Goal: Task Accomplishment & Management: Manage account settings

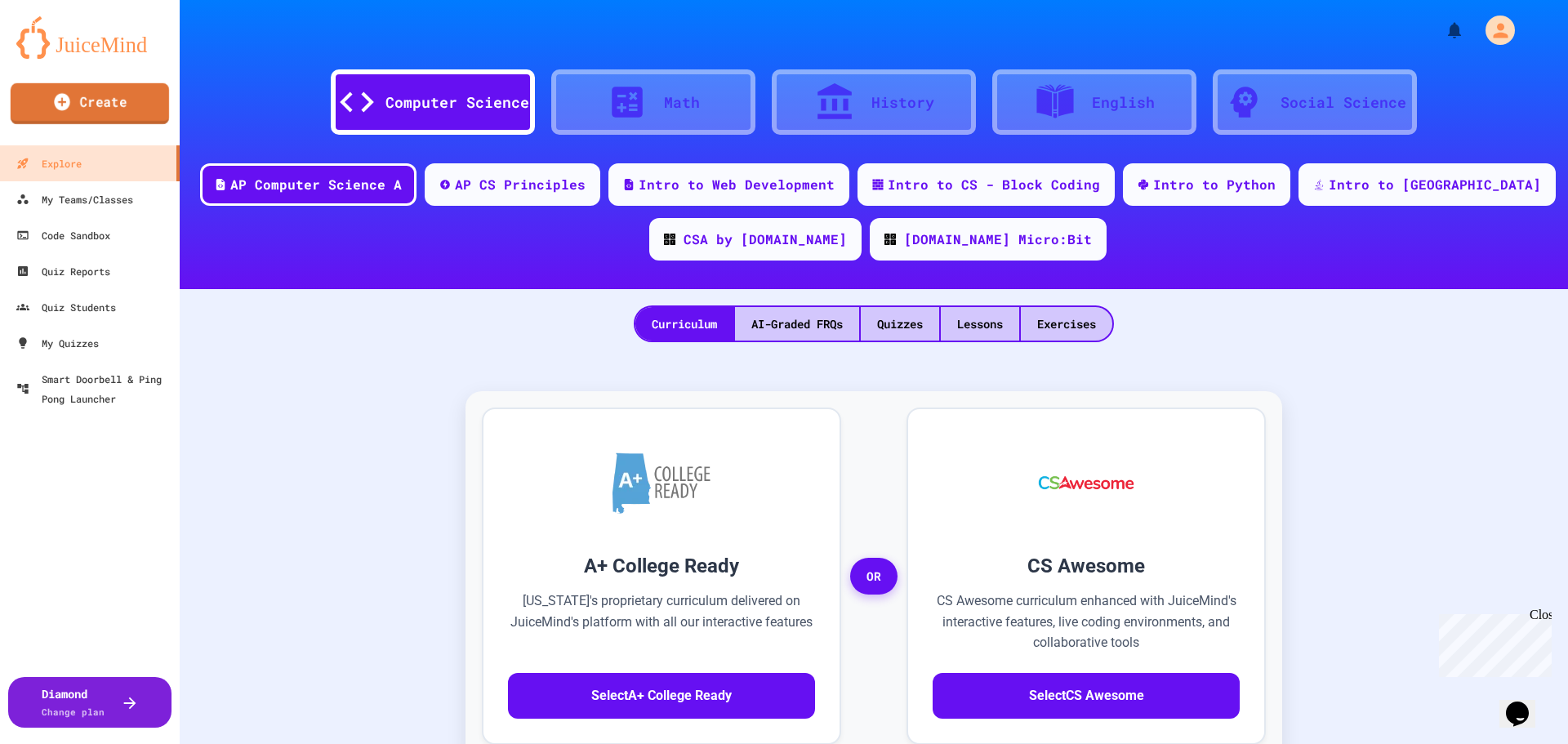
click at [100, 106] on link "Create" at bounding box center [90, 104] width 158 height 40
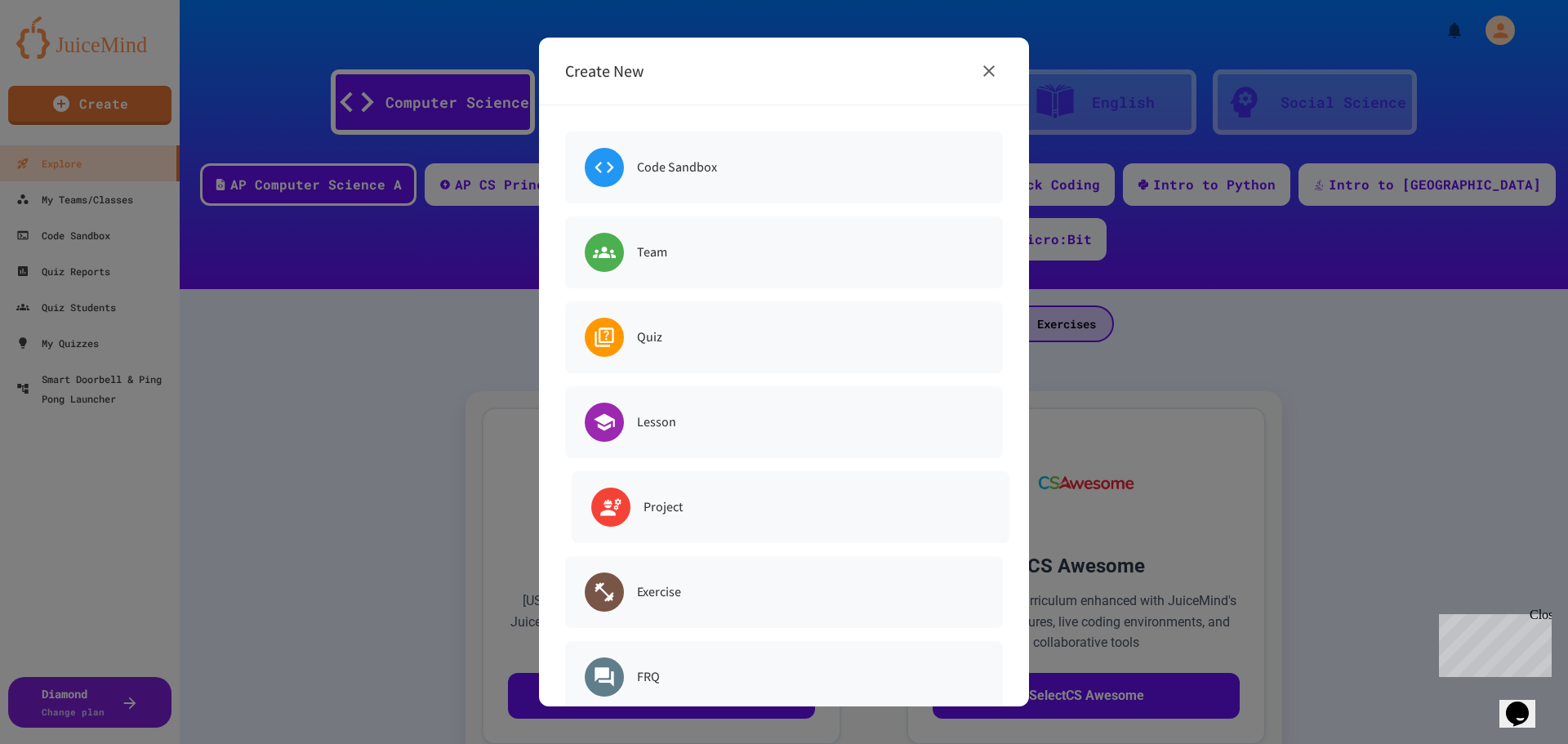
scroll to position [32, 0]
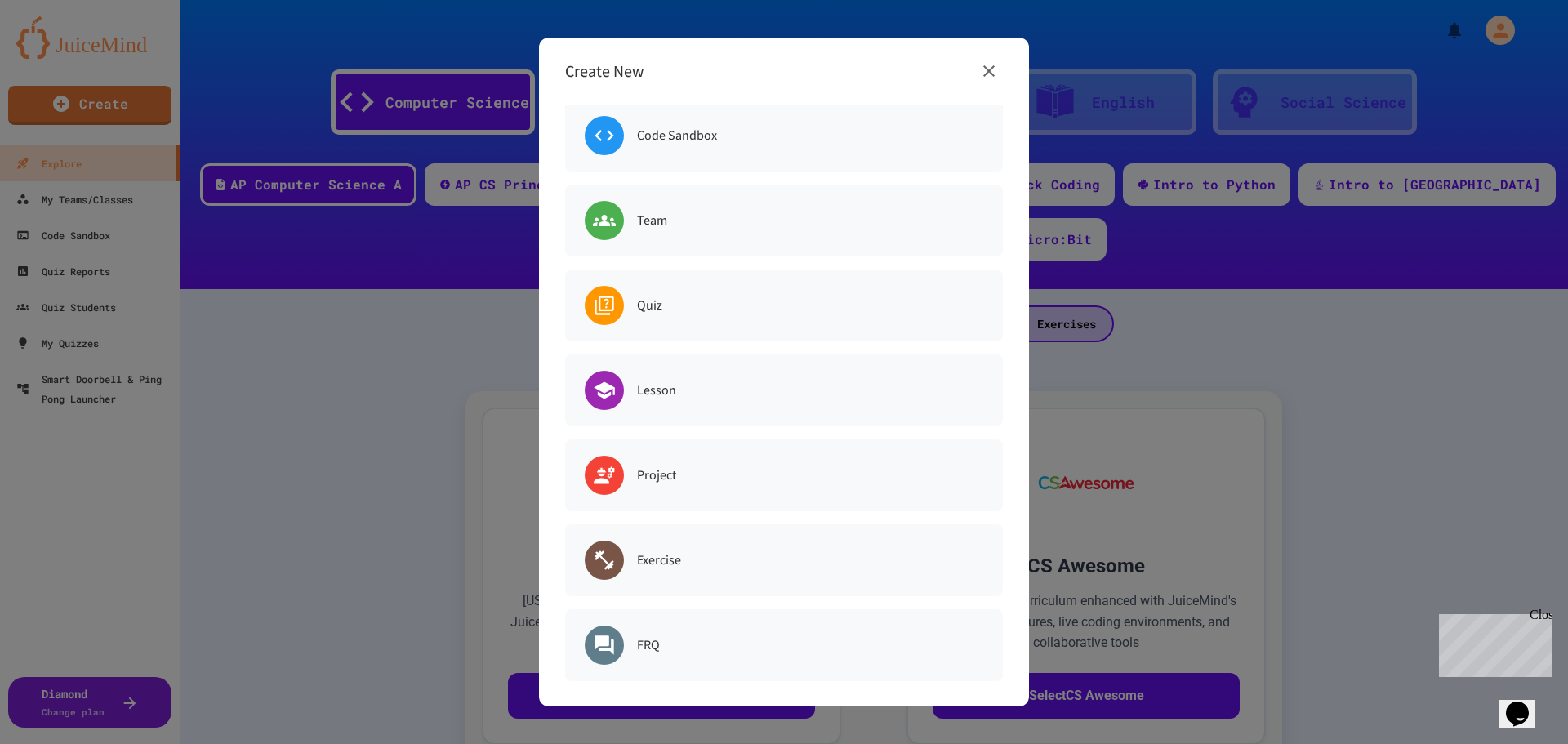
click at [134, 49] on div at bounding box center [784, 372] width 1568 height 744
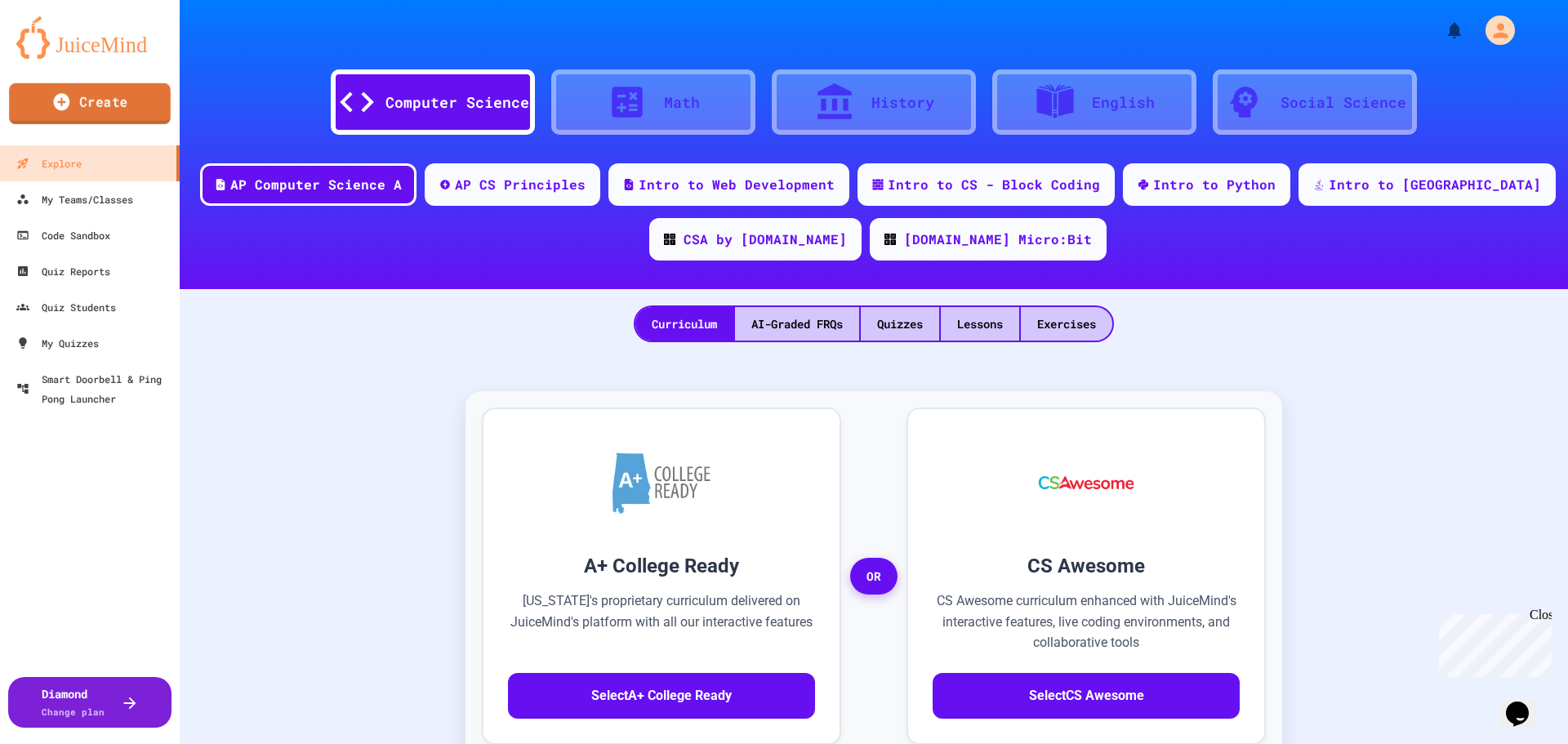
click at [82, 107] on link "Create" at bounding box center [90, 104] width 162 height 40
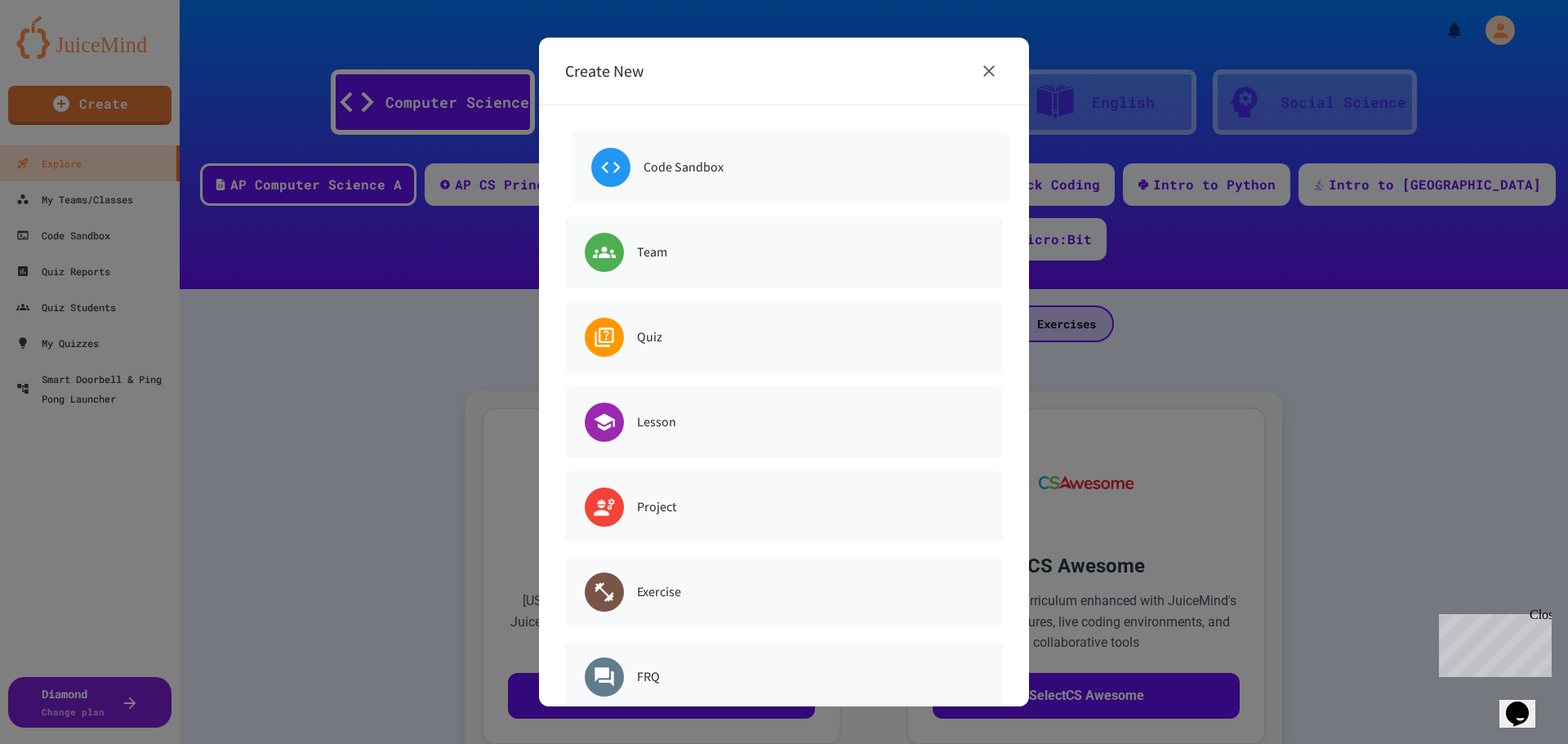
click at [717, 164] on h6 "Code Sandbox" at bounding box center [683, 167] width 80 height 23
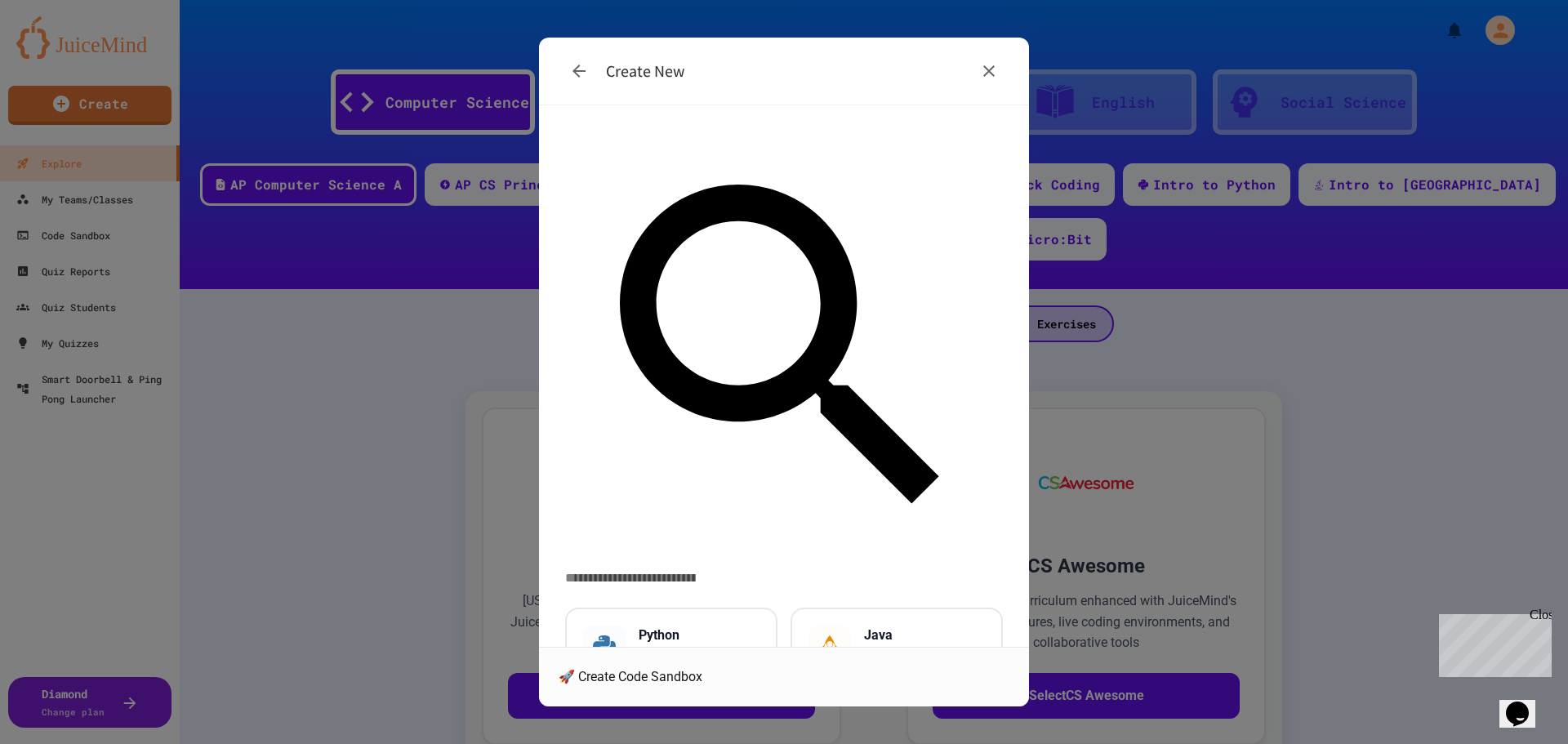
scroll to position [0, 0]
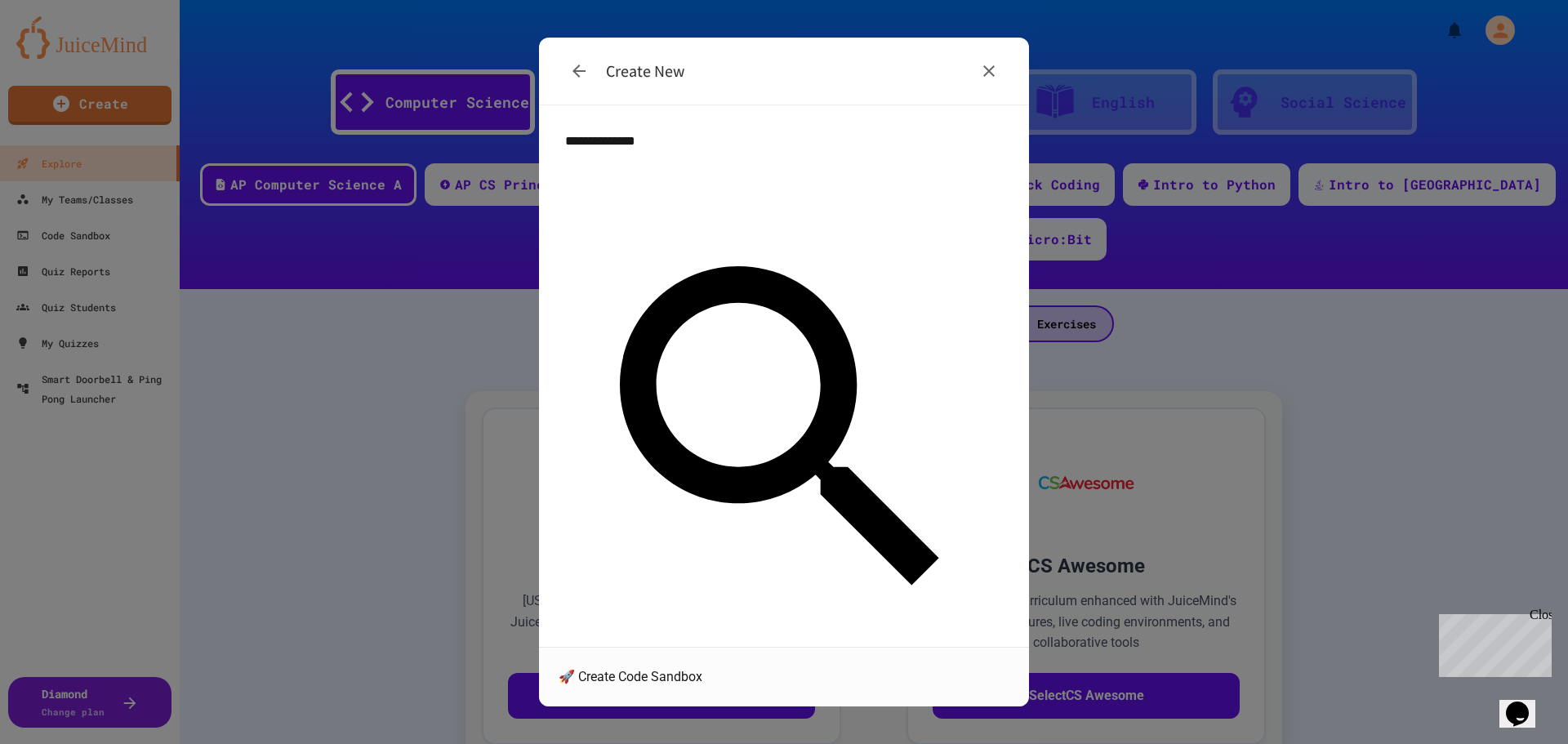
click at [696, 650] on input "text" at bounding box center [630, 659] width 130 height 19
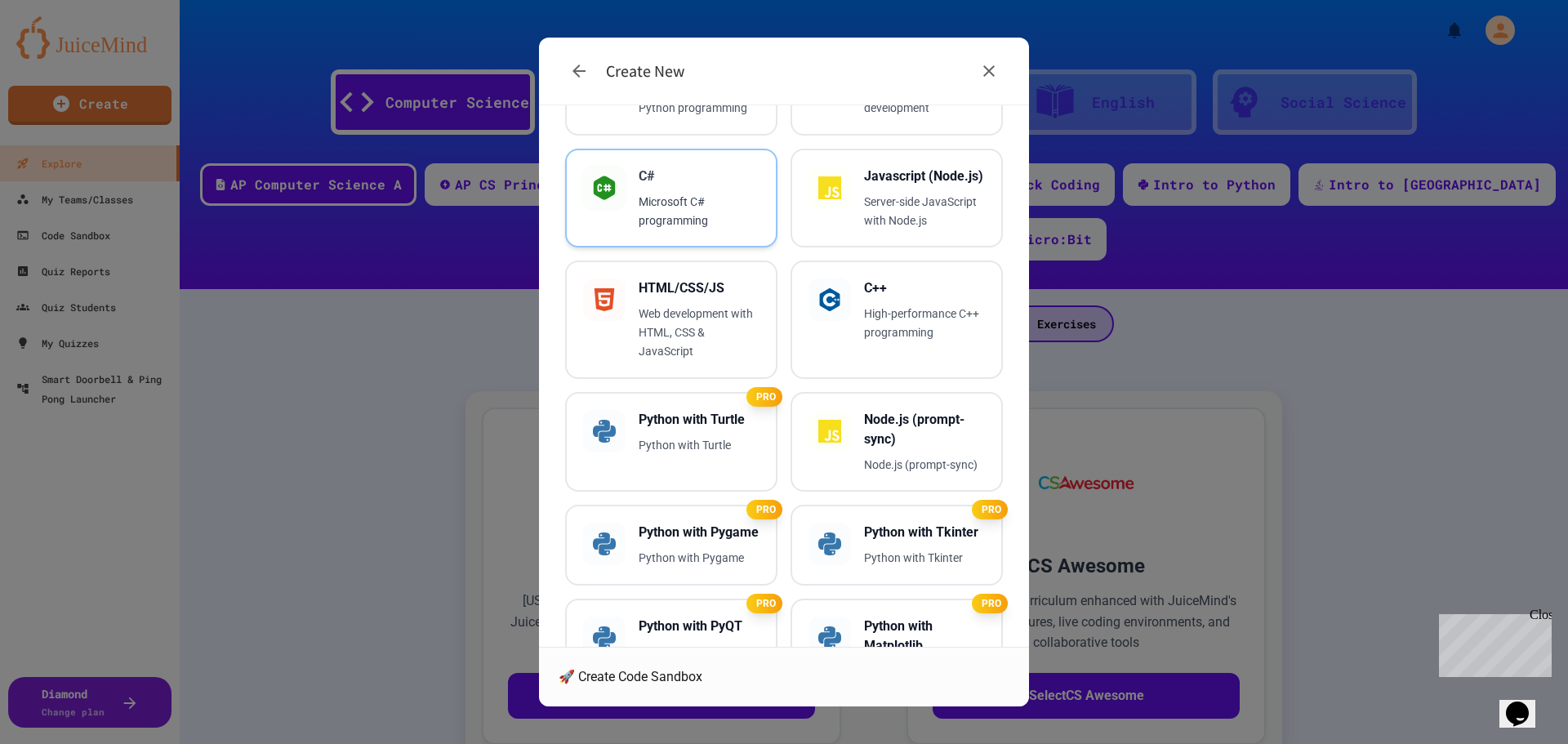
scroll to position [735, 0]
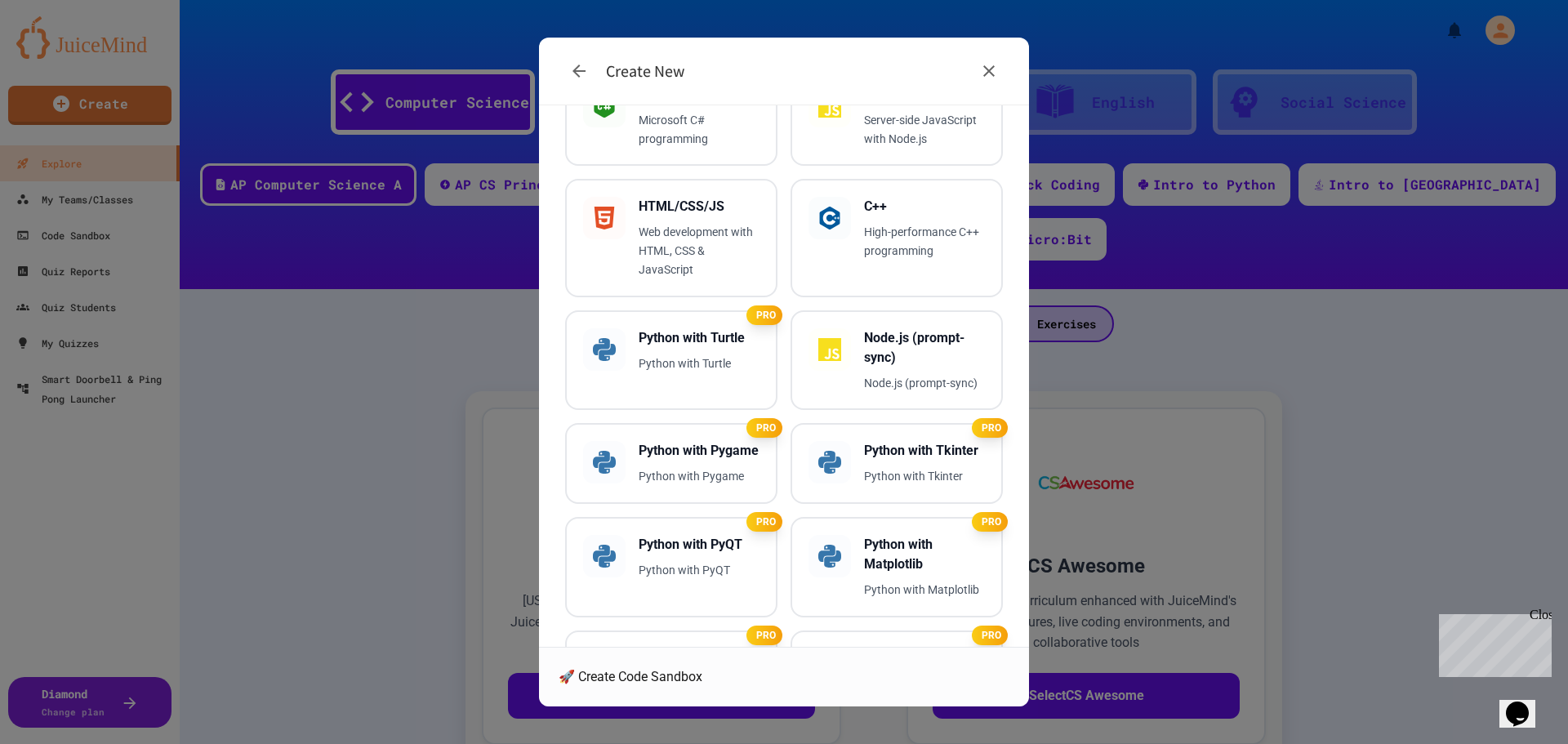
click at [703, 667] on span "🚀 Create Code Sandbox" at bounding box center [630, 676] width 143 height 19
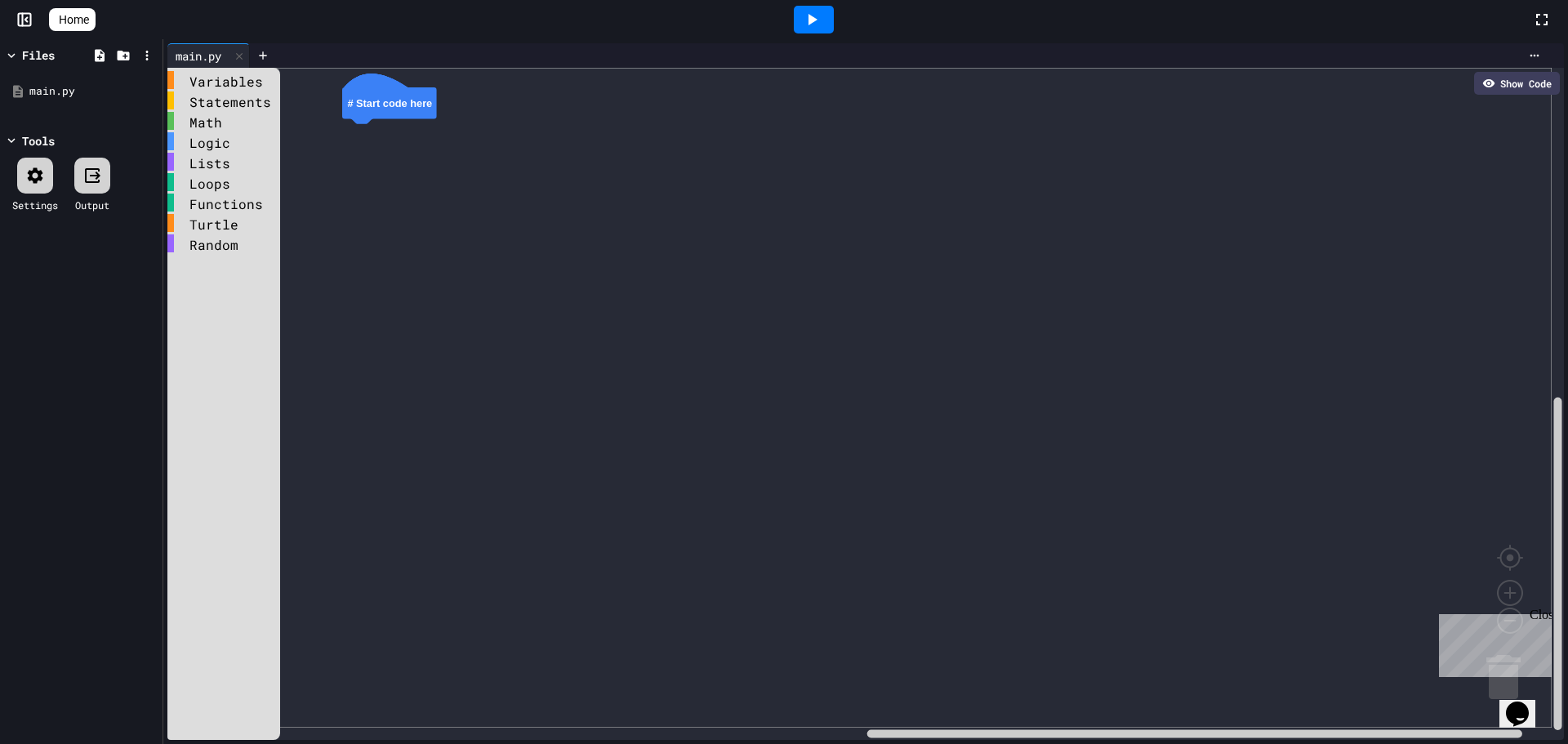
click at [89, 19] on span "Home" at bounding box center [73, 19] width 30 height 17
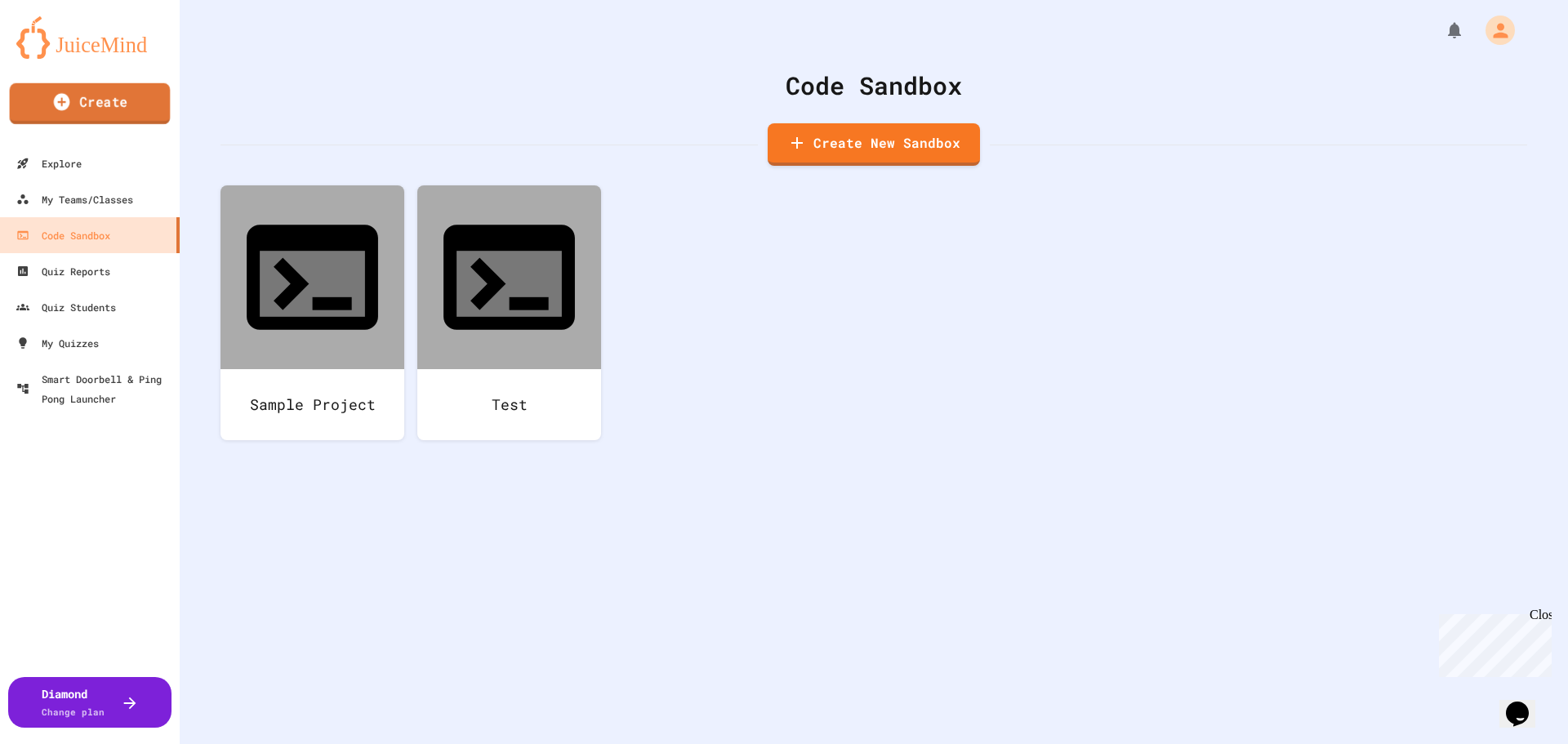
click at [84, 99] on link "Create" at bounding box center [90, 104] width 161 height 40
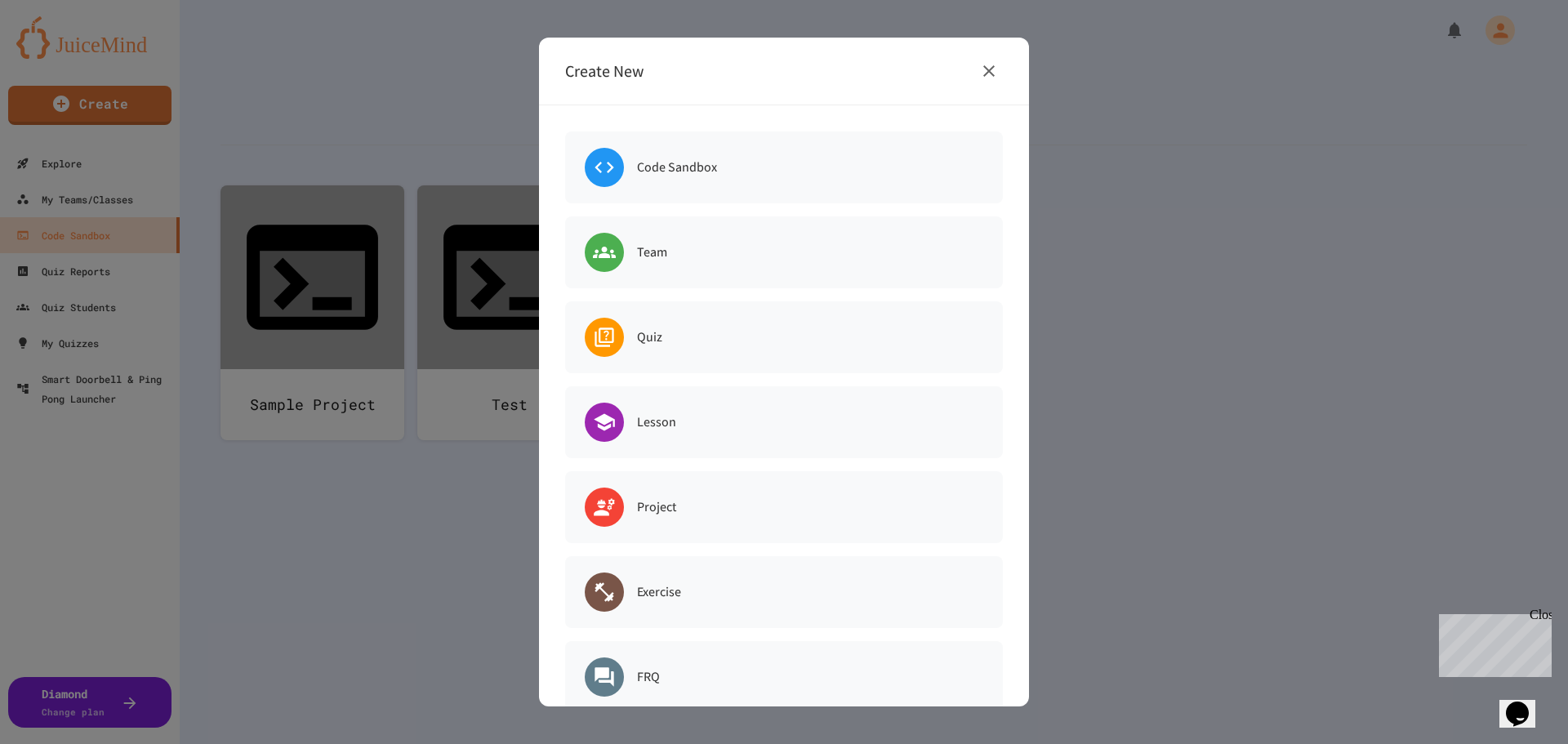
click at [988, 70] on icon "button" at bounding box center [989, 71] width 11 height 11
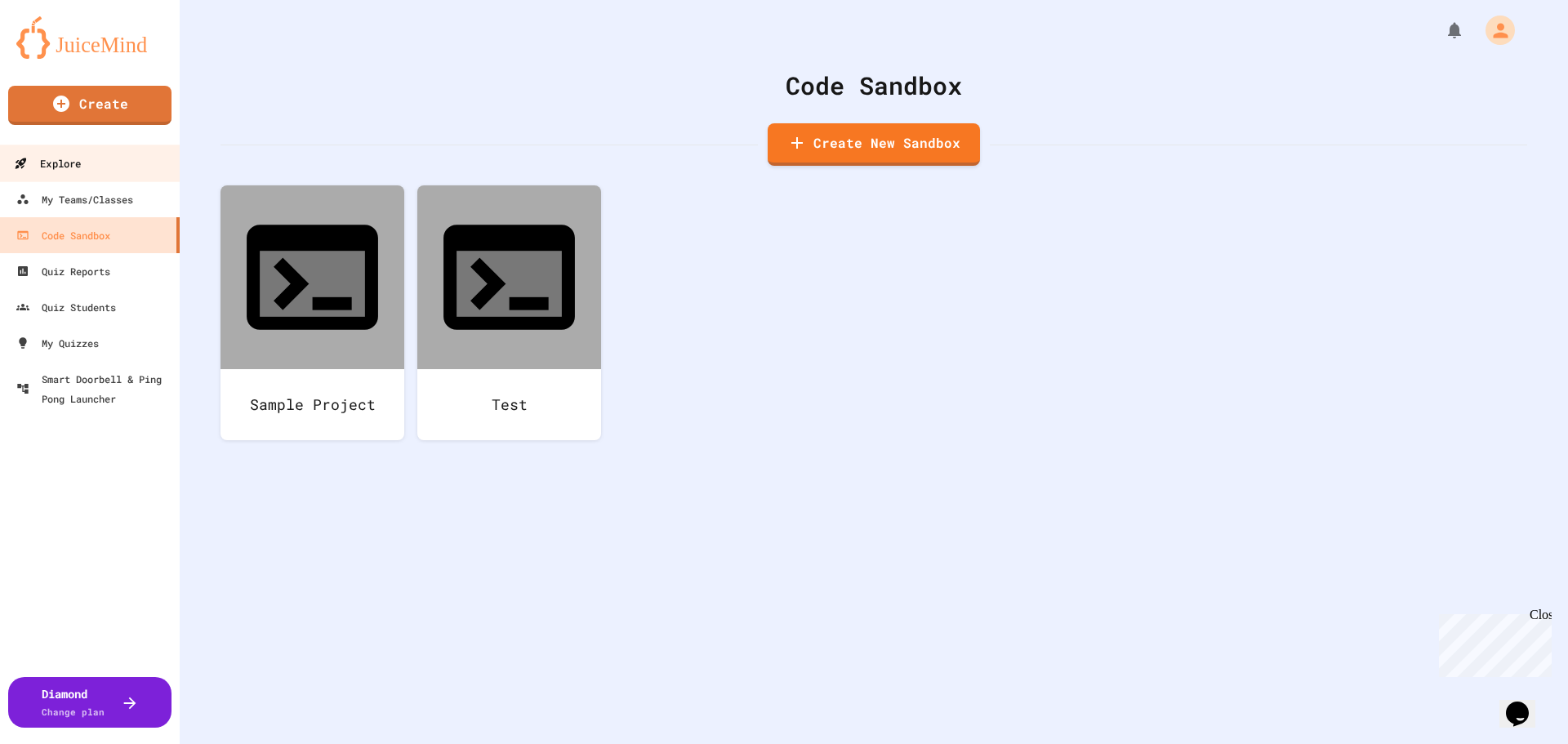
click at [39, 162] on div "Explore" at bounding box center [47, 163] width 67 height 20
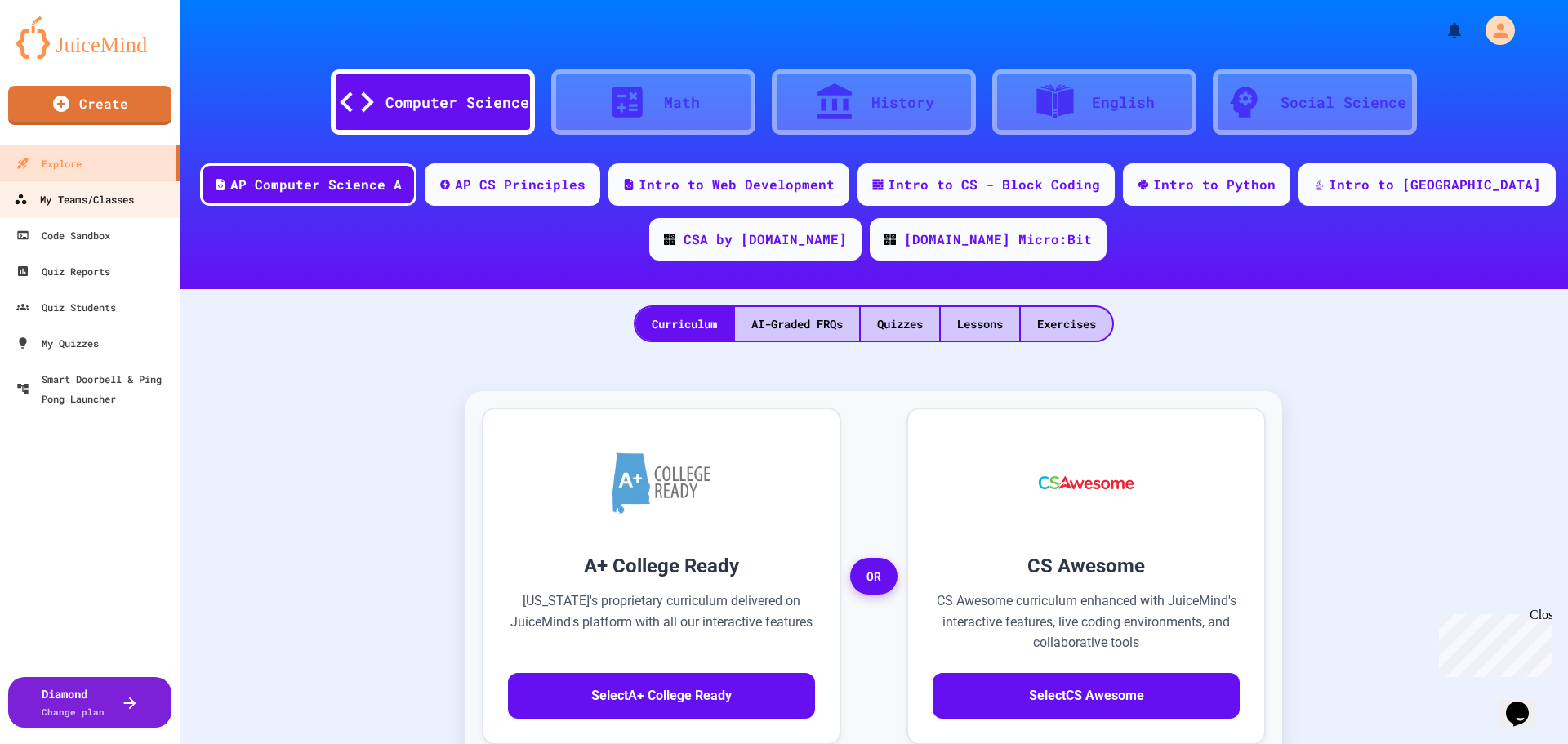
click at [106, 198] on div "My Teams/Classes" at bounding box center [73, 199] width 120 height 20
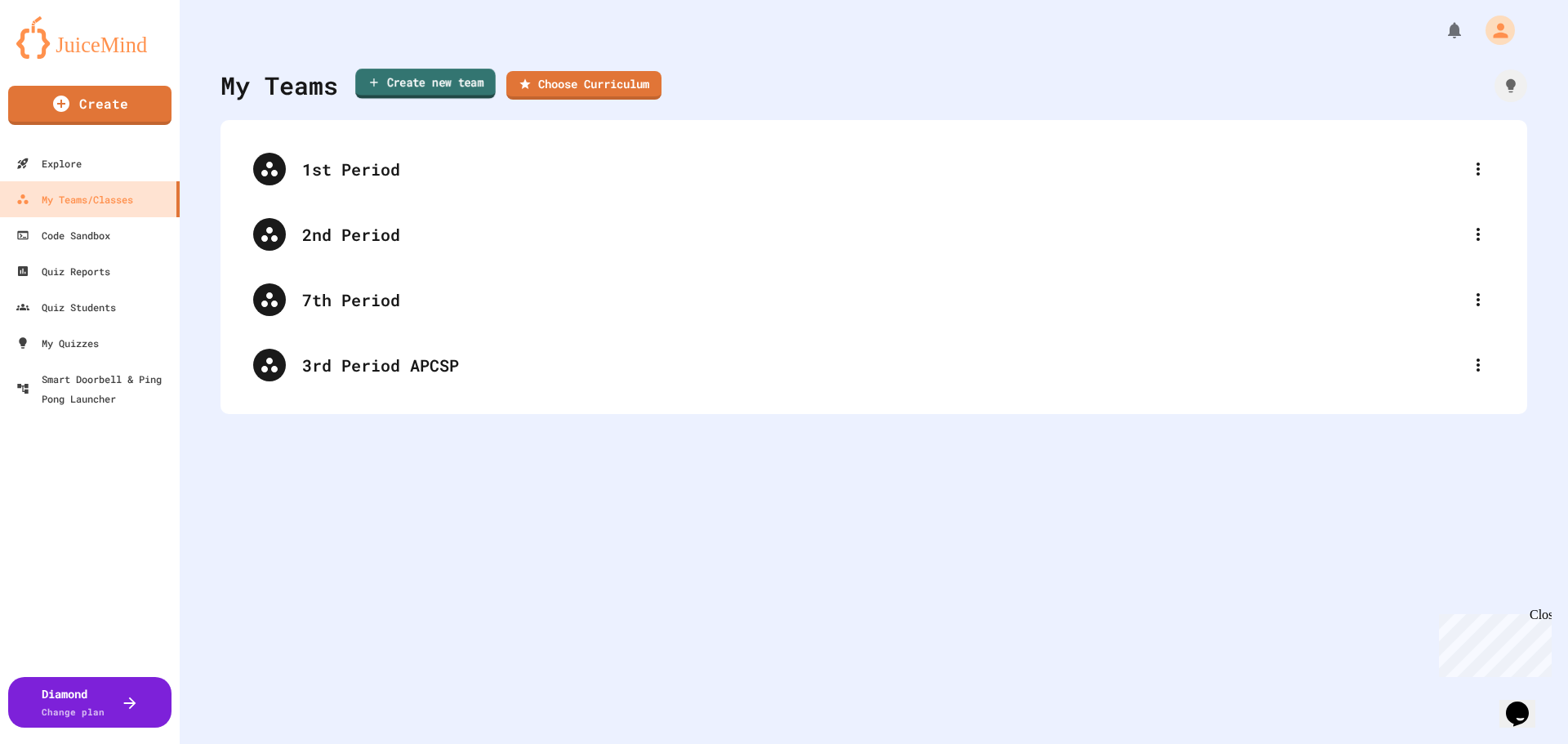
click at [430, 92] on link "Create new team" at bounding box center [425, 84] width 141 height 30
type input "**********"
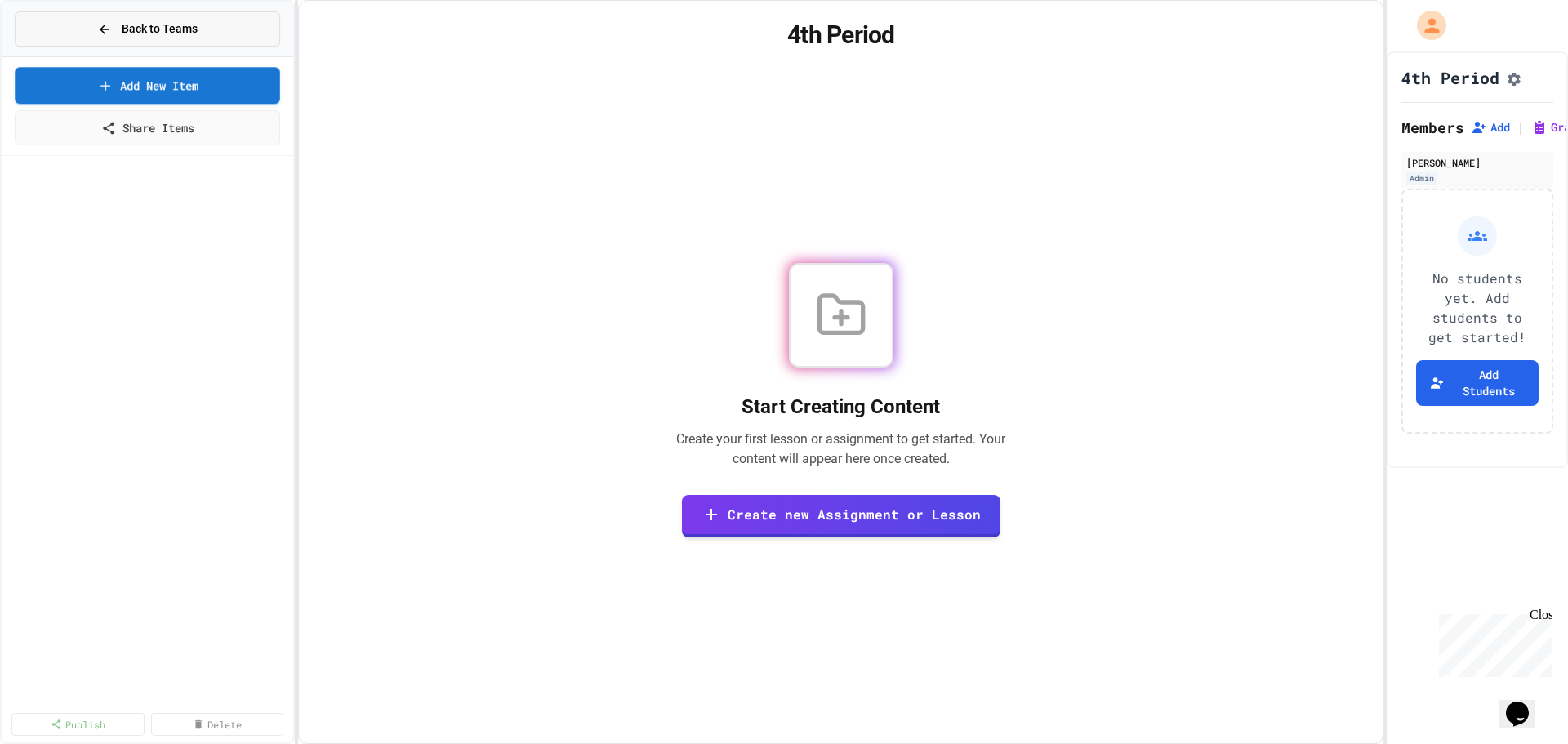
click at [160, 32] on span "Back to Teams" at bounding box center [159, 28] width 76 height 17
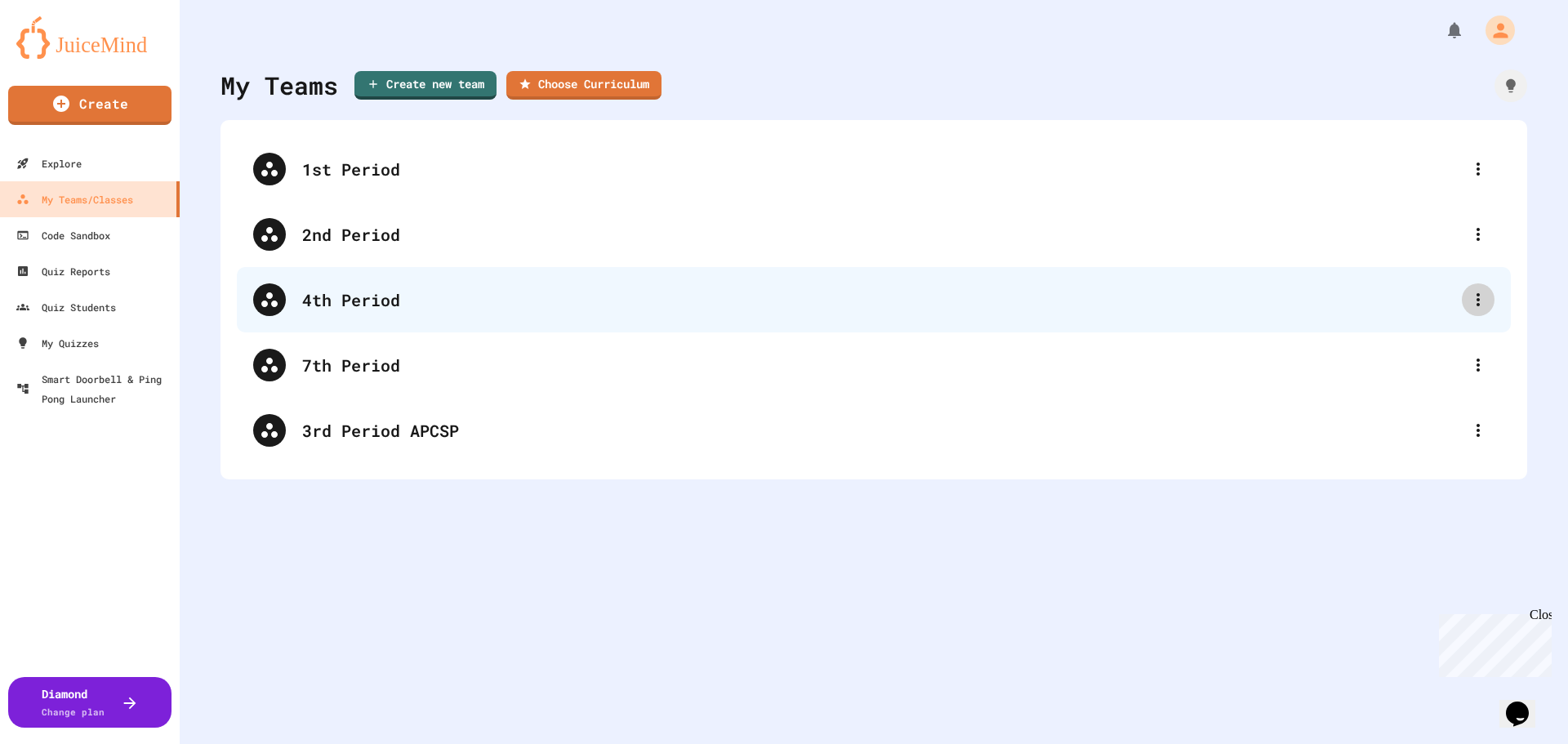
click at [1475, 293] on icon at bounding box center [1478, 299] width 19 height 19
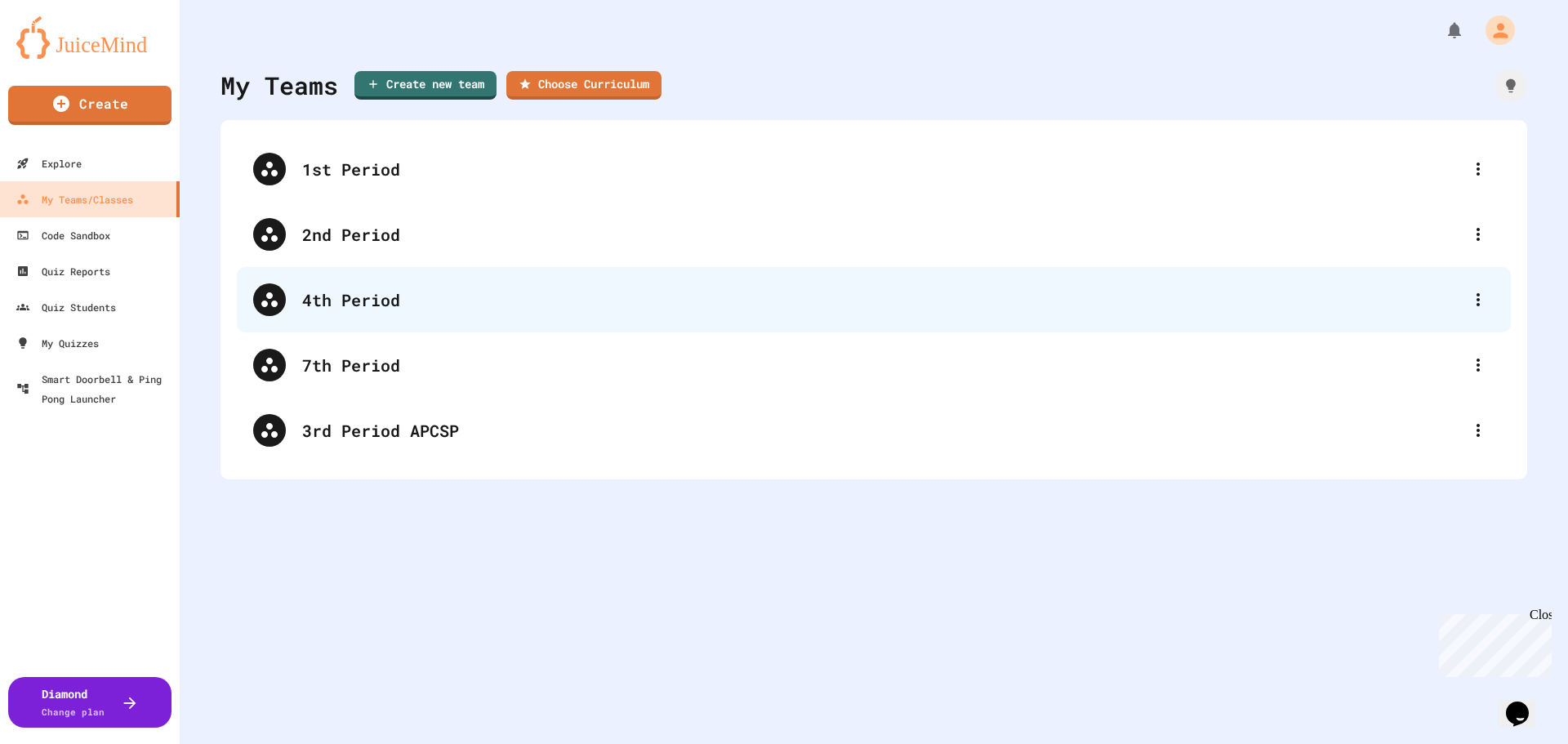
click at [347, 307] on div "4th Period" at bounding box center [882, 299] width 1160 height 25
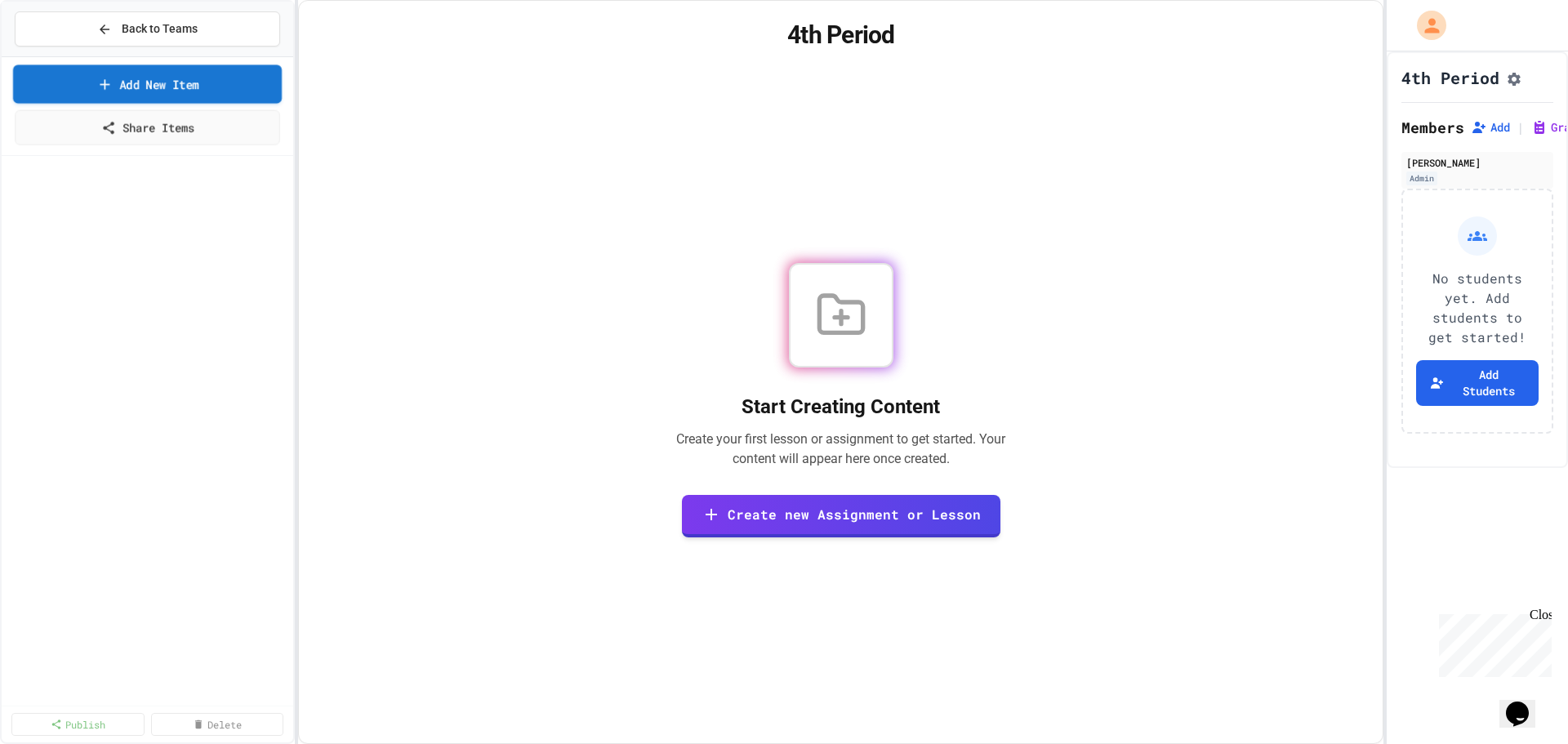
click at [142, 84] on link "Add New Item" at bounding box center [147, 84] width 269 height 39
drag, startPoint x: 1101, startPoint y: 548, endPoint x: 1099, endPoint y: 527, distance: 21.1
click at [1101, 547] on div at bounding box center [784, 372] width 1568 height 744
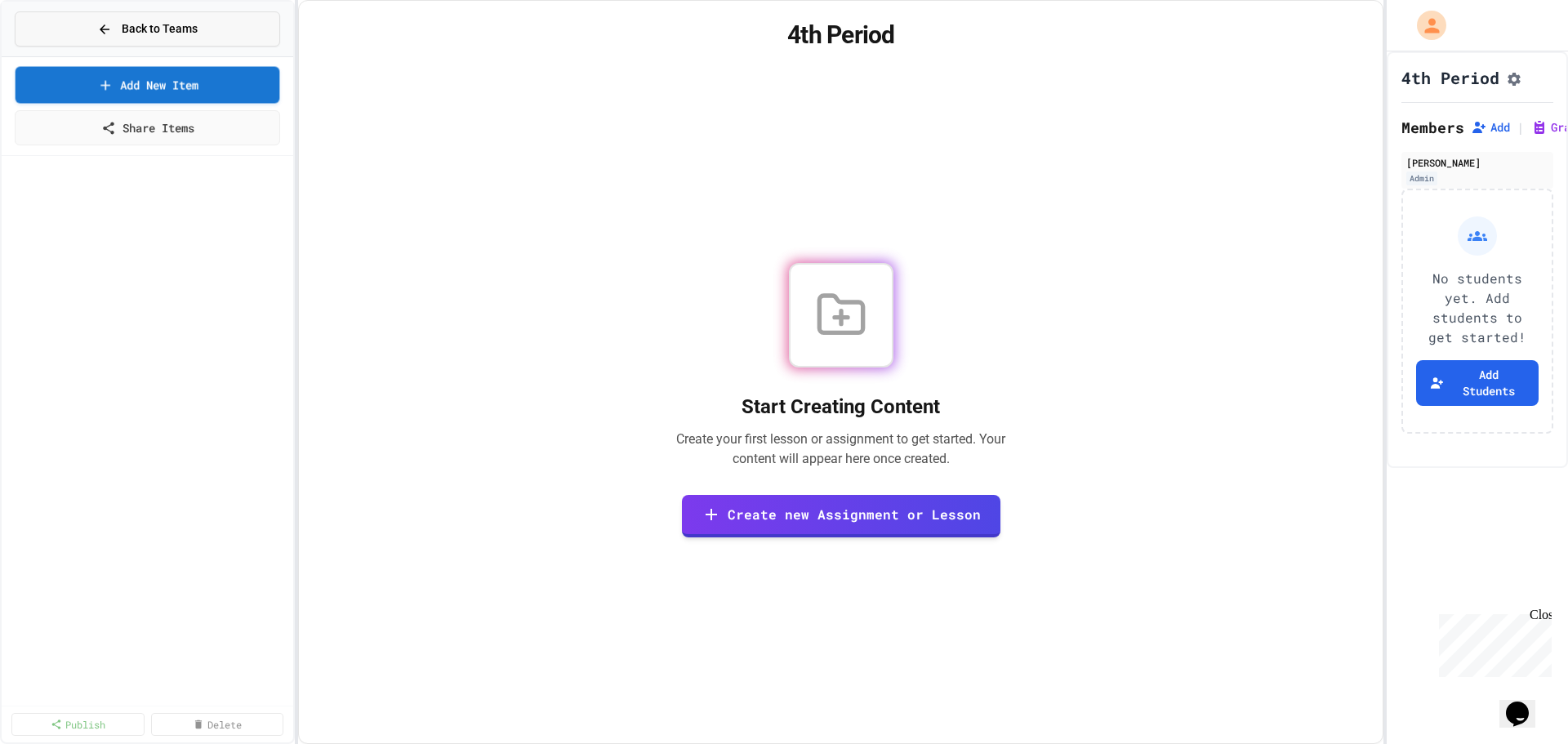
click at [57, 27] on button "Back to Teams" at bounding box center [147, 28] width 265 height 35
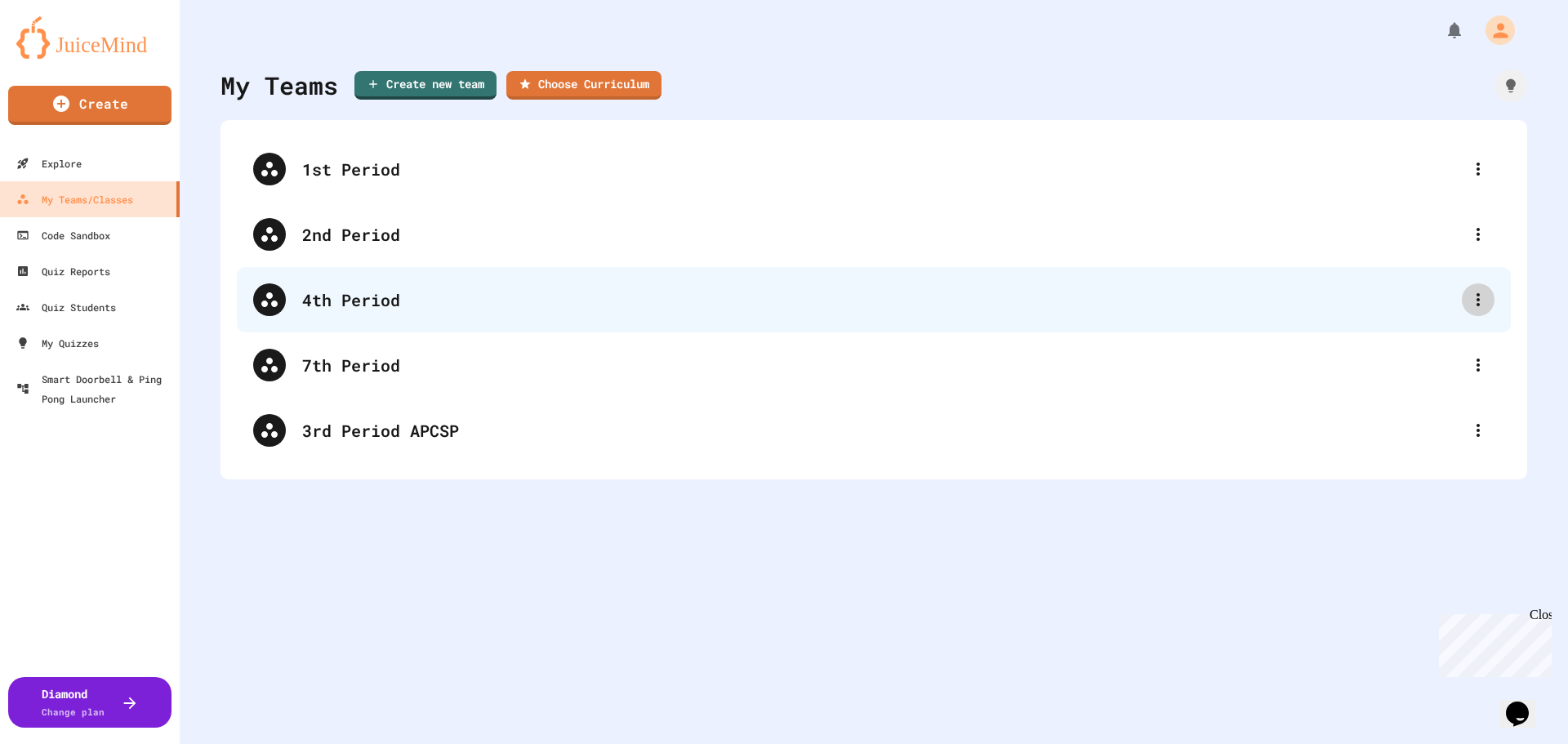
click at [1470, 297] on icon at bounding box center [1478, 299] width 19 height 19
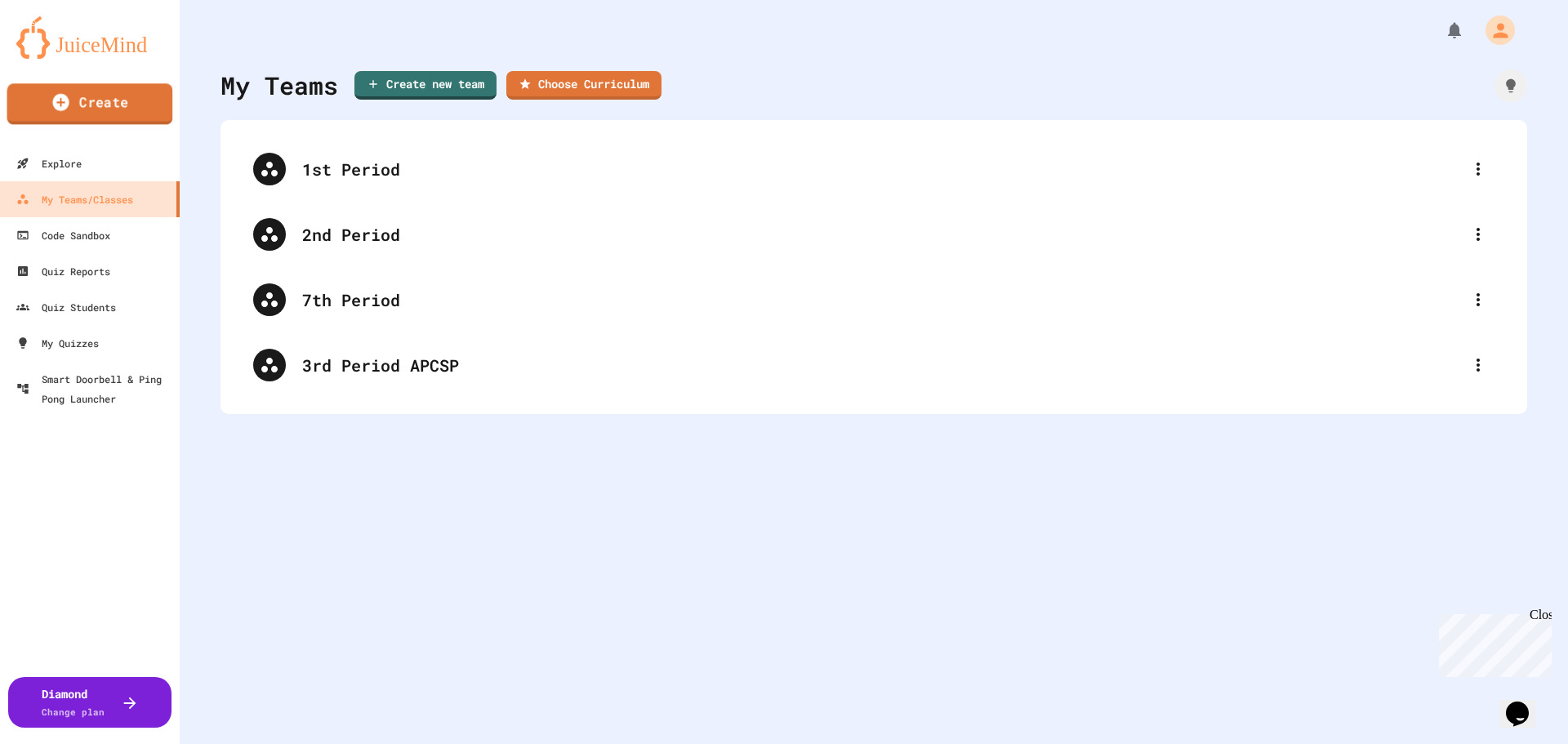
click at [98, 110] on link "Create" at bounding box center [90, 104] width 165 height 40
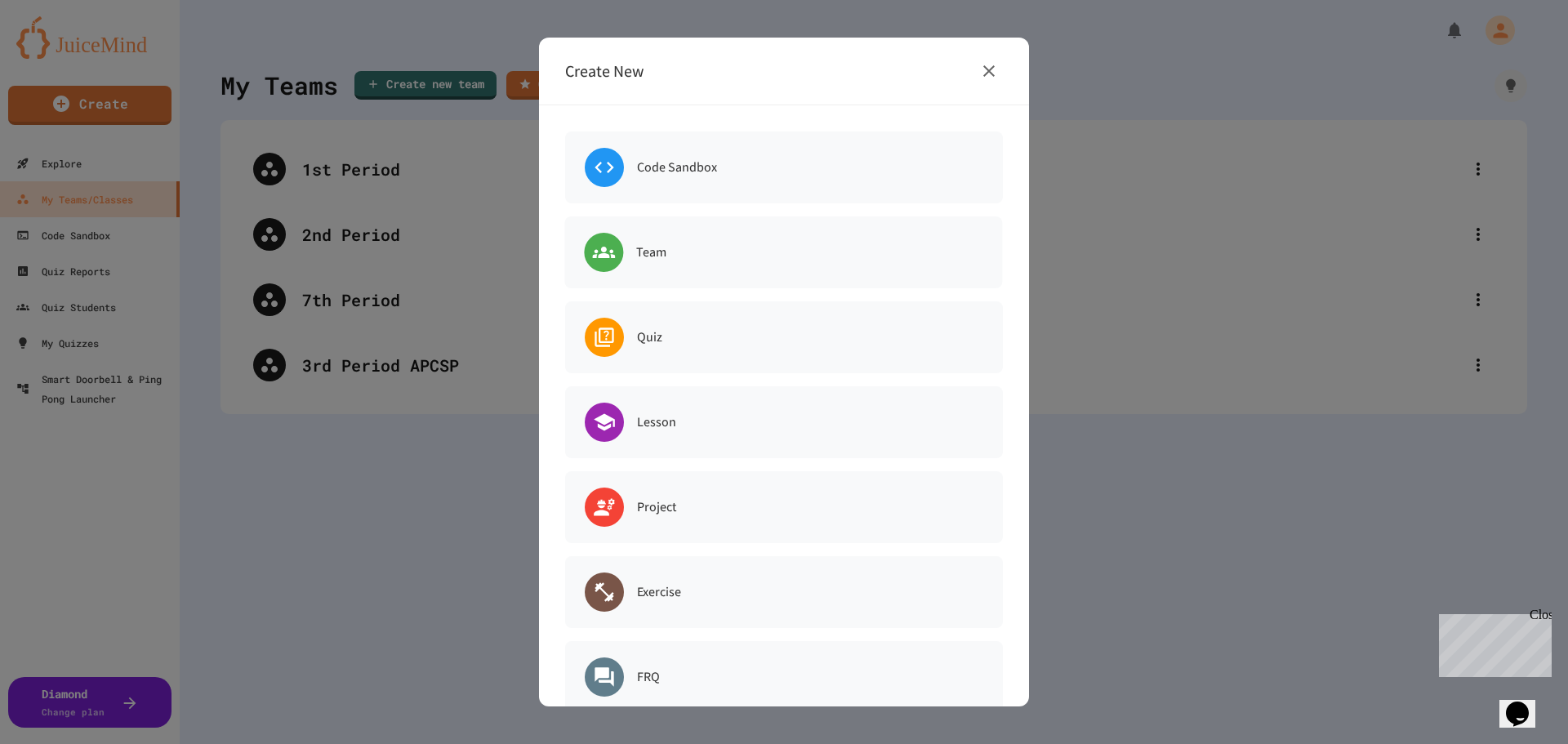
click at [386, 447] on div at bounding box center [784, 372] width 1568 height 744
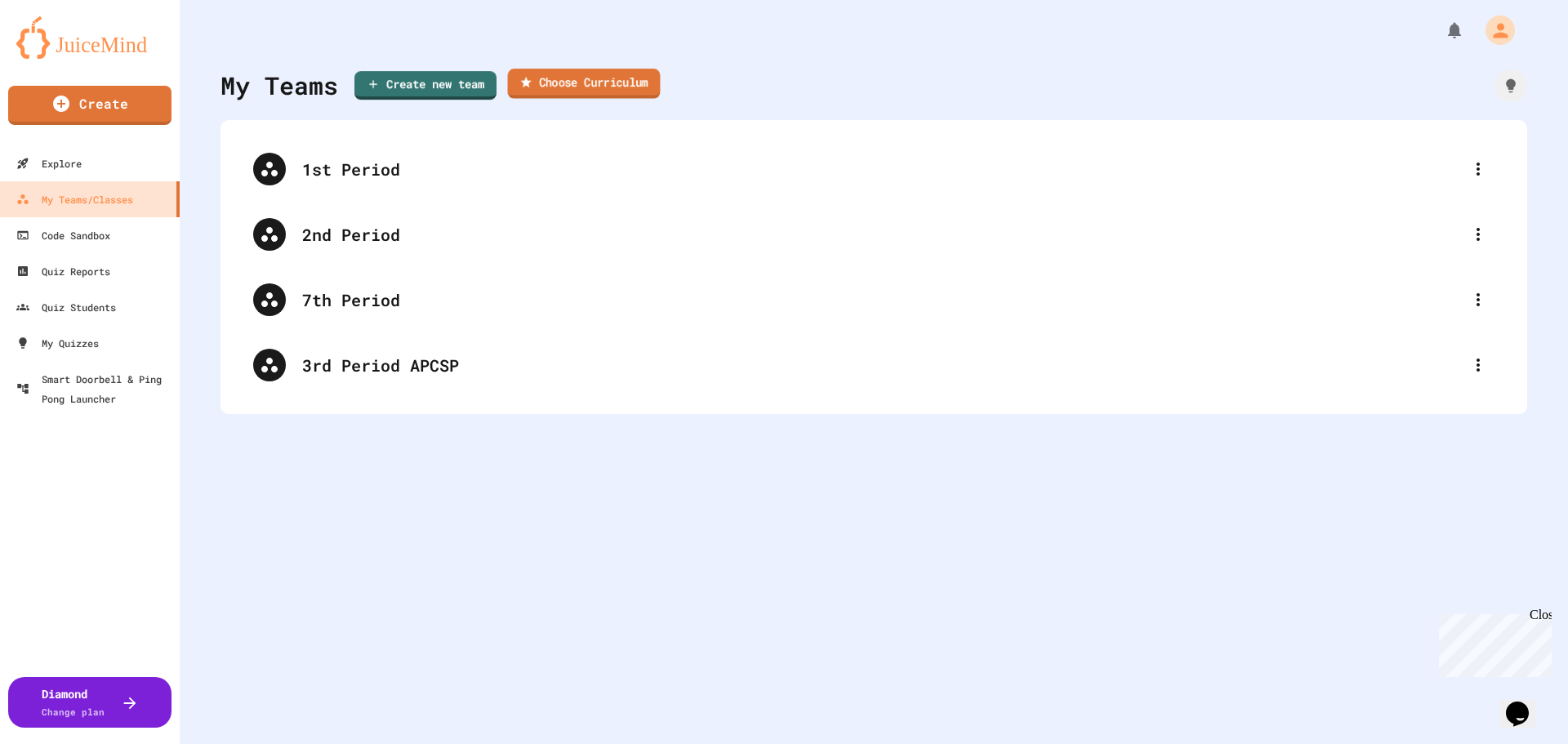
click at [598, 82] on link "Choose Curriculum" at bounding box center [584, 84] width 152 height 30
click at [540, 91] on link "Choose Curriculum" at bounding box center [584, 85] width 158 height 30
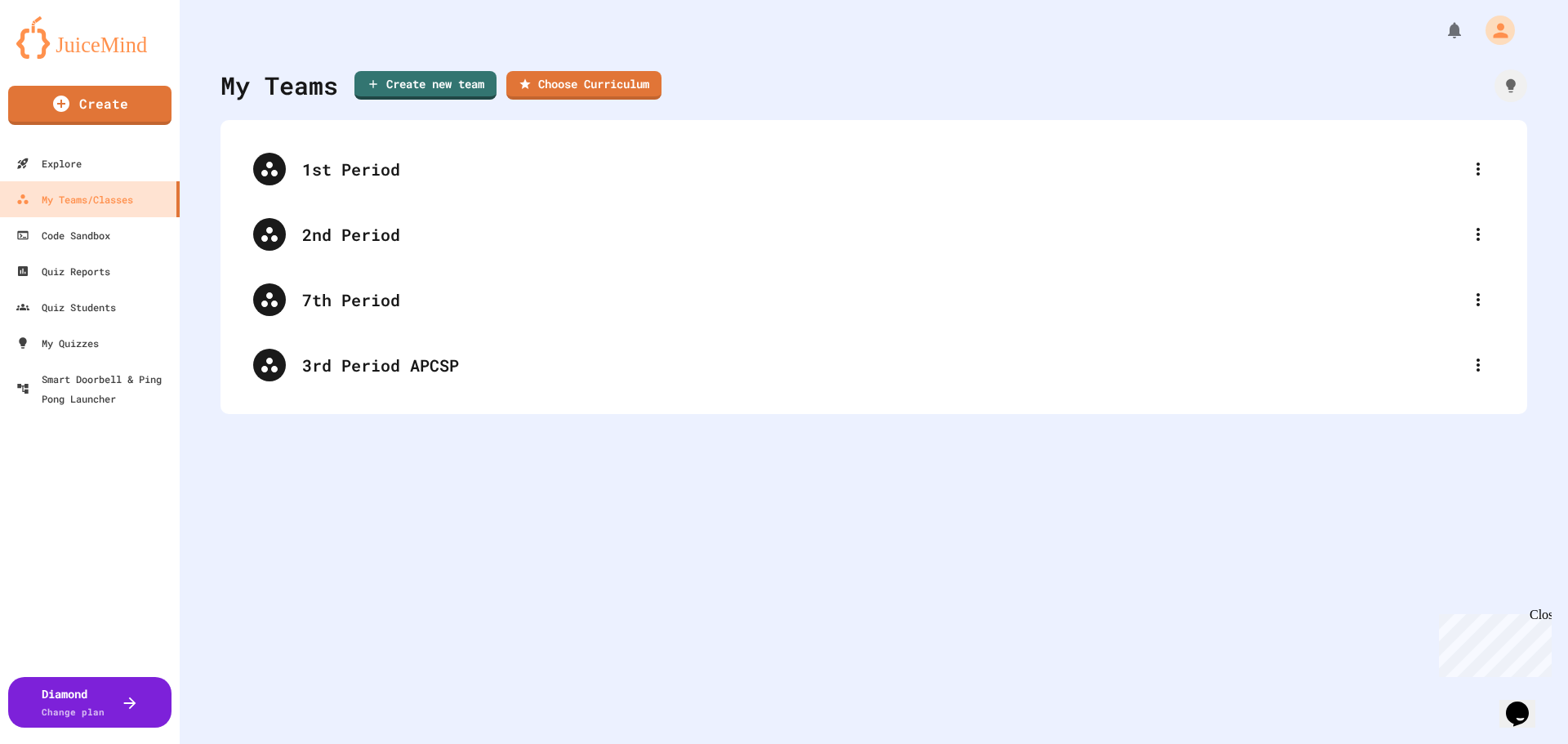
scroll to position [82, 0]
type input "**********"
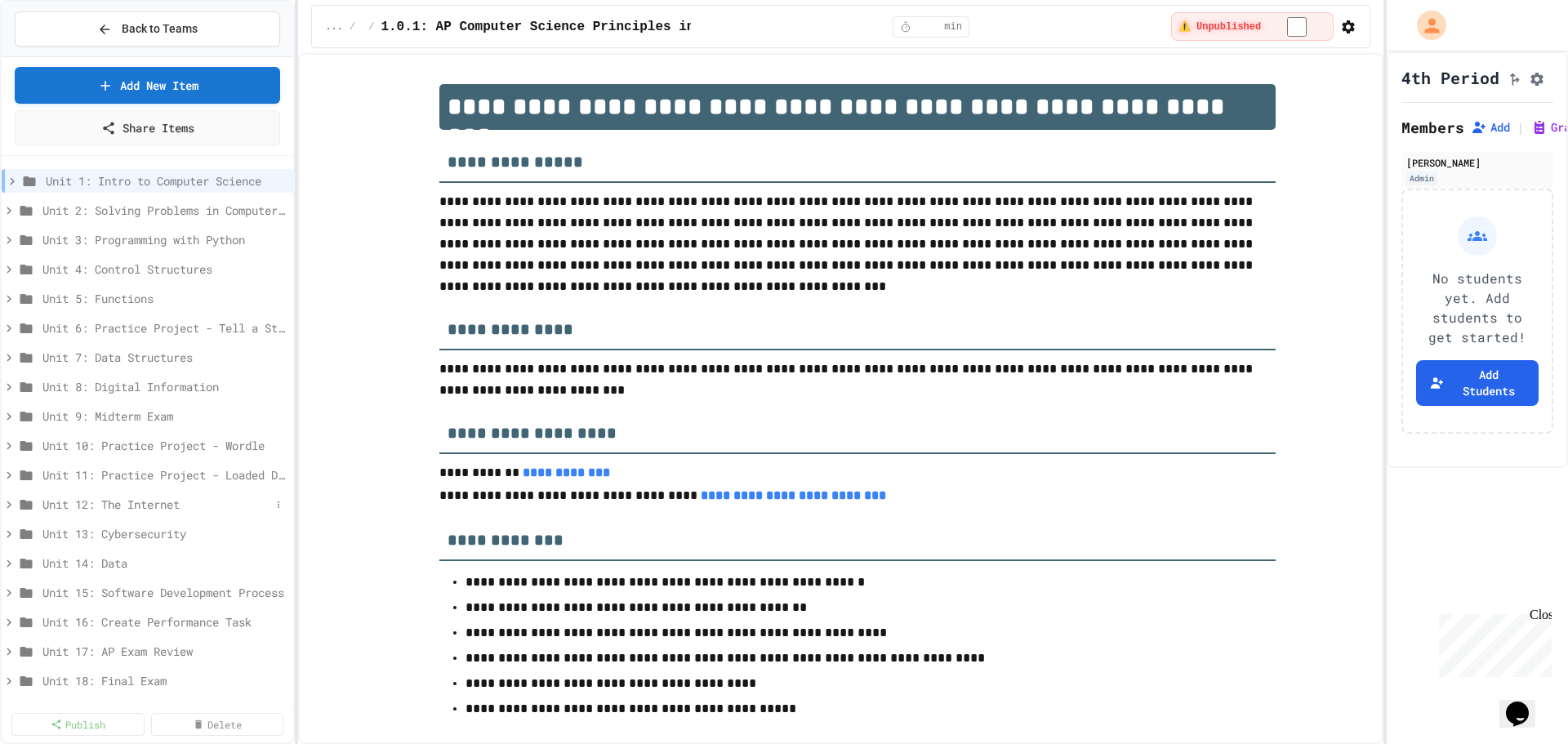
click at [89, 503] on span "Unit 12: The Internet" at bounding box center [156, 504] width 228 height 17
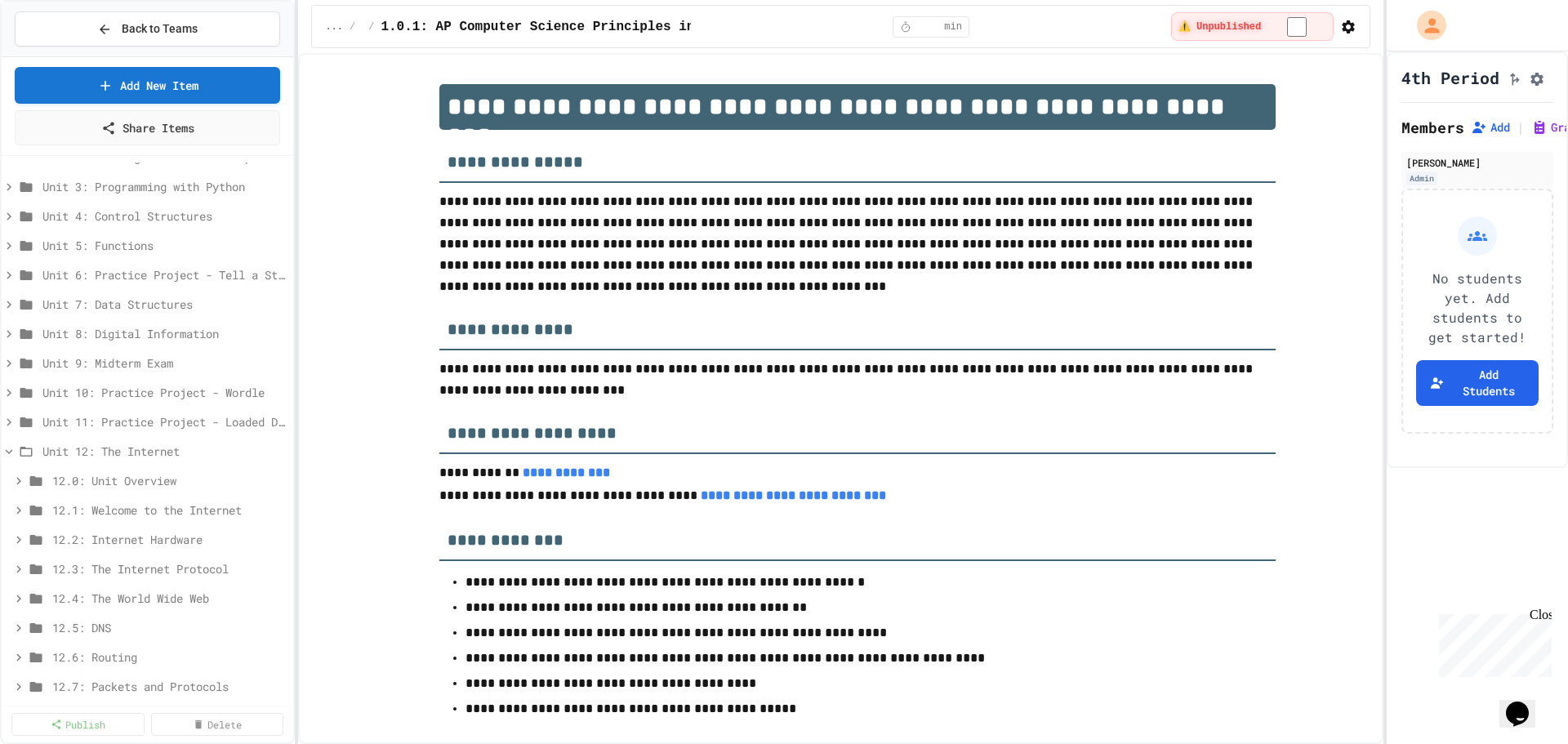
scroll to position [82, 0]
click at [185, 422] on span "Unit 12: The Internet" at bounding box center [156, 423] width 228 height 17
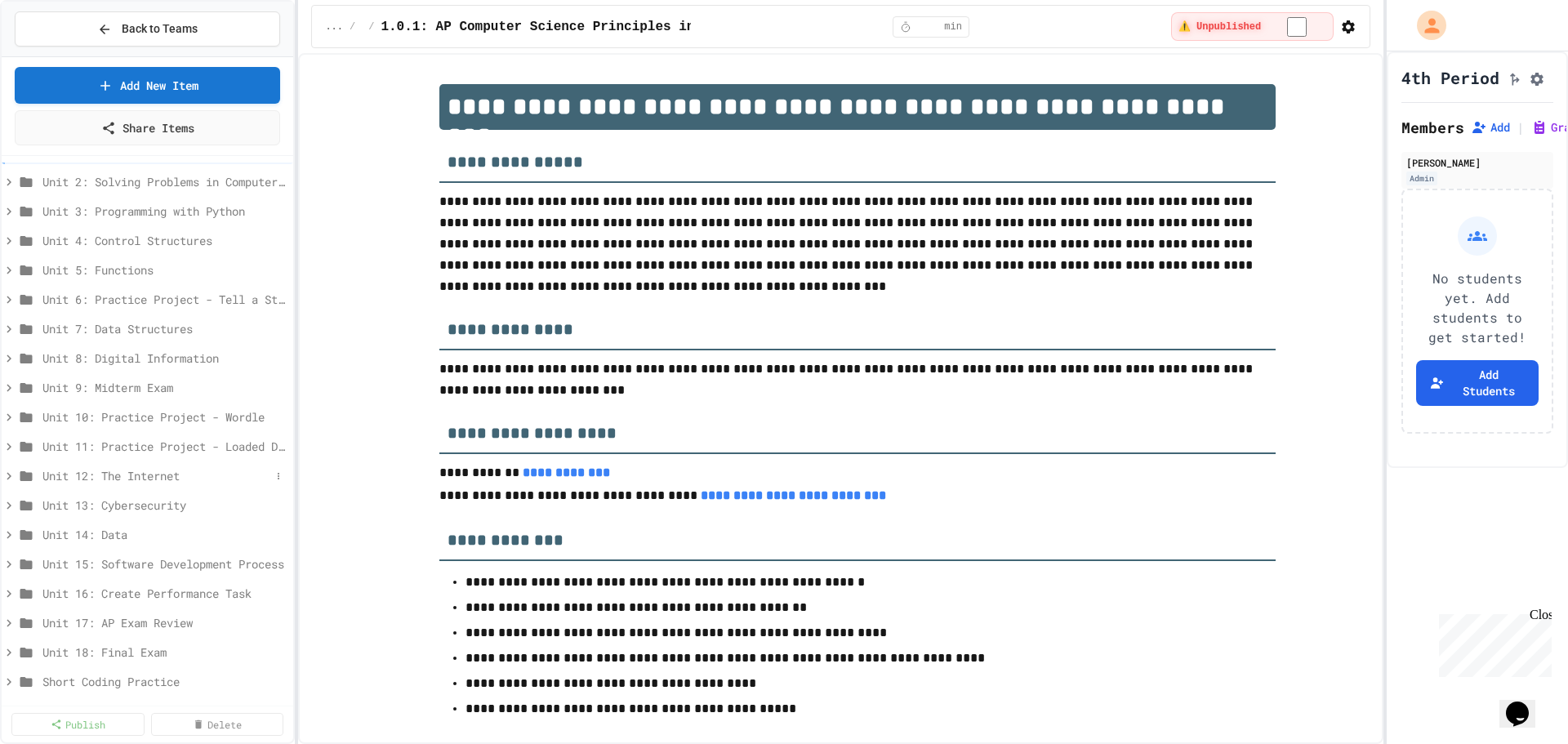
scroll to position [0, 0]
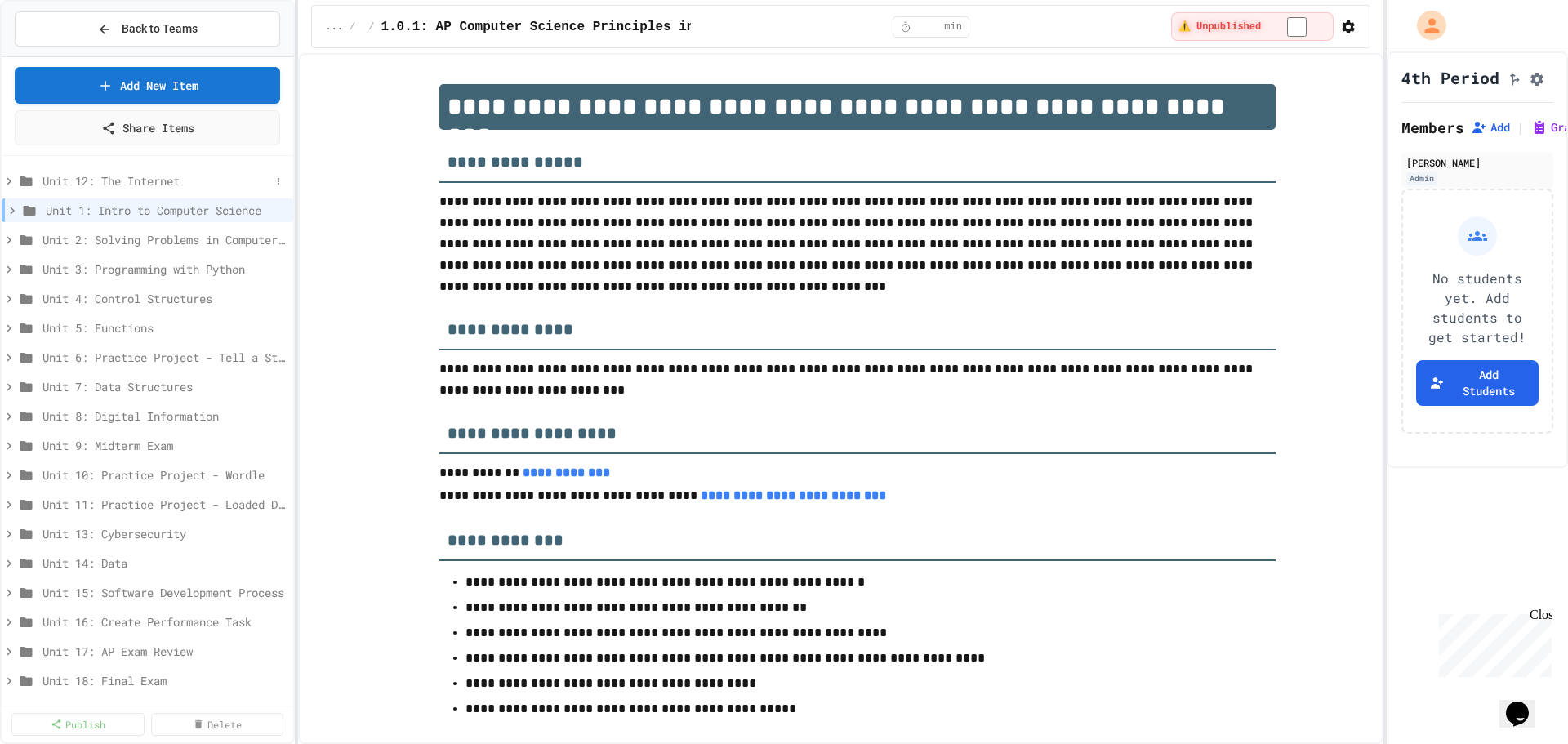
click at [73, 180] on span "Unit 12: The Internet" at bounding box center [156, 181] width 228 height 17
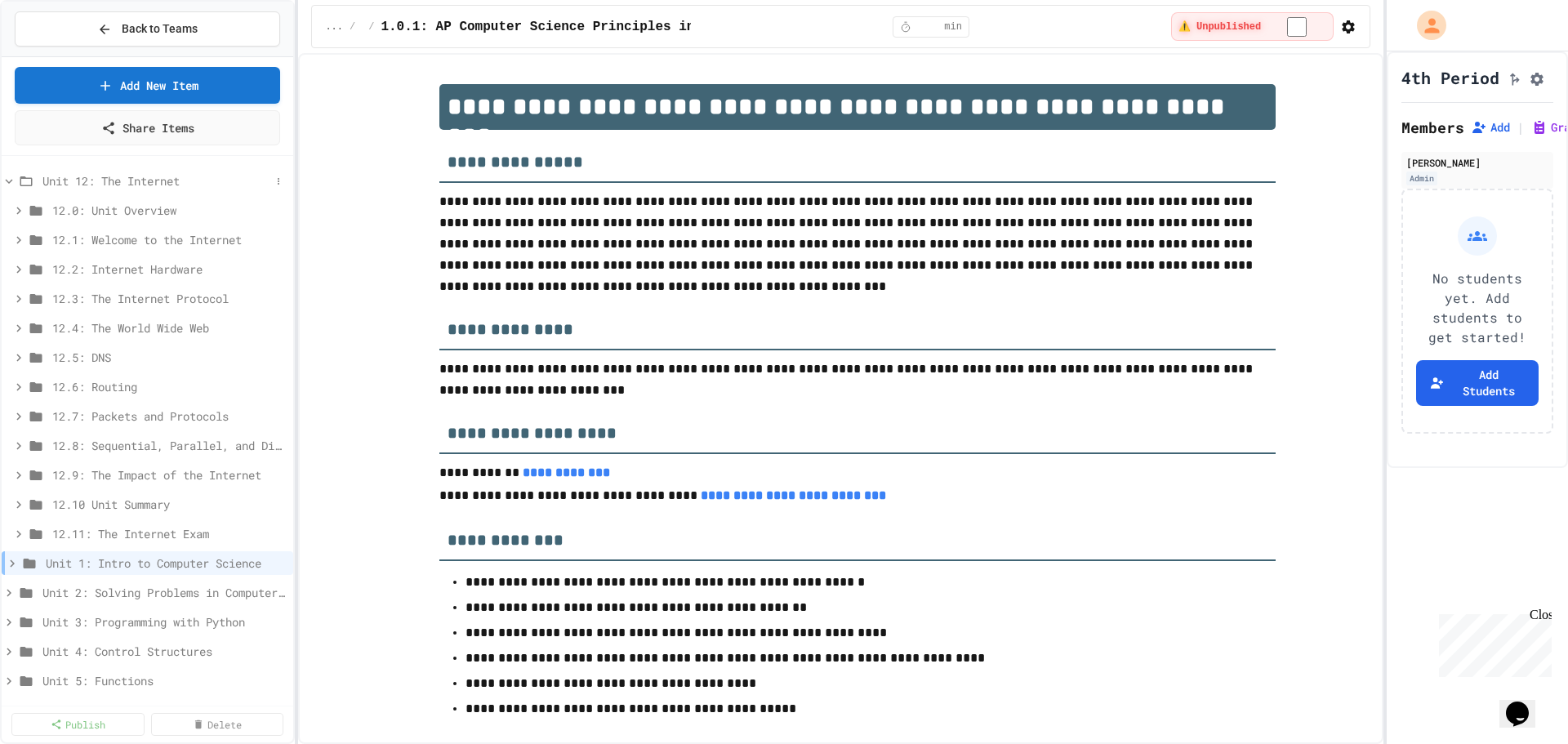
click at [133, 182] on span "Unit 12: The Internet" at bounding box center [156, 181] width 228 height 17
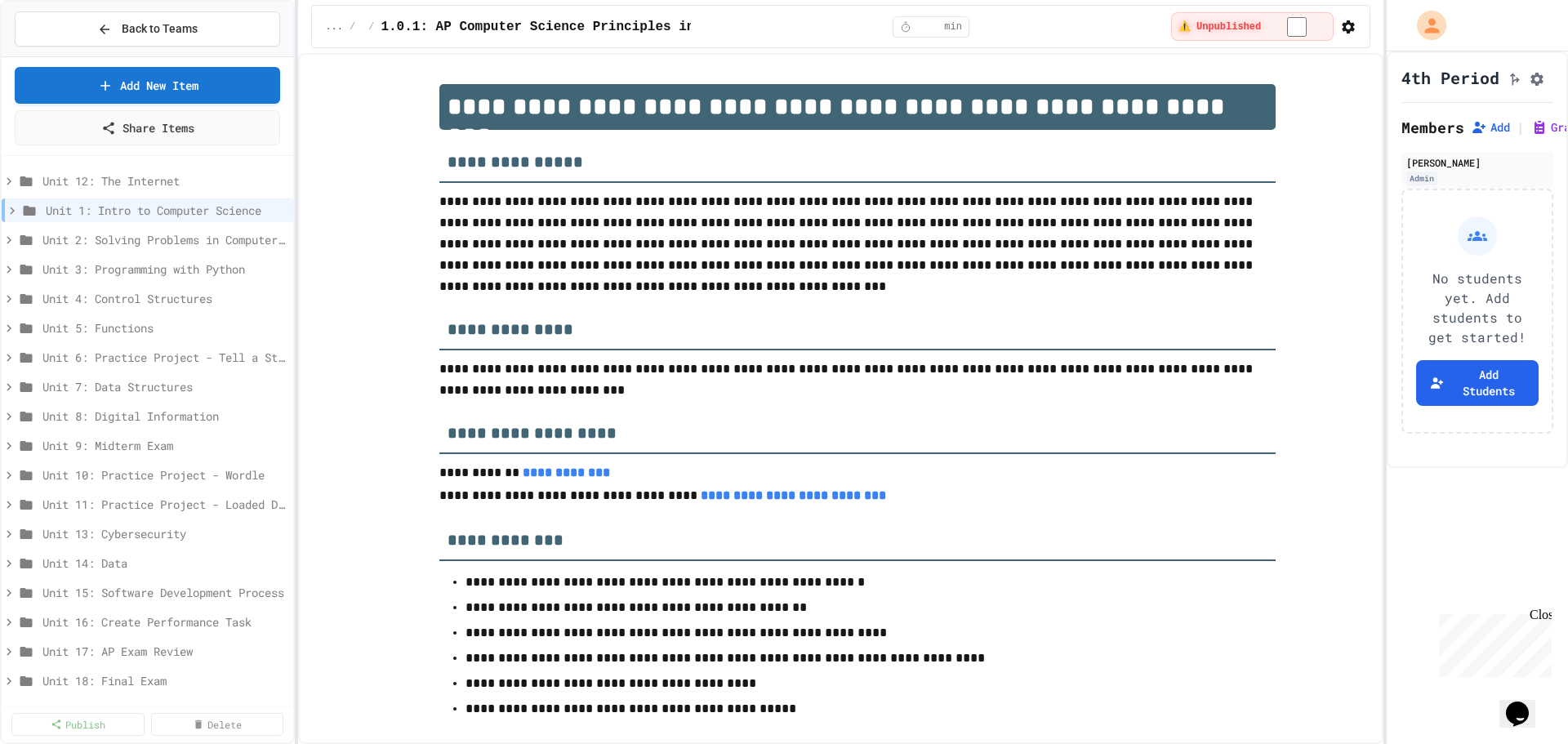
click at [133, 182] on span "Unit 12: The Internet" at bounding box center [164, 181] width 244 height 17
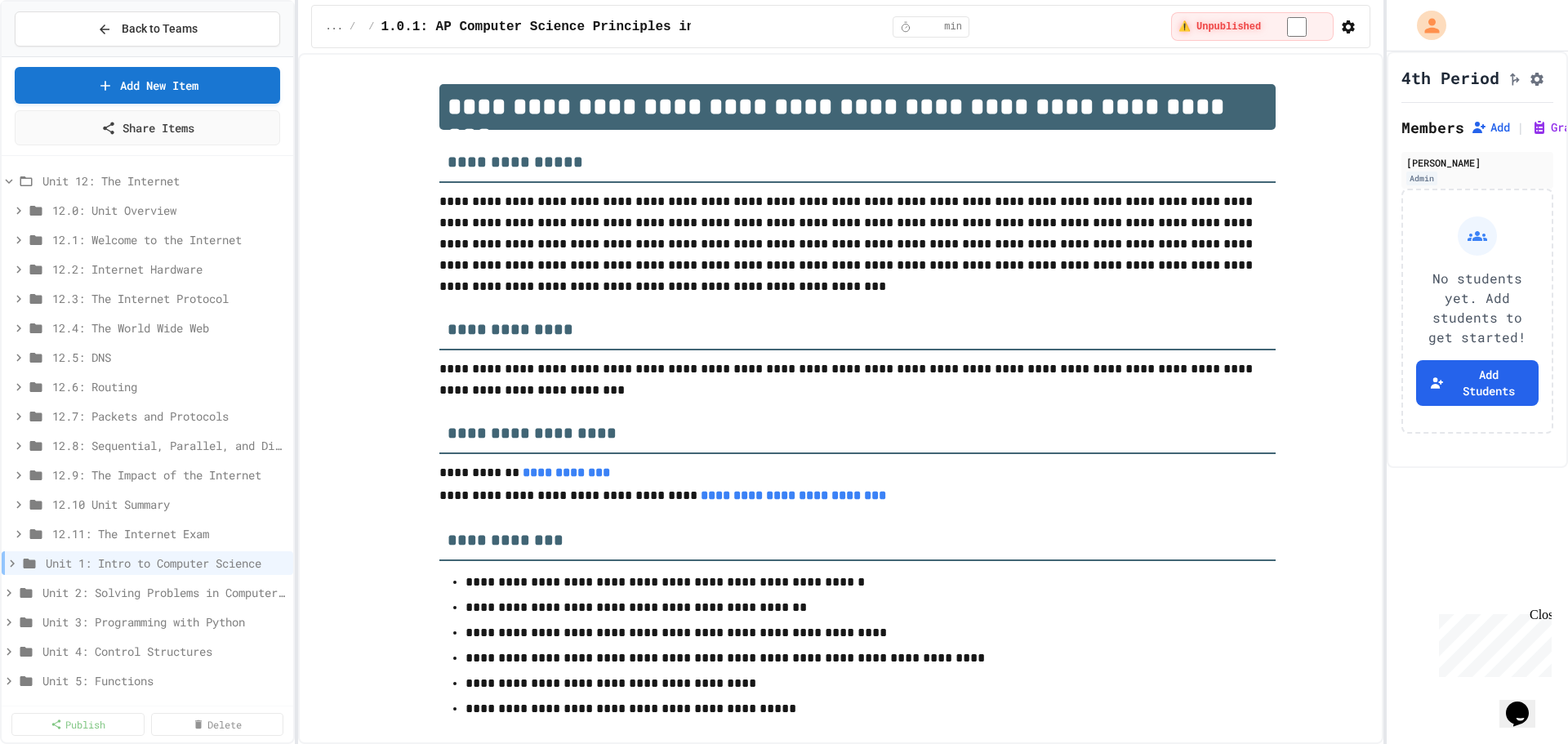
click at [113, 210] on span "12.0: Unit Overview" at bounding box center [169, 210] width 234 height 17
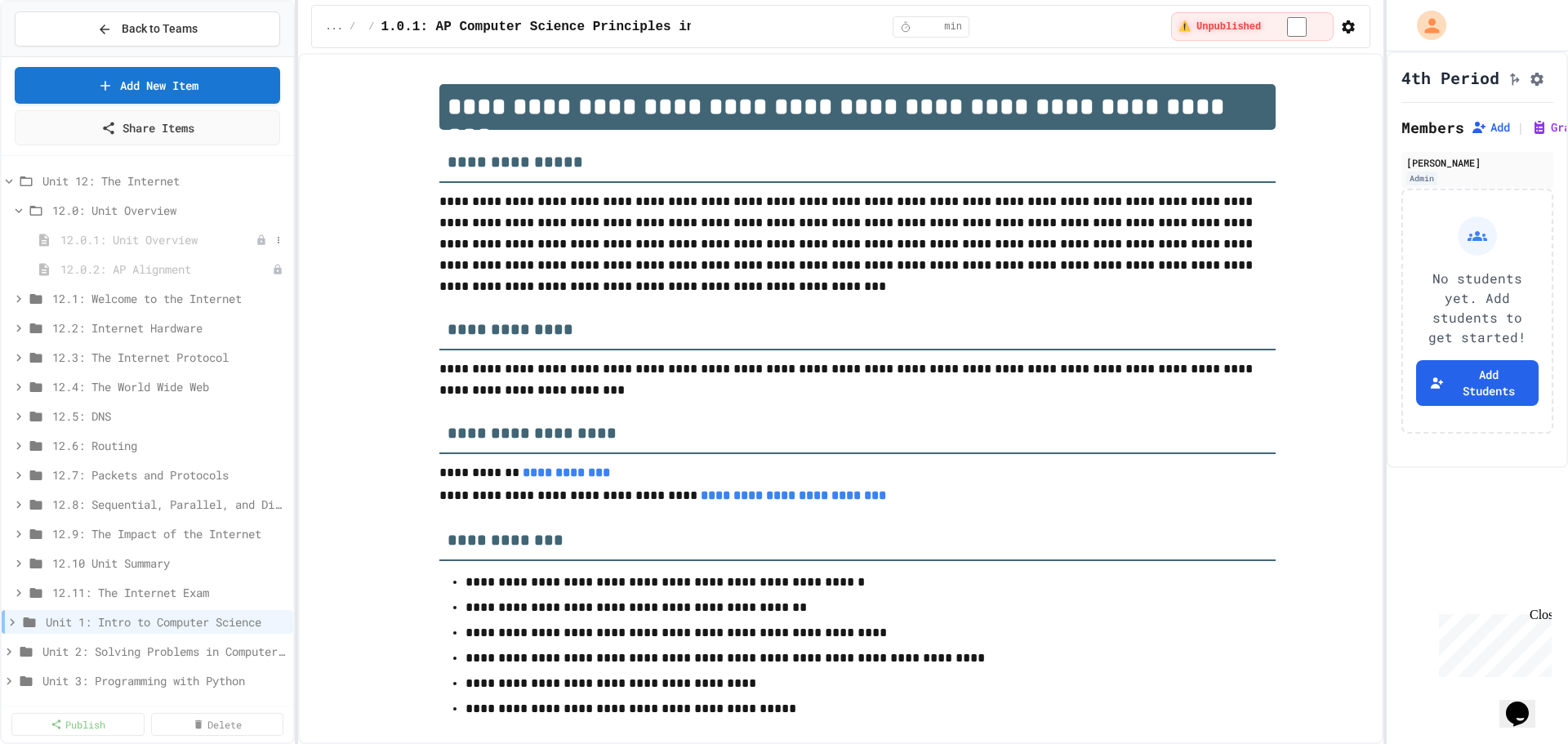
click at [142, 242] on span "12.0.1: Unit Overview" at bounding box center [158, 240] width 196 height 17
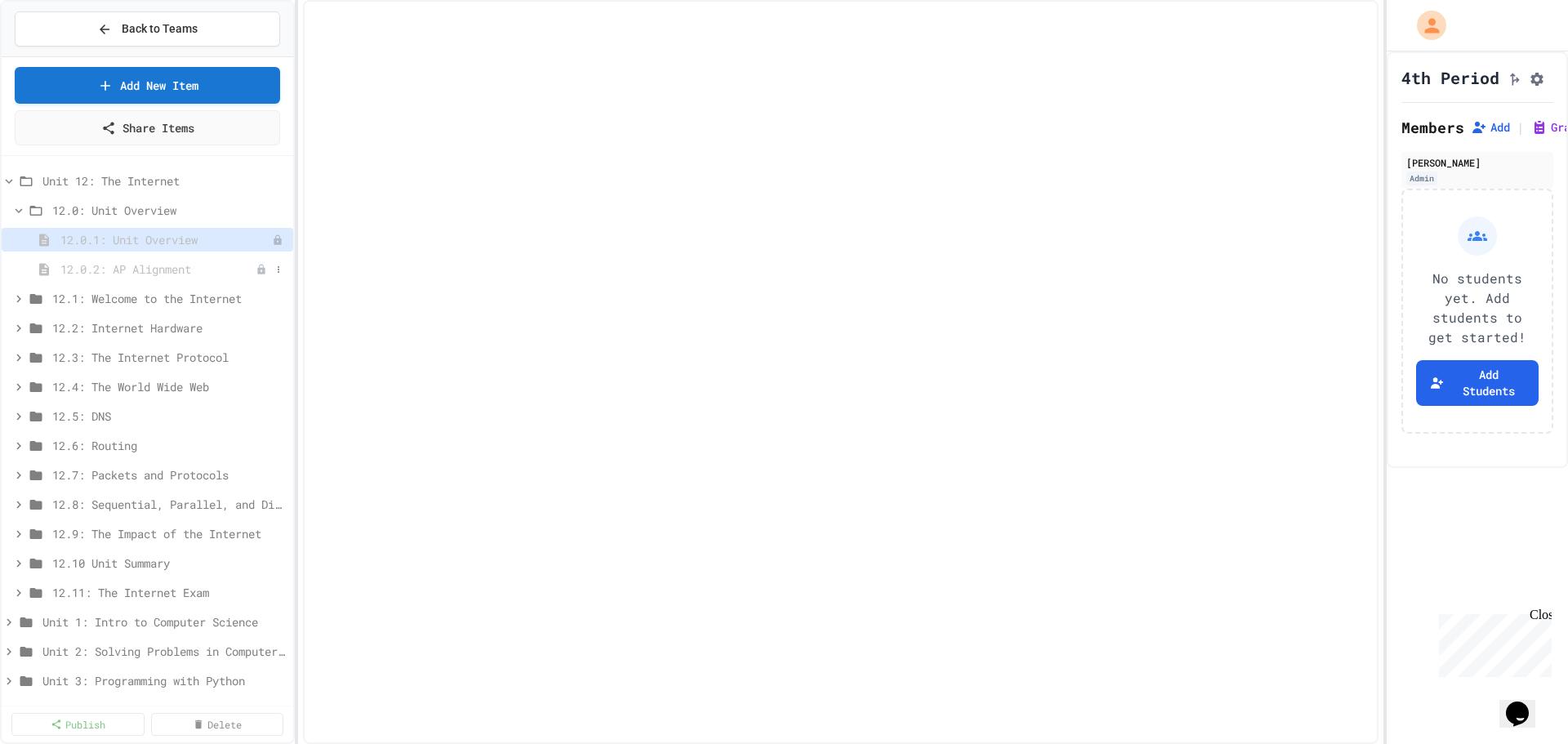
select select "***"
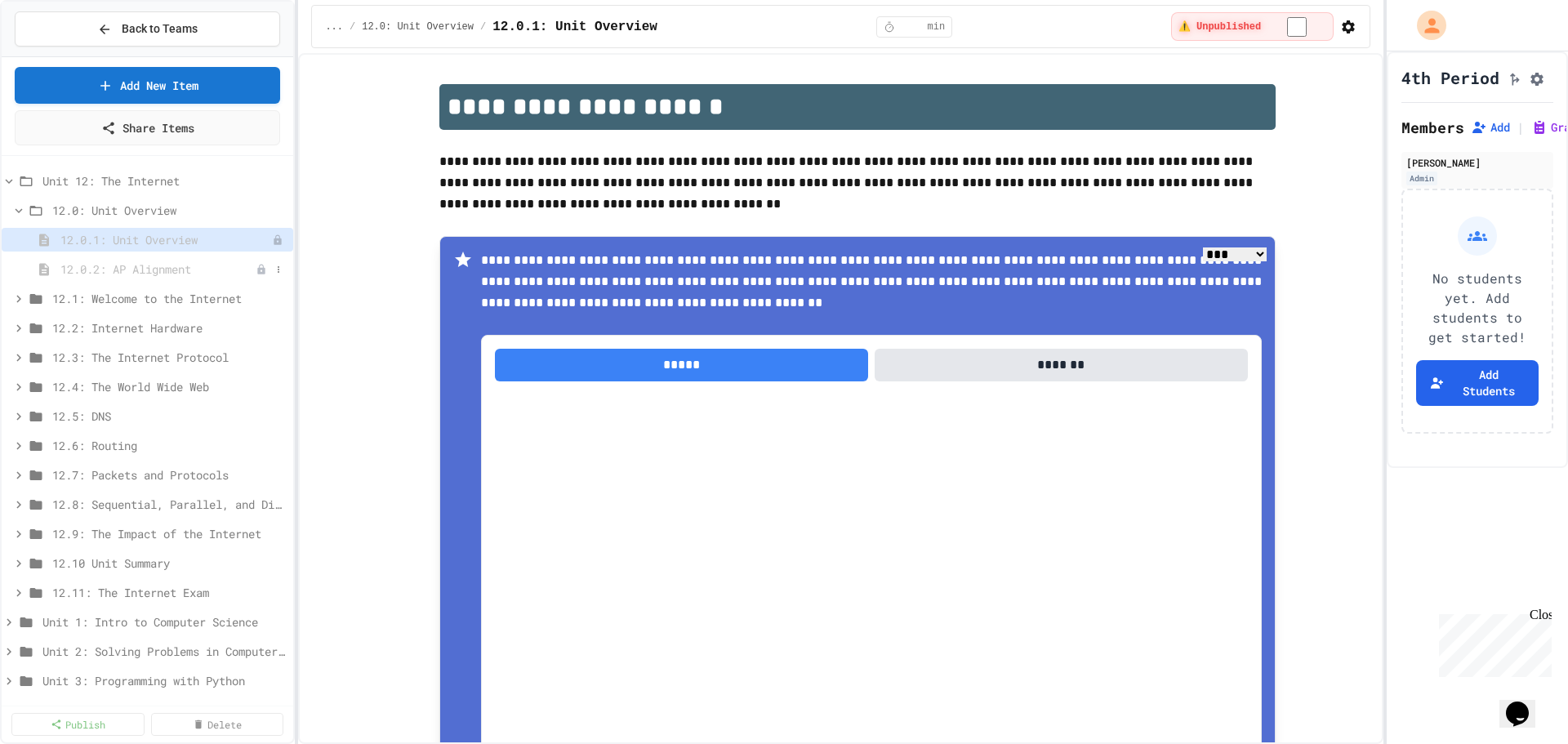
click at [160, 269] on span "12.0.2: AP Alignment" at bounding box center [158, 269] width 196 height 17
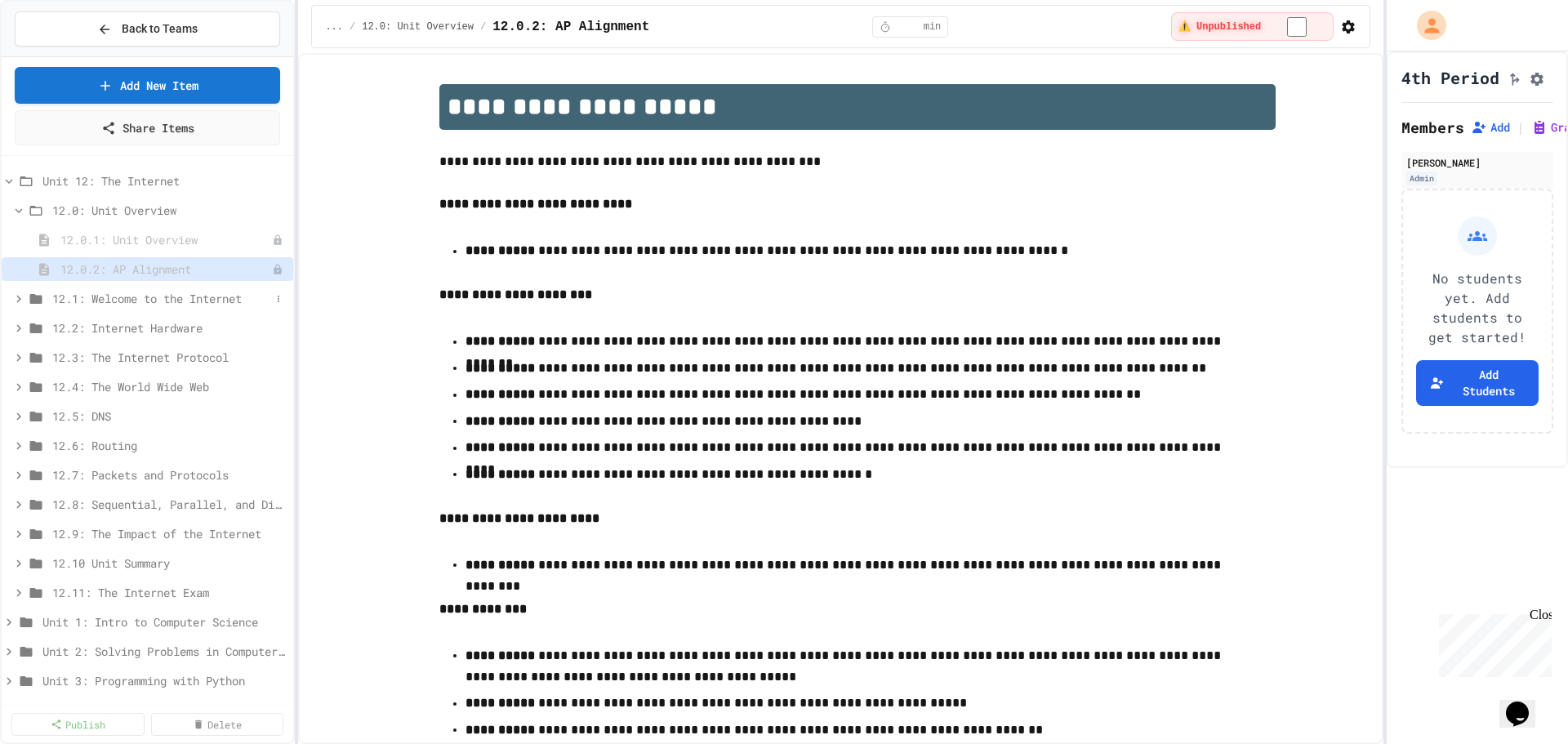
click at [165, 300] on span "12.1: Welcome to the Internet" at bounding box center [161, 299] width 218 height 17
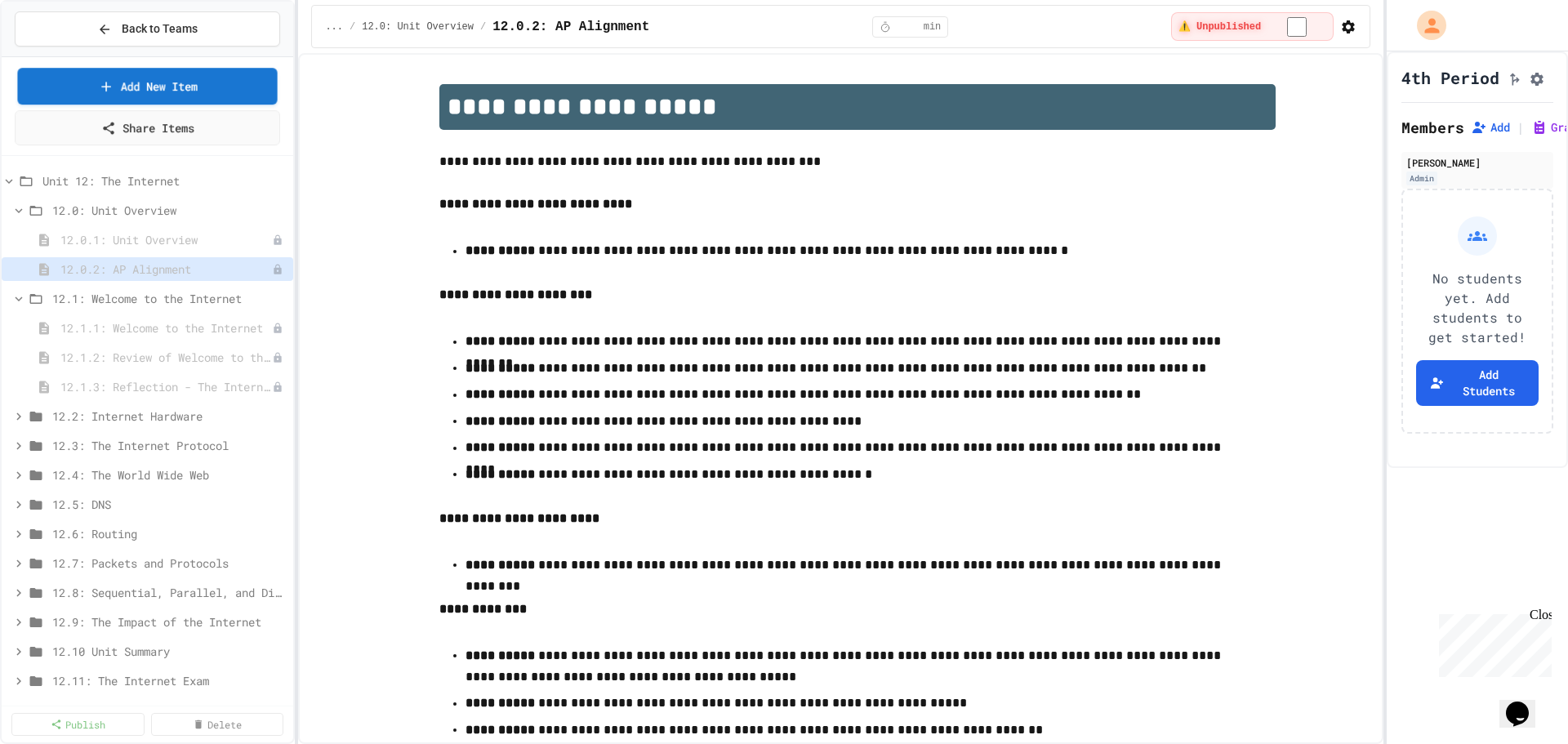
click at [93, 39] on button "Back to Teams" at bounding box center [147, 28] width 265 height 35
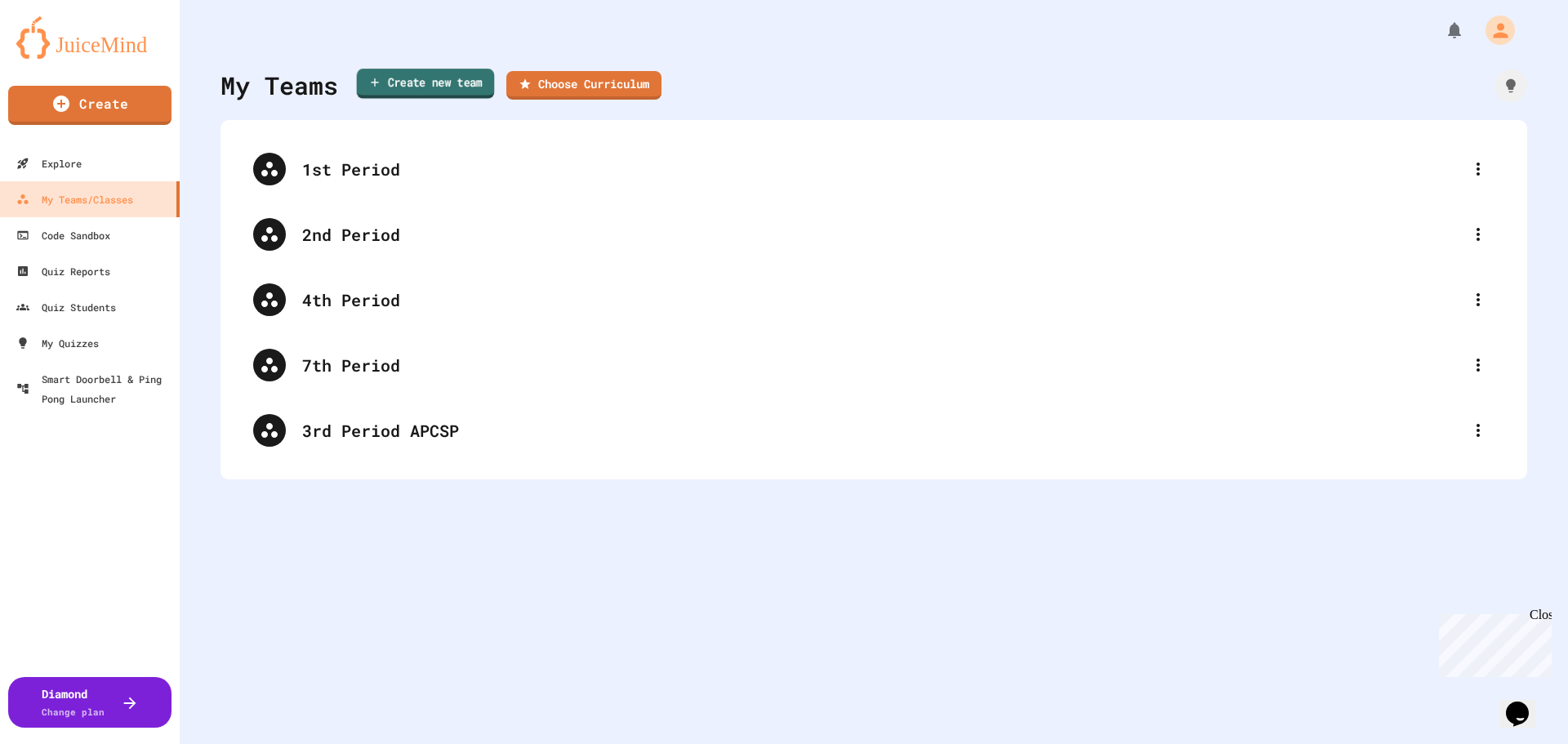
click at [436, 85] on link "Create new team" at bounding box center [426, 84] width 138 height 30
type input "**********"
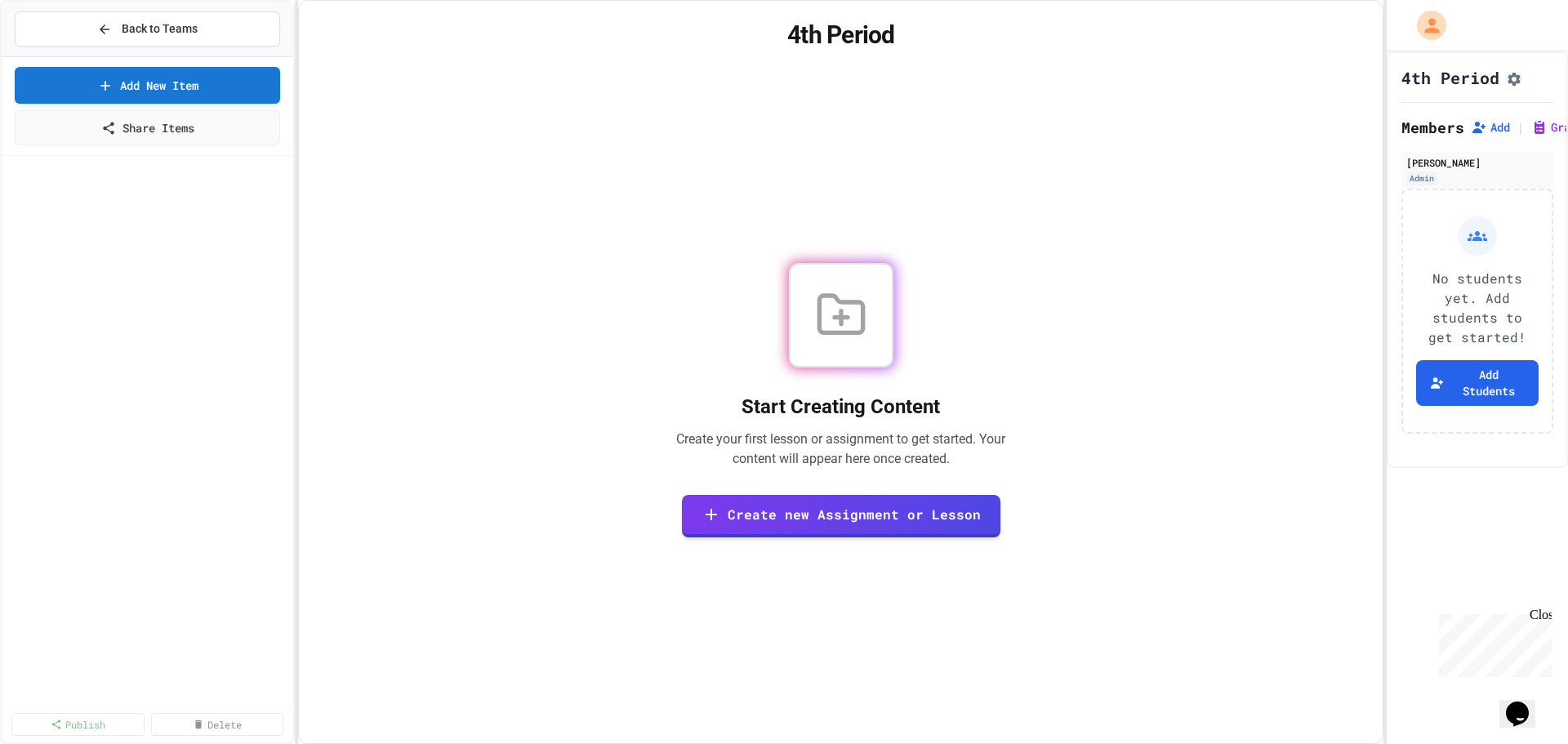
click at [814, 289] on div at bounding box center [841, 315] width 105 height 105
click at [809, 522] on link "Create new Assignment or Lesson" at bounding box center [840, 513] width 313 height 45
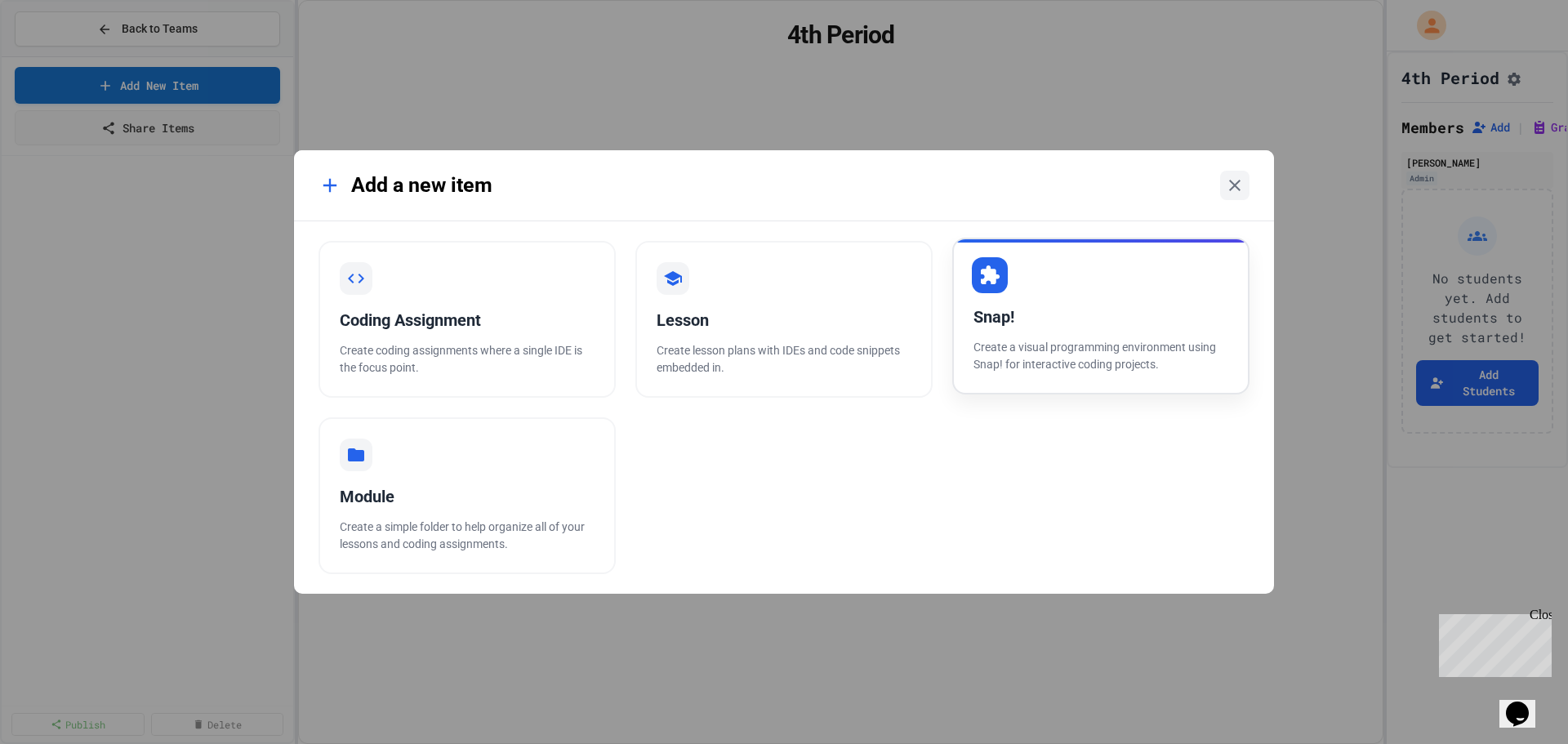
click at [1150, 301] on div "Snap! Create a visual programming environment using Snap! for interactive codin…" at bounding box center [1101, 316] width 298 height 157
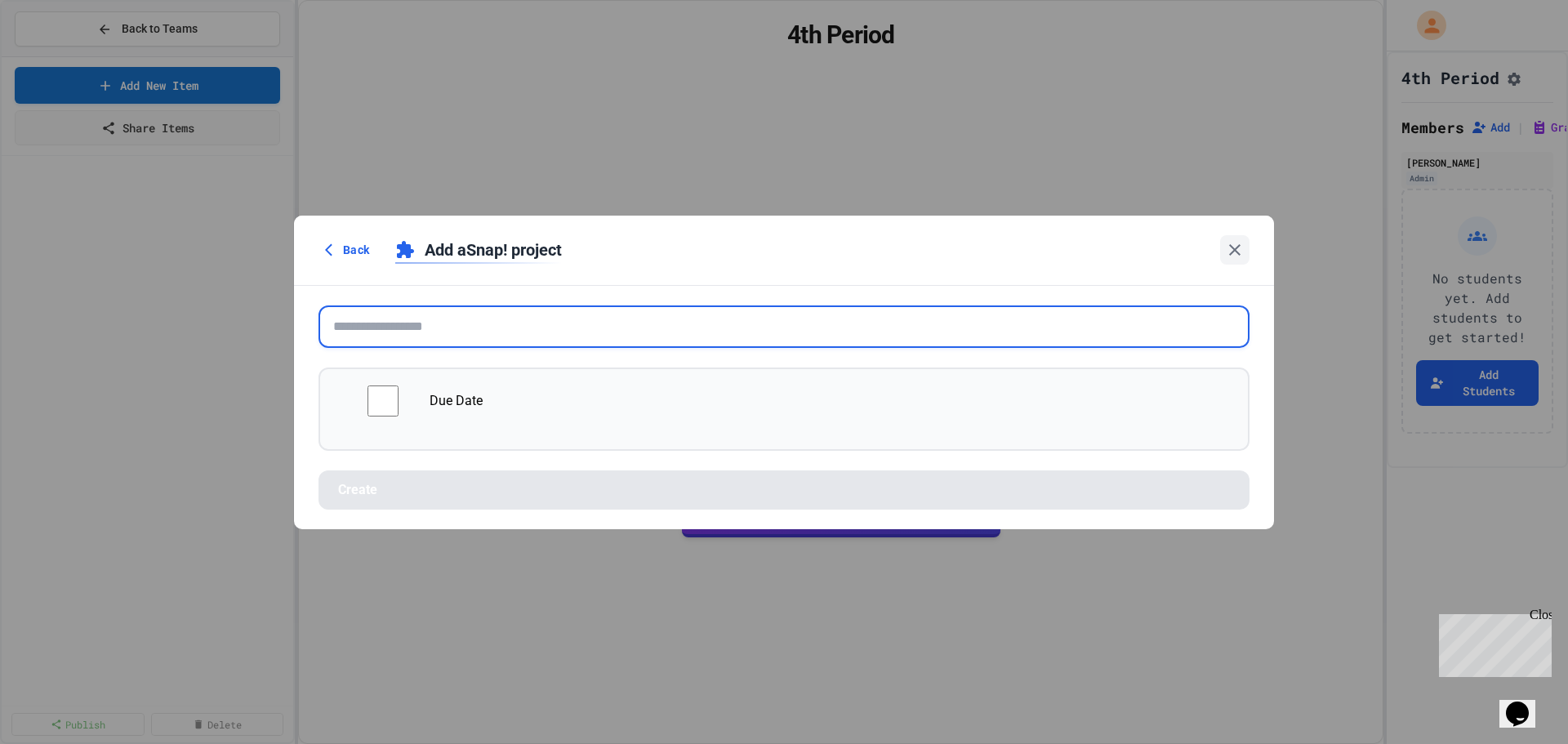
click at [699, 306] on input "text" at bounding box center [784, 327] width 931 height 42
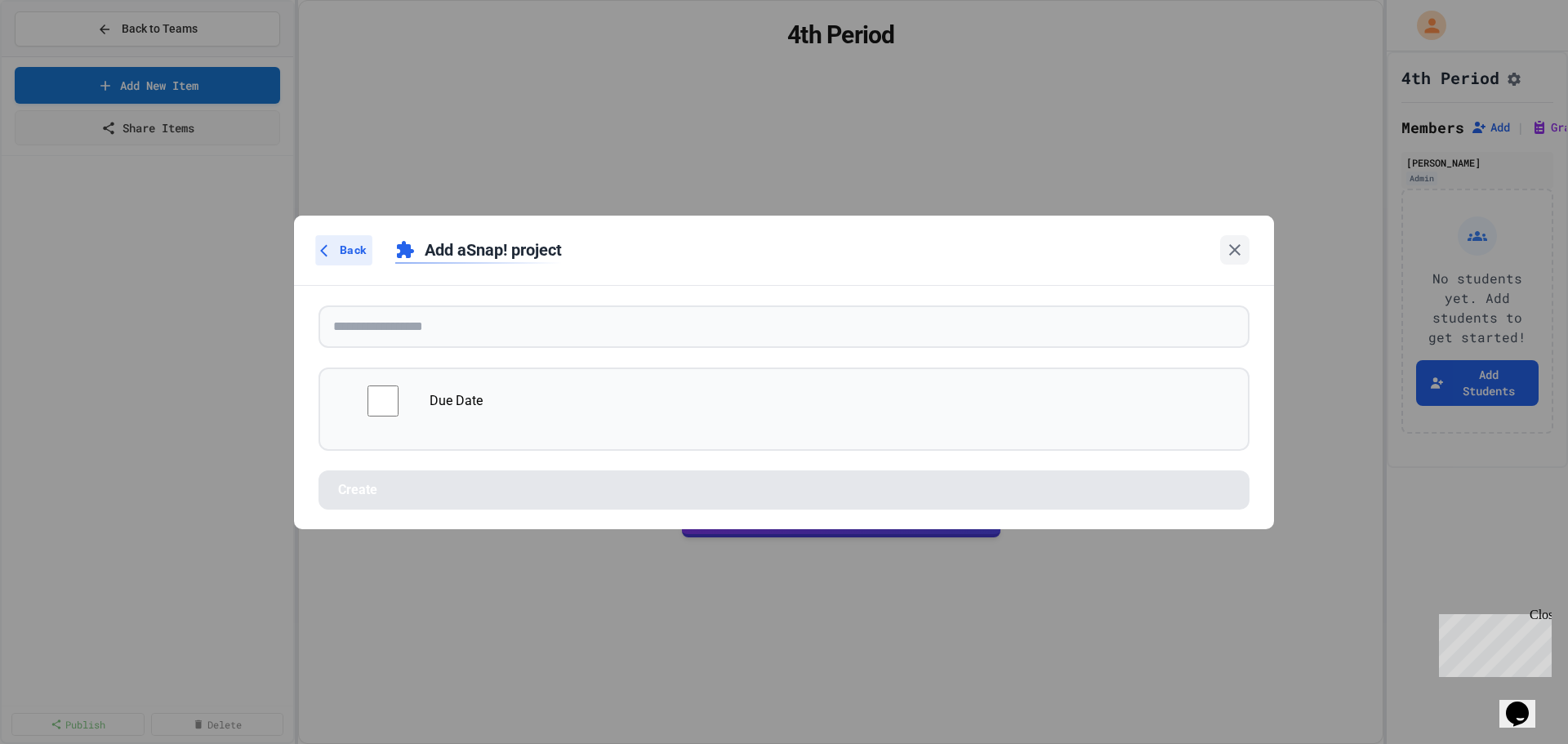
click at [334, 253] on icon at bounding box center [328, 250] width 15 height 15
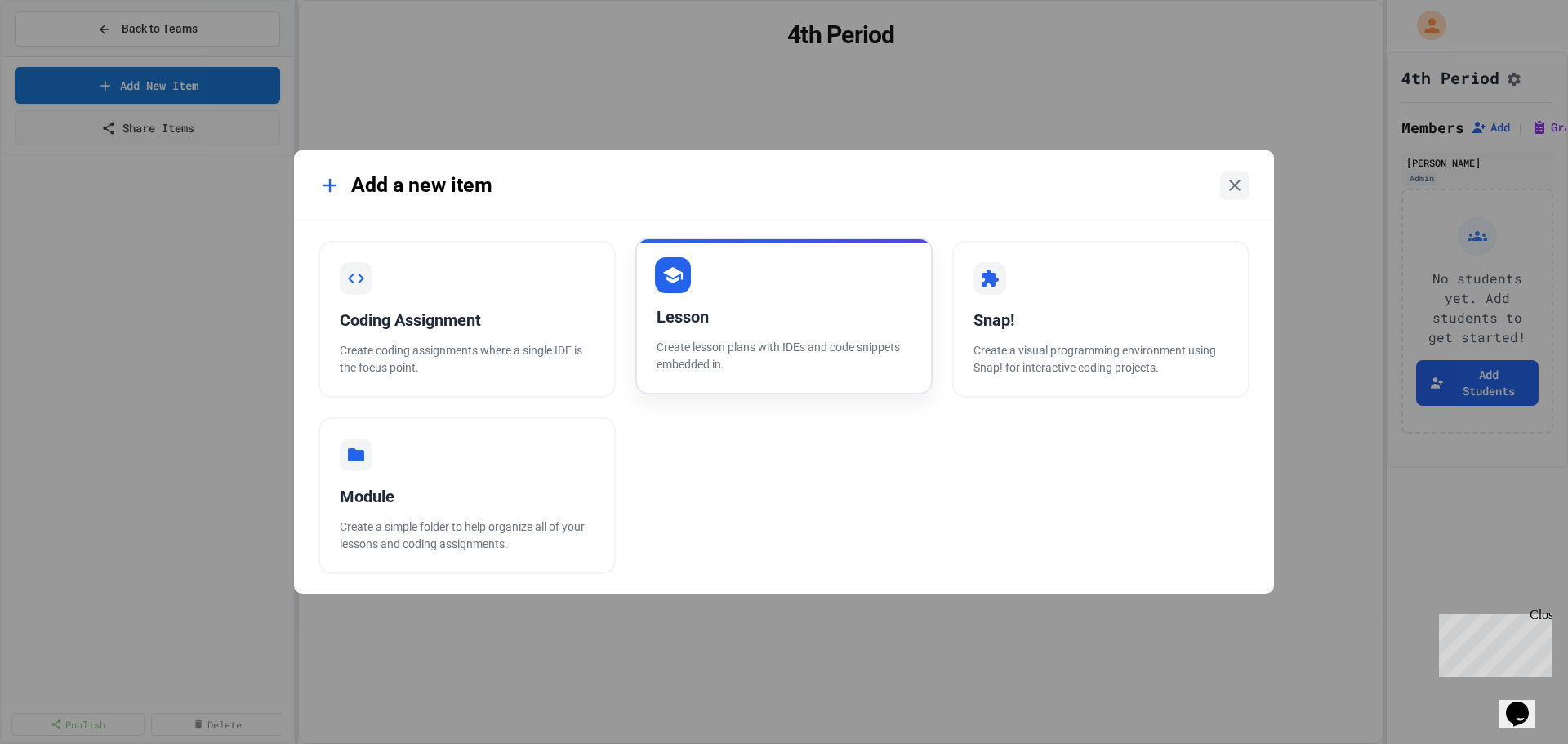
click at [678, 318] on div "Lesson" at bounding box center [784, 317] width 254 height 25
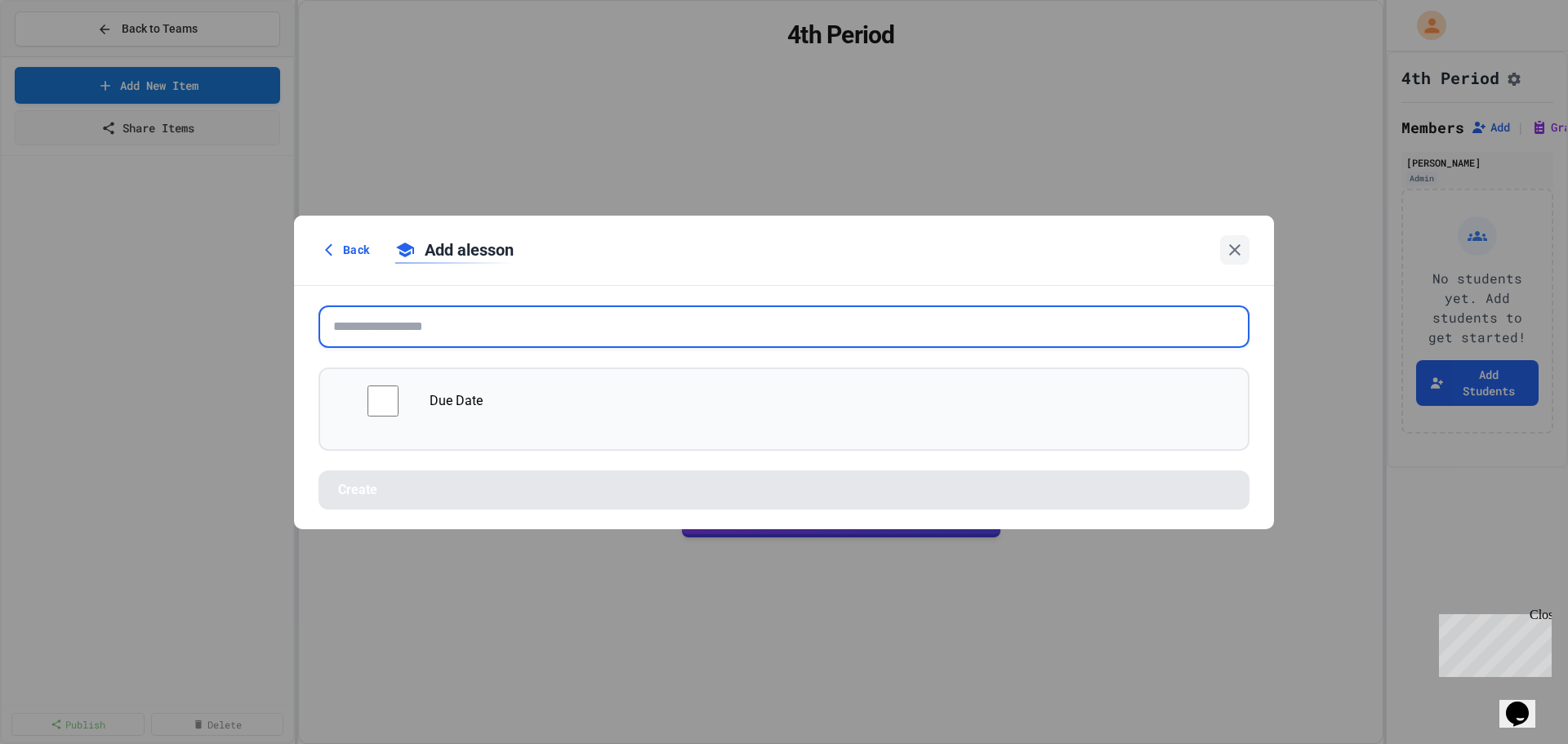
click at [637, 324] on input "text" at bounding box center [784, 327] width 931 height 42
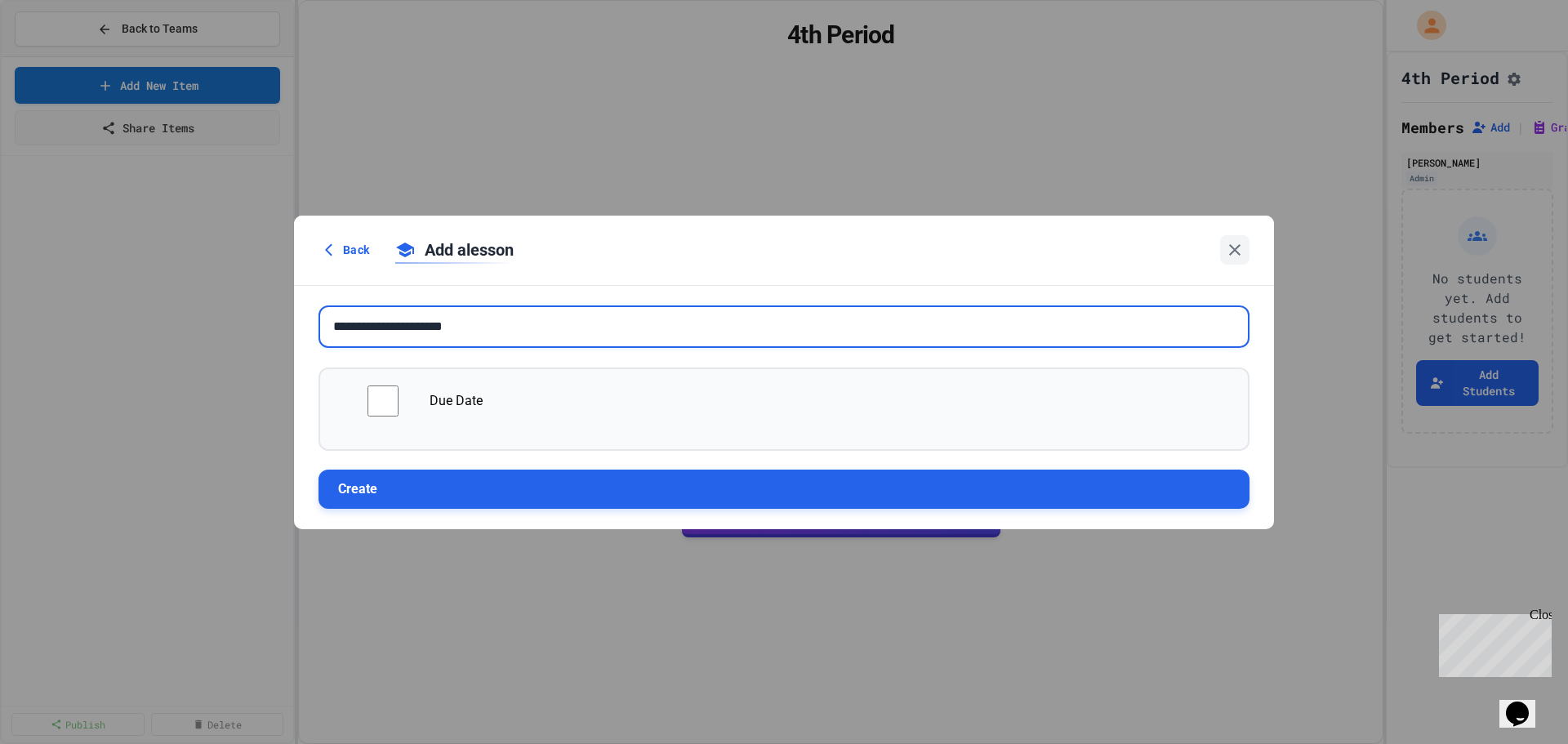
type input "**********"
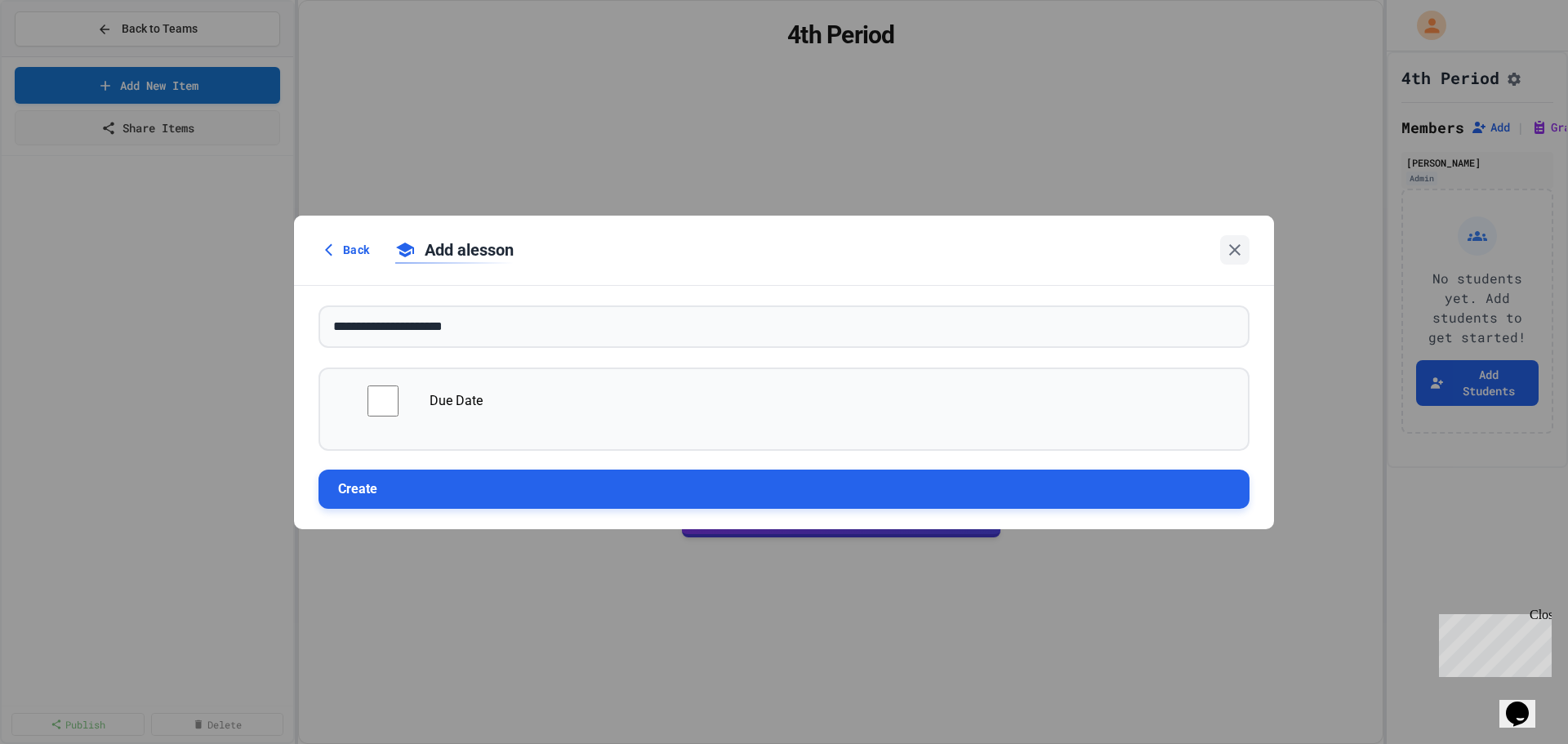
click at [516, 490] on button "Create" at bounding box center [784, 489] width 931 height 39
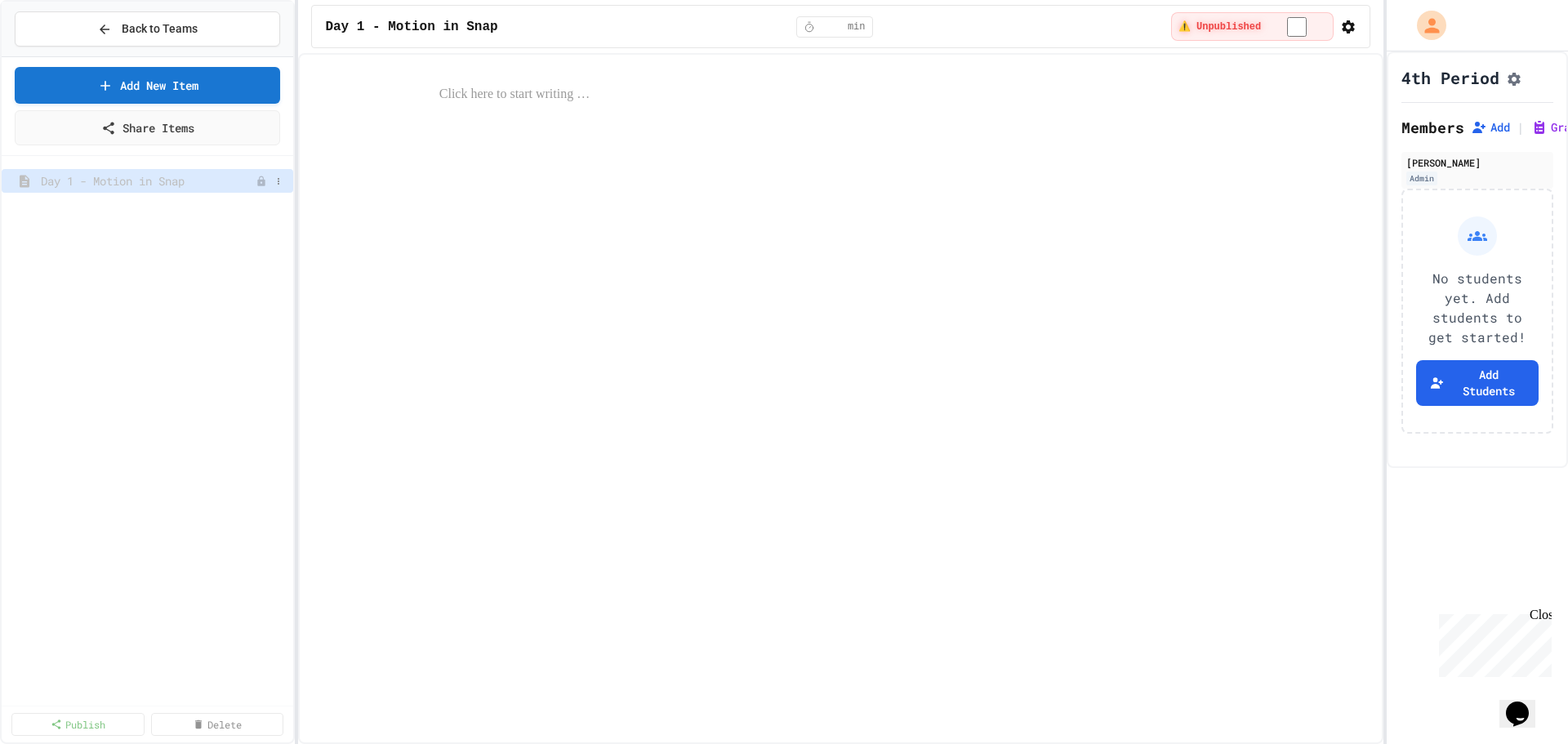
click at [126, 188] on div "Day 1 - Motion in Snap" at bounding box center [147, 181] width 291 height 24
click at [405, 119] on div at bounding box center [841, 95] width 1056 height 54
click at [568, 82] on div at bounding box center [841, 95] width 1056 height 54
click at [1352, 28] on icon "button" at bounding box center [1348, 27] width 17 height 17
click at [1325, 743] on li "Edit Lesson Plan" at bounding box center [792, 759] width 1551 height 26
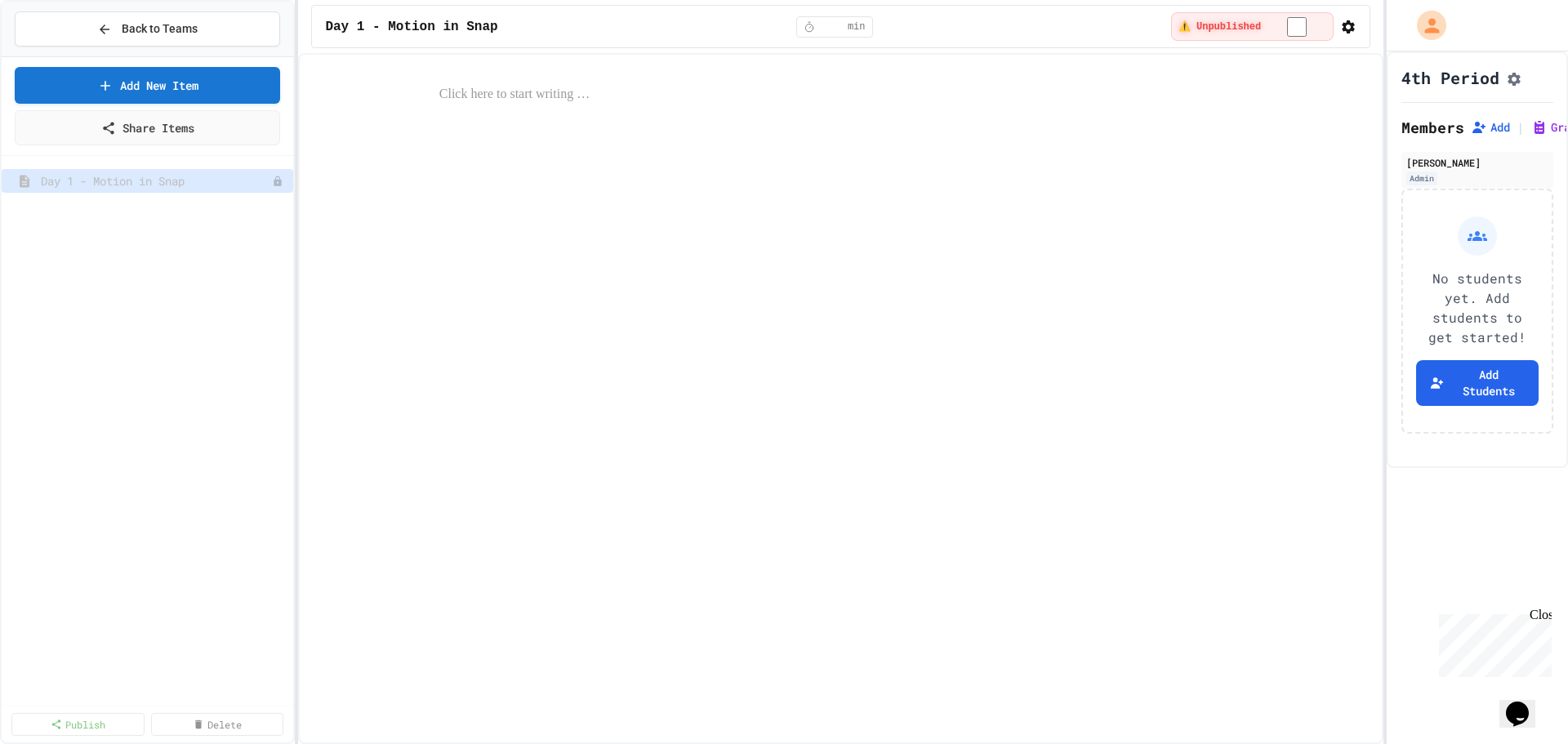
click at [959, 145] on div at bounding box center [841, 399] width 1086 height 691
click at [344, 115] on div at bounding box center [841, 95] width 1056 height 54
click at [104, 178] on span "Day 1 - Motion in Snap" at bounding box center [148, 181] width 215 height 17
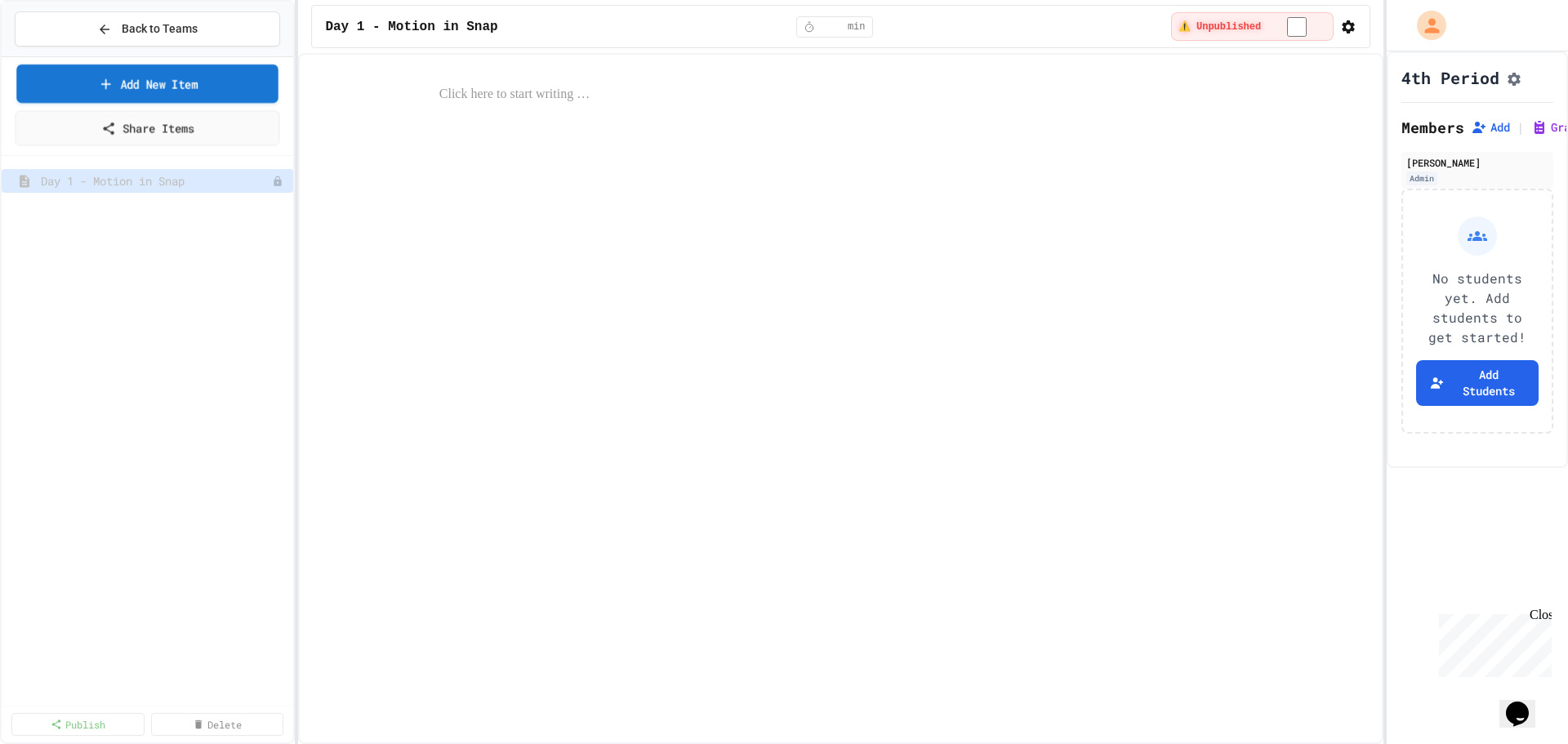
click at [114, 79] on link "Add New Item" at bounding box center [147, 84] width 262 height 39
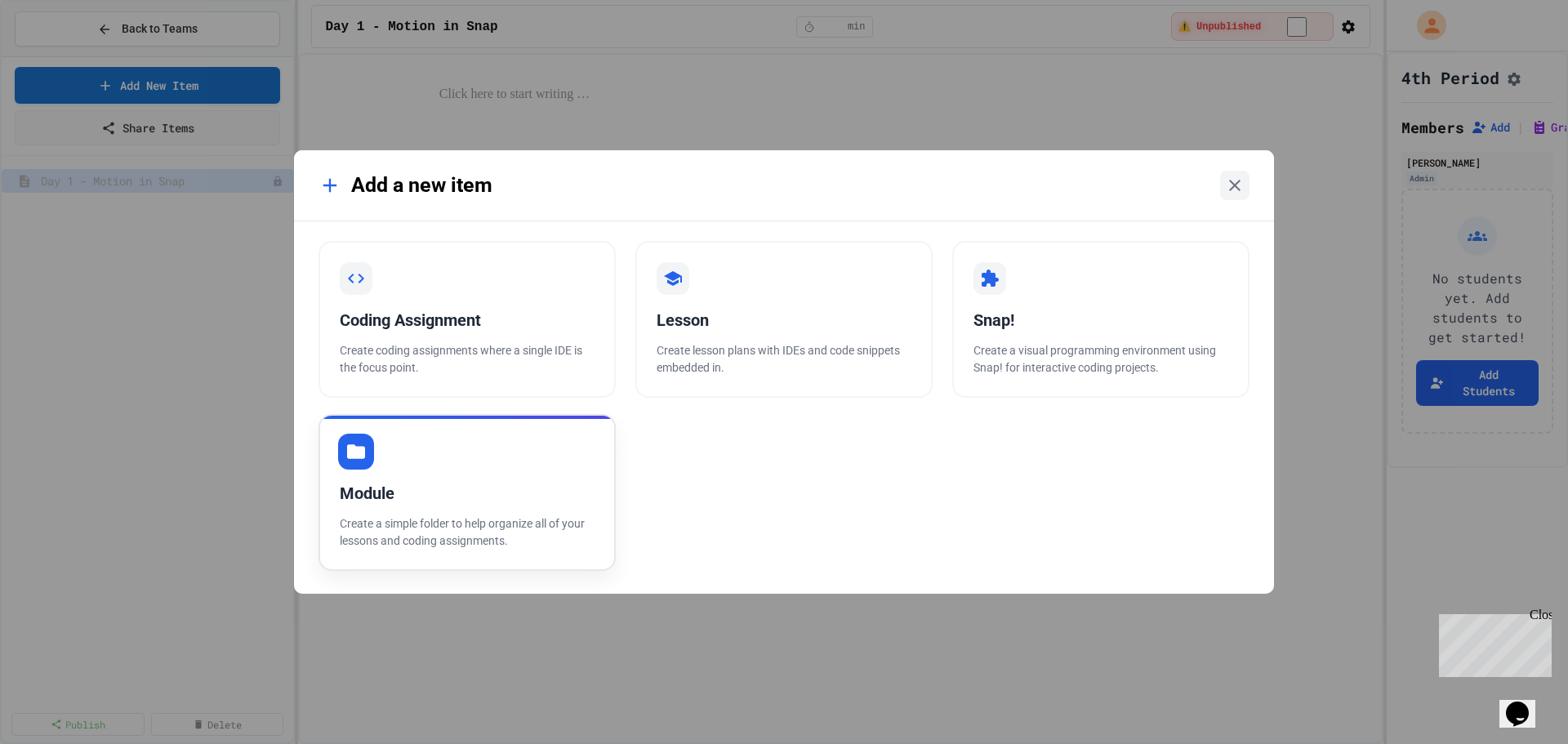
click at [513, 521] on p "Create a simple folder to help organize all of your lessons and coding assignme…" at bounding box center [467, 532] width 254 height 34
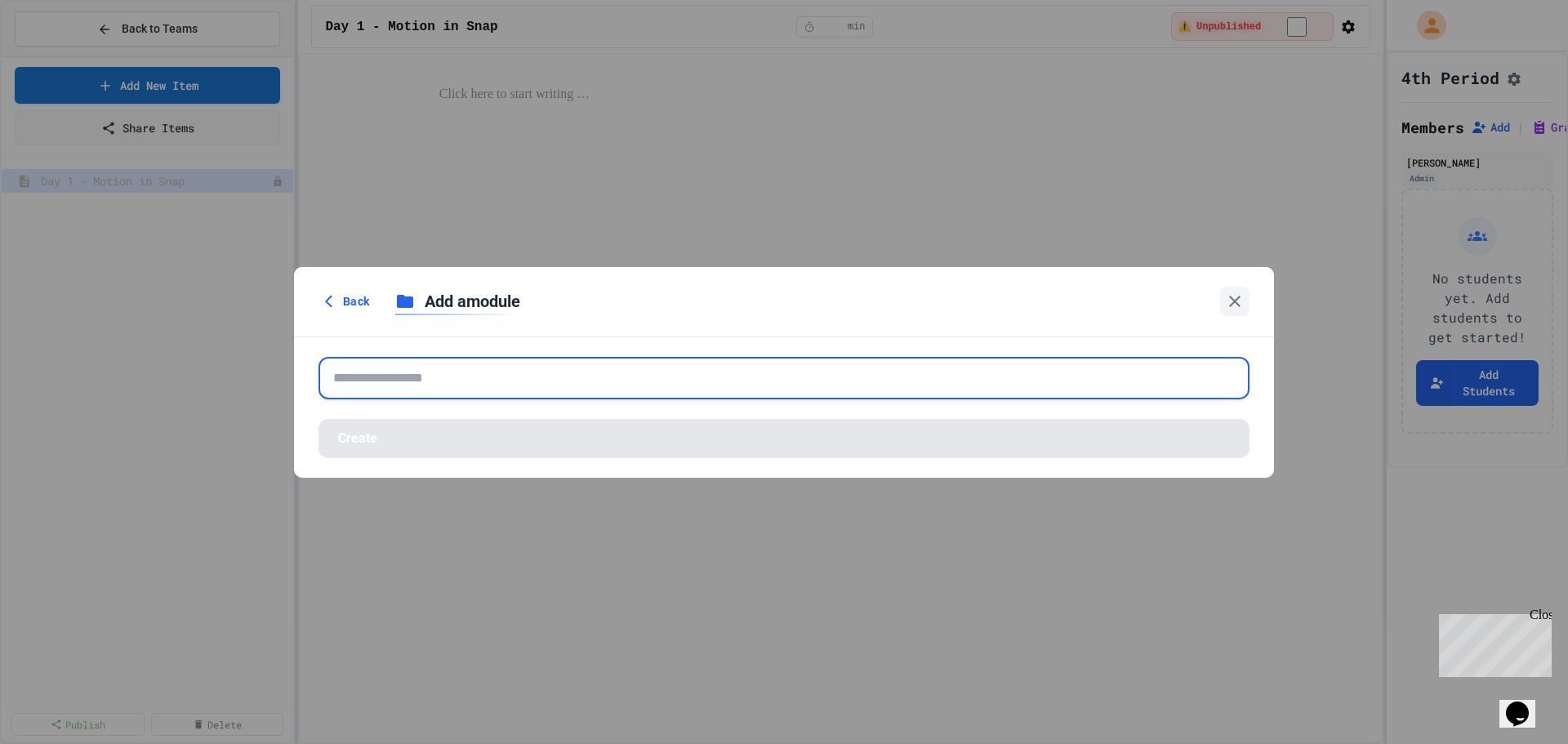
click at [431, 393] on input "text" at bounding box center [784, 378] width 931 height 42
click at [587, 373] on input "text" at bounding box center [784, 378] width 931 height 42
click at [410, 393] on input "text" at bounding box center [784, 378] width 931 height 42
paste input "**********"
type input "**********"
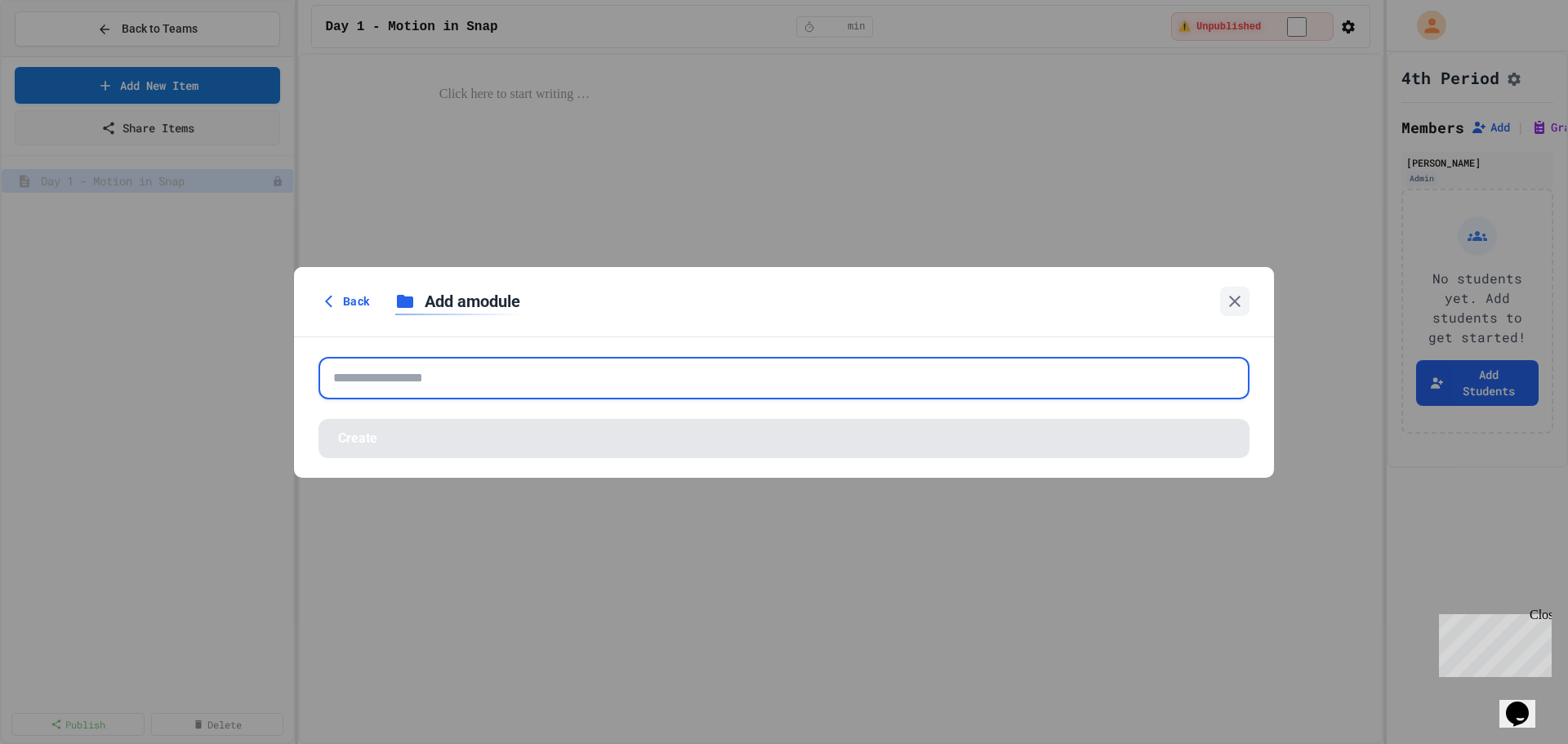
click at [573, 389] on input "text" at bounding box center [784, 378] width 931 height 42
paste input "**********"
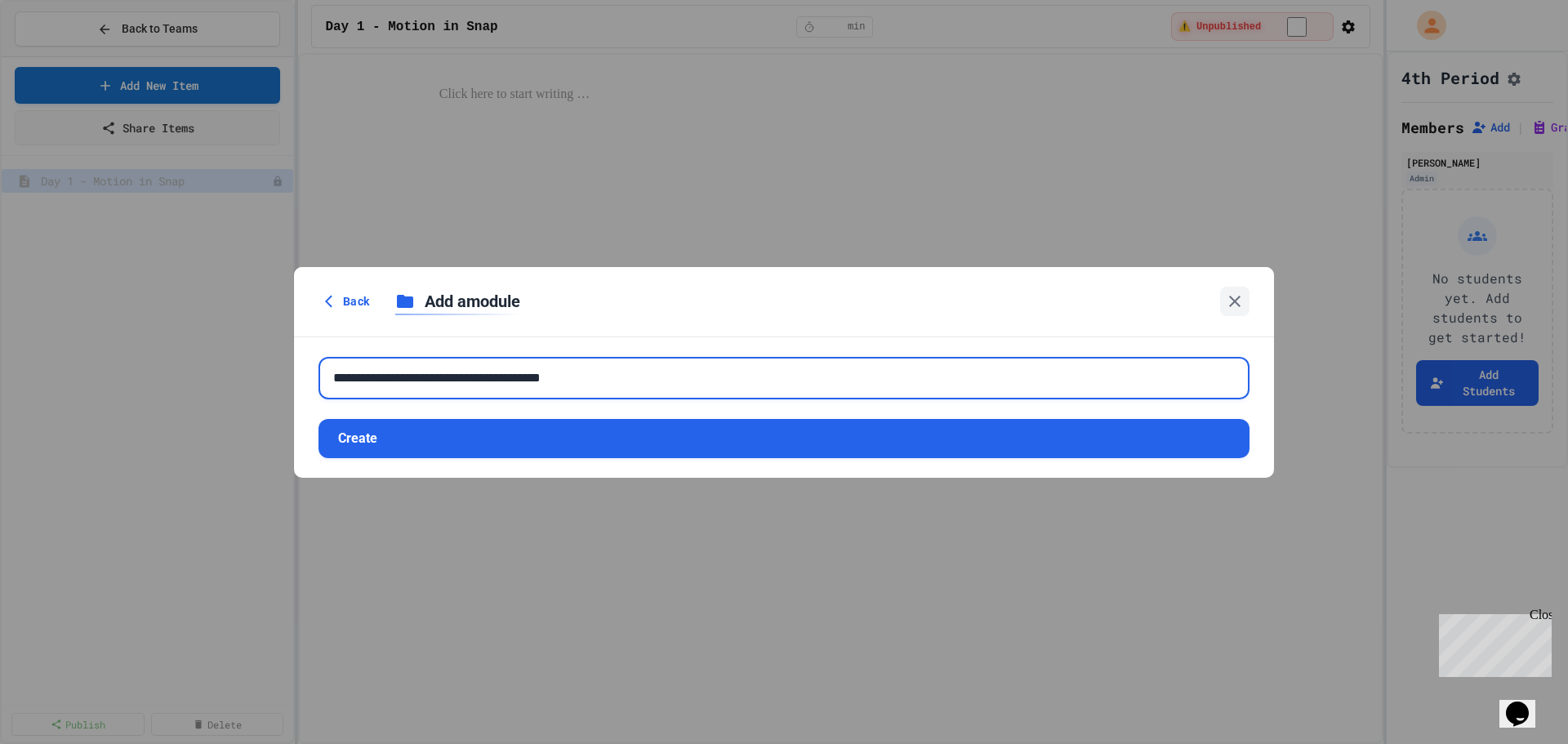
drag, startPoint x: 615, startPoint y: 366, endPoint x: 448, endPoint y: 379, distance: 167.5
click at [448, 379] on input "**********" at bounding box center [784, 378] width 931 height 42
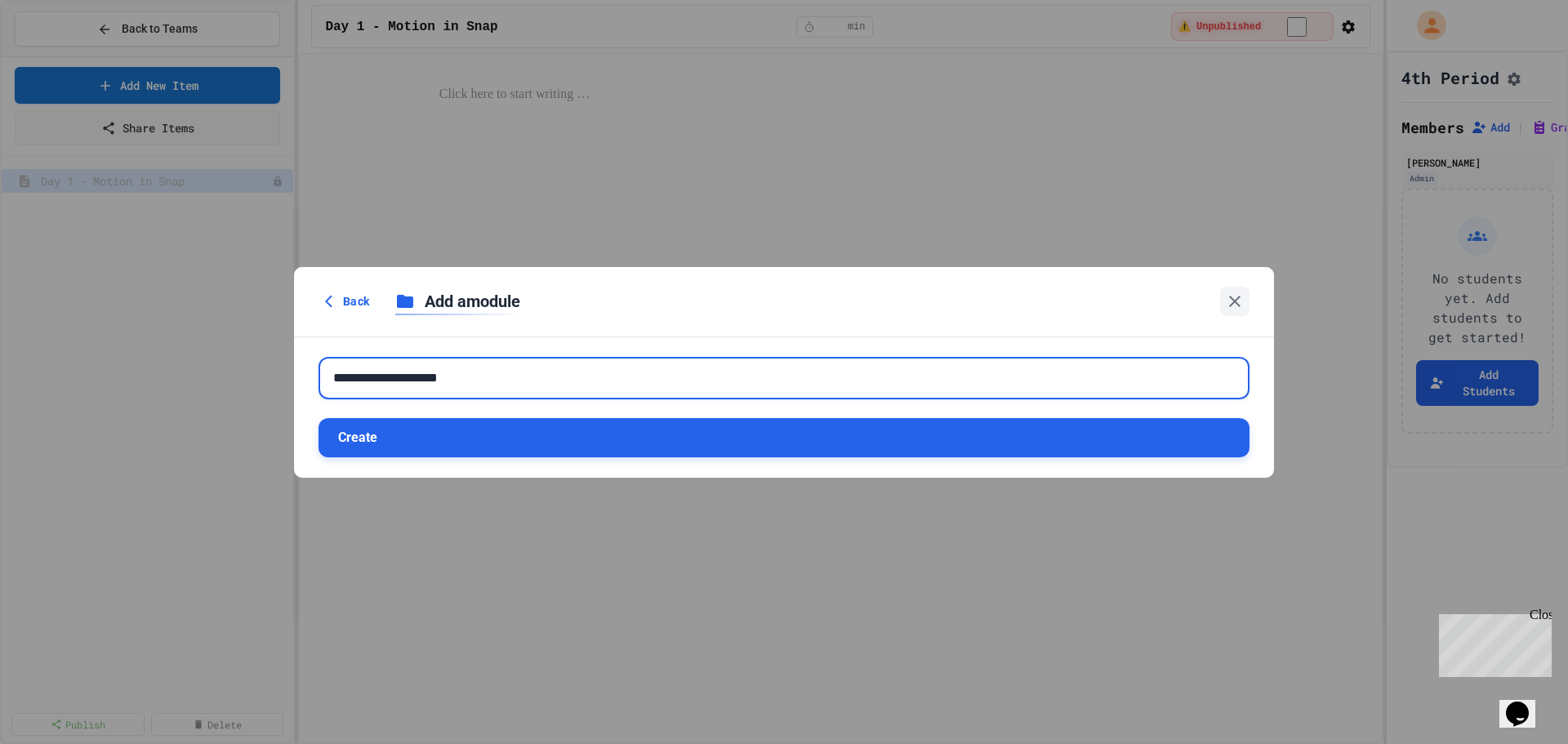
type input "**********"
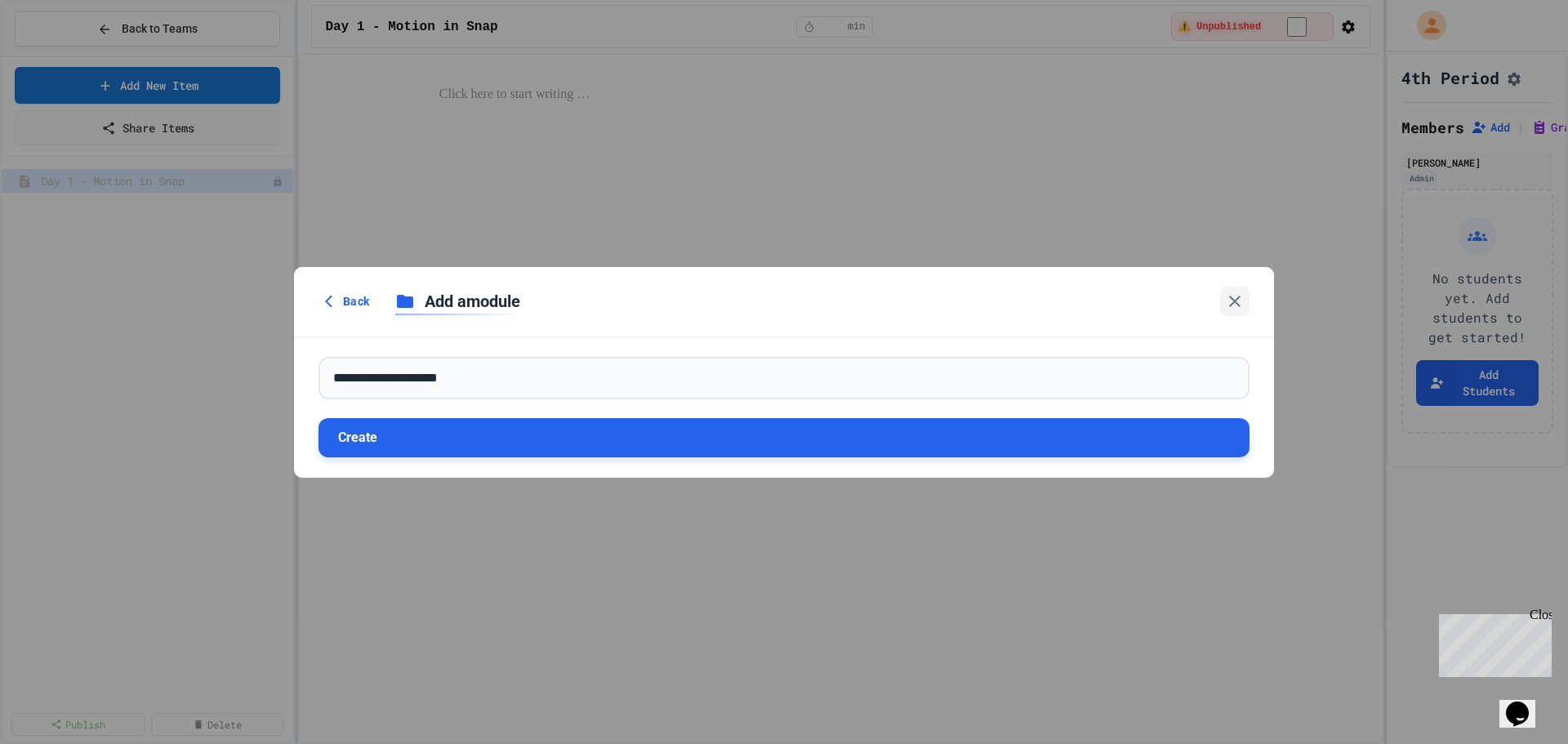
click at [591, 449] on button "Create" at bounding box center [784, 437] width 931 height 39
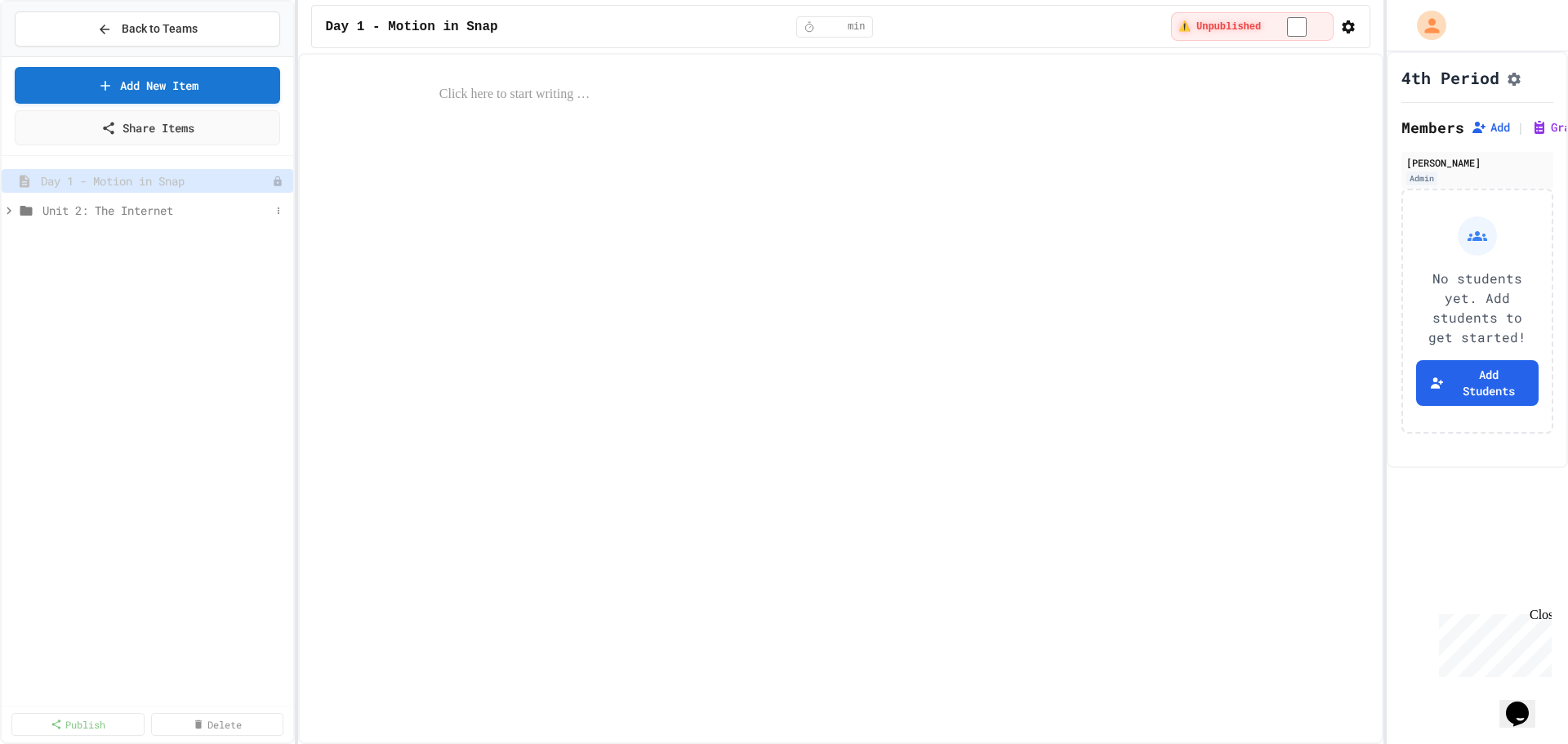
click at [6, 212] on icon at bounding box center [9, 210] width 15 height 15
click at [6, 213] on icon at bounding box center [9, 210] width 15 height 15
click at [270, 212] on div "Unit 2: The Internet" at bounding box center [147, 210] width 291 height 24
click at [276, 211] on icon at bounding box center [278, 210] width 10 height 10
click at [245, 235] on button "Add Item" at bounding box center [237, 241] width 108 height 29
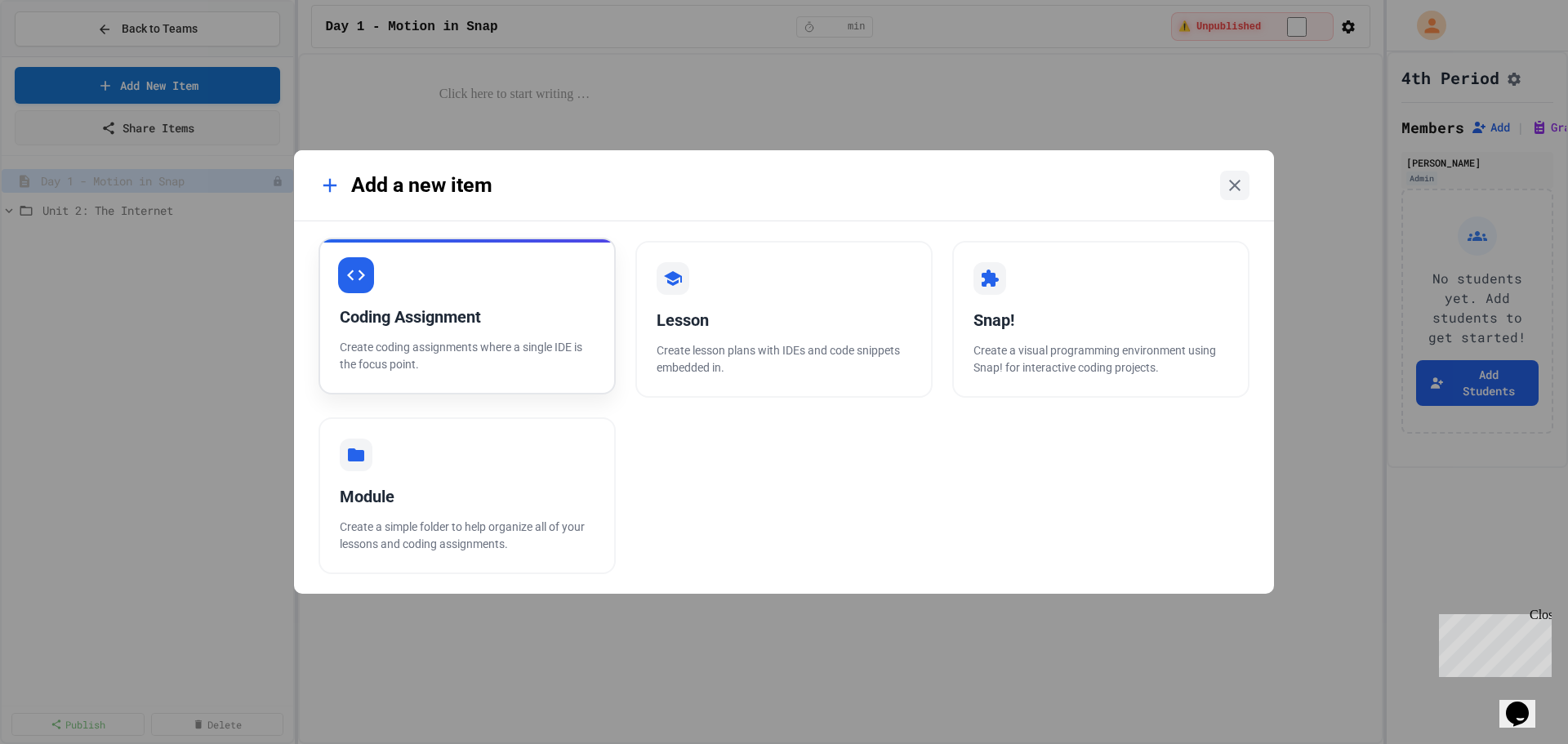
click at [467, 312] on div "Coding Assignment" at bounding box center [467, 317] width 254 height 25
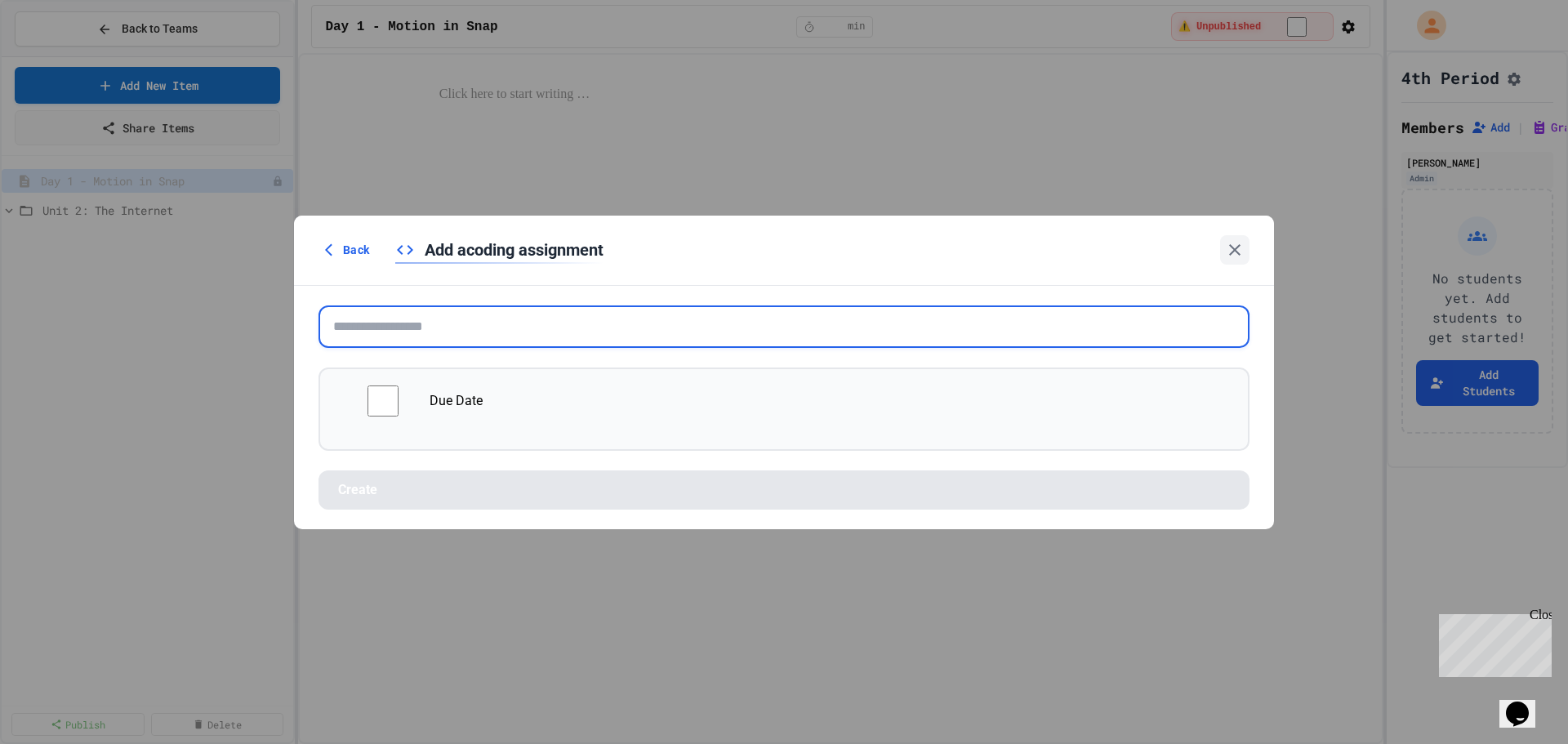
click at [467, 318] on input "text" at bounding box center [784, 327] width 931 height 42
click at [639, 324] on input "text" at bounding box center [784, 327] width 931 height 42
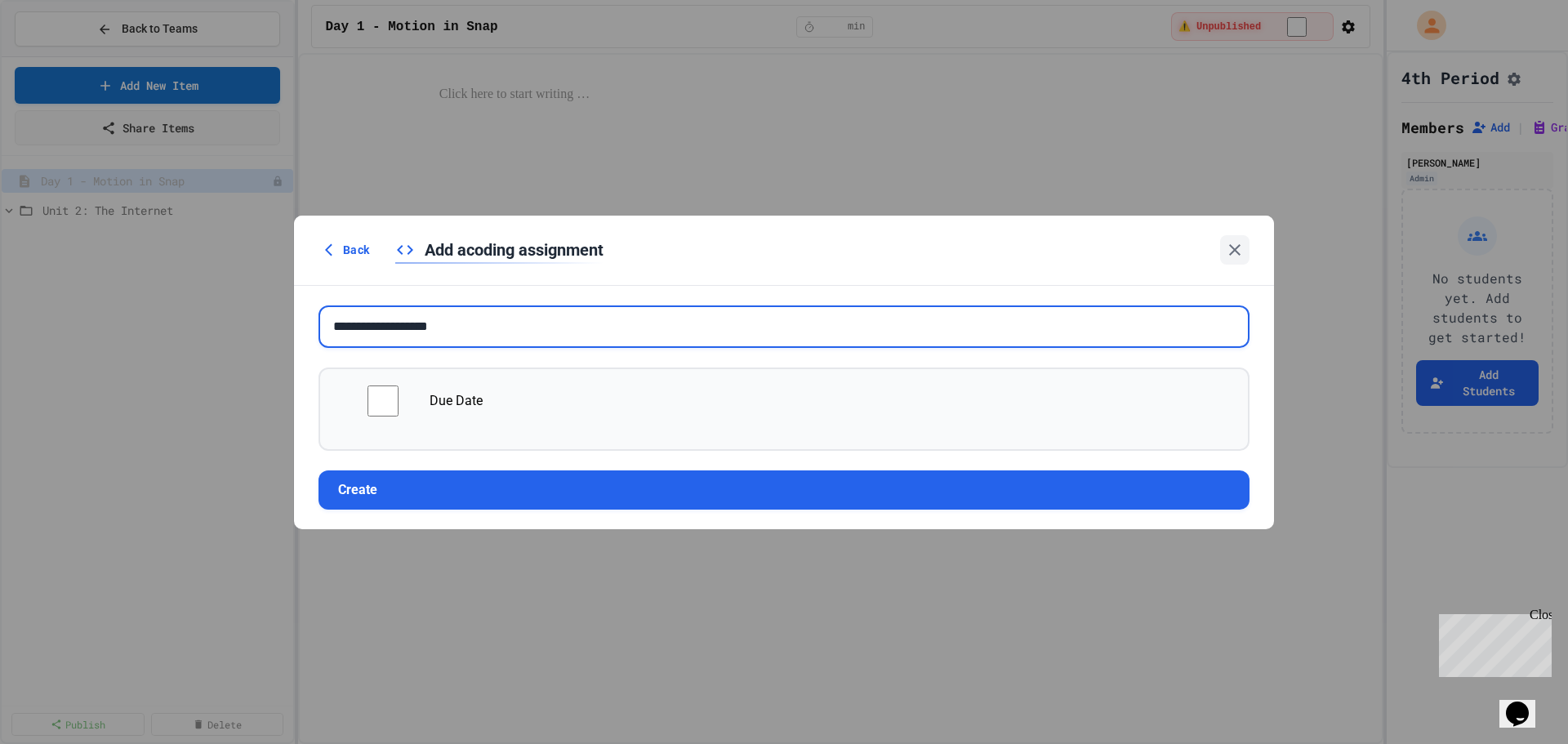
click at [389, 332] on input "**********" at bounding box center [784, 327] width 931 height 42
type input "**********"
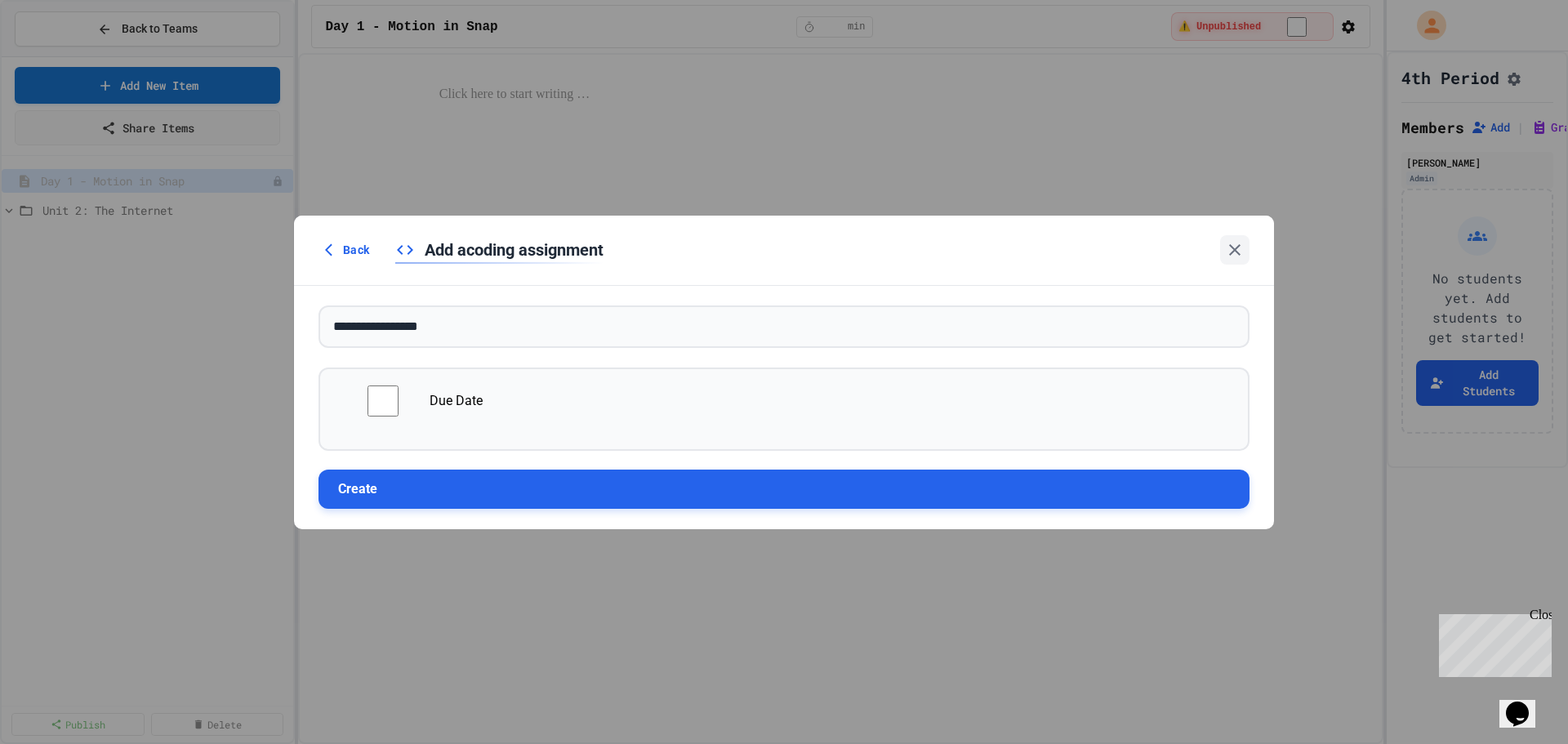
click at [431, 490] on button "Create" at bounding box center [784, 489] width 931 height 39
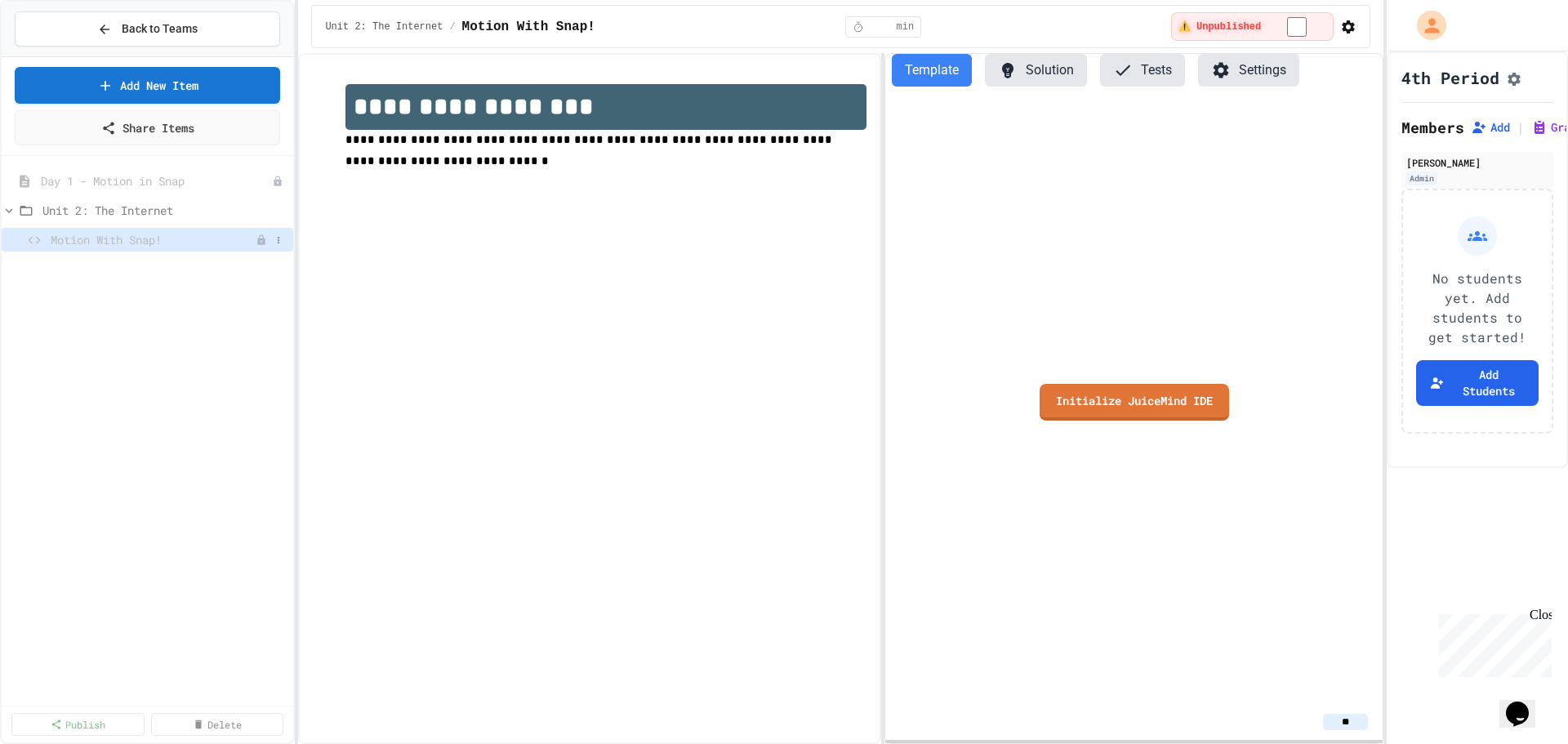
click at [99, 240] on span "Motion With Snap!" at bounding box center [152, 240] width 205 height 17
click at [1138, 410] on link "Initialize JuiceMind IDE" at bounding box center [1134, 399] width 172 height 39
